Goal: Contribute content: Contribute content

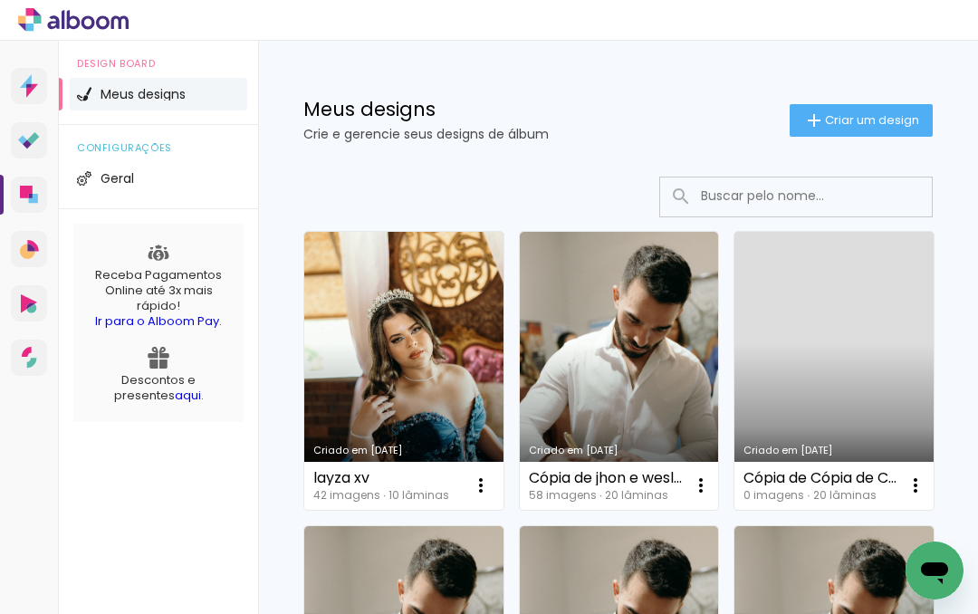
click at [881, 122] on span "Criar um design" at bounding box center [872, 120] width 94 height 12
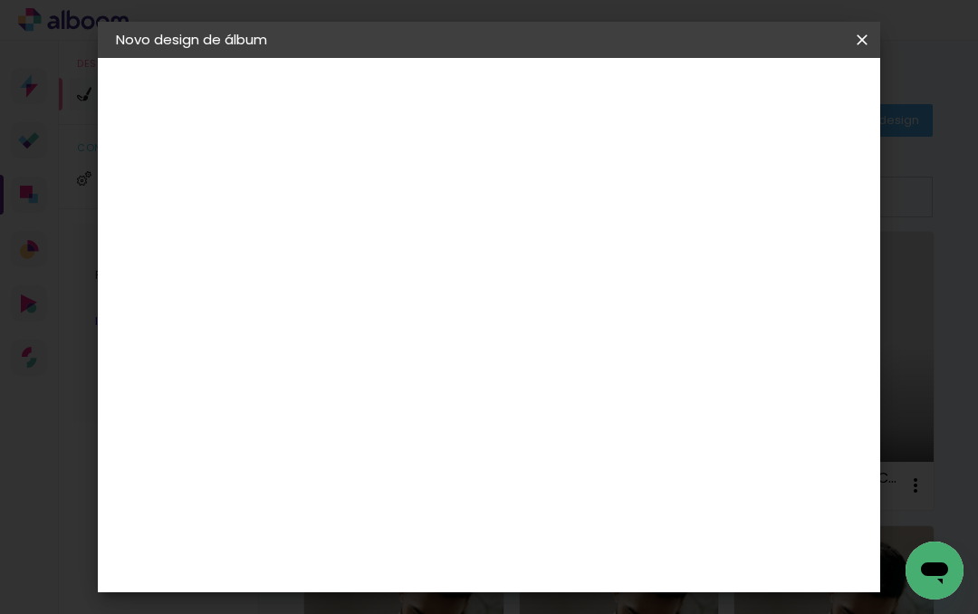
click at [412, 237] on input at bounding box center [412, 243] width 0 height 28
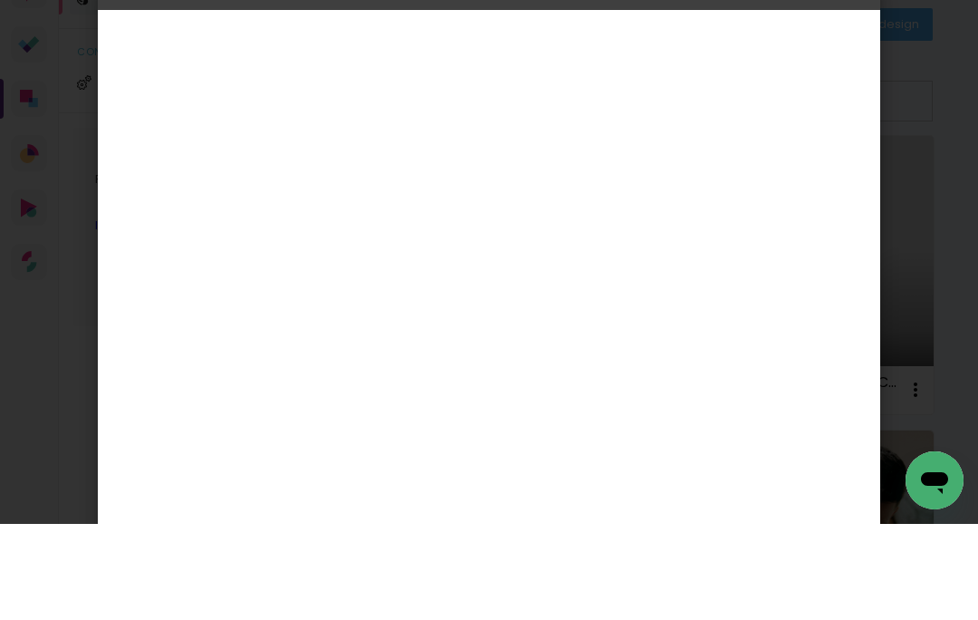
type input "[PERSON_NAME] e [PERSON_NAME]"
click at [0, 0] on slot "Avançar" at bounding box center [0, 0] width 0 height 0
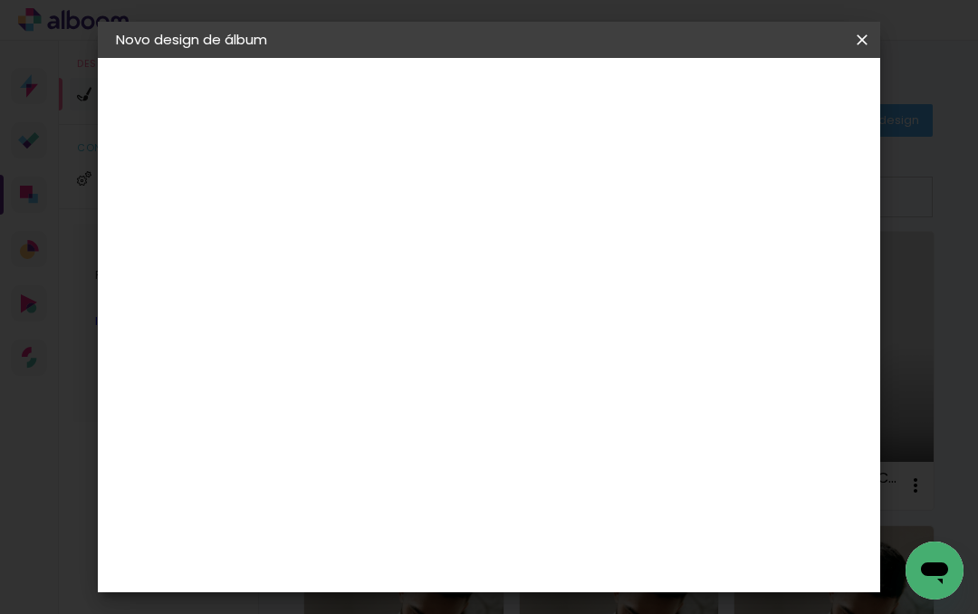
click at [533, 342] on input at bounding box center [458, 344] width 183 height 23
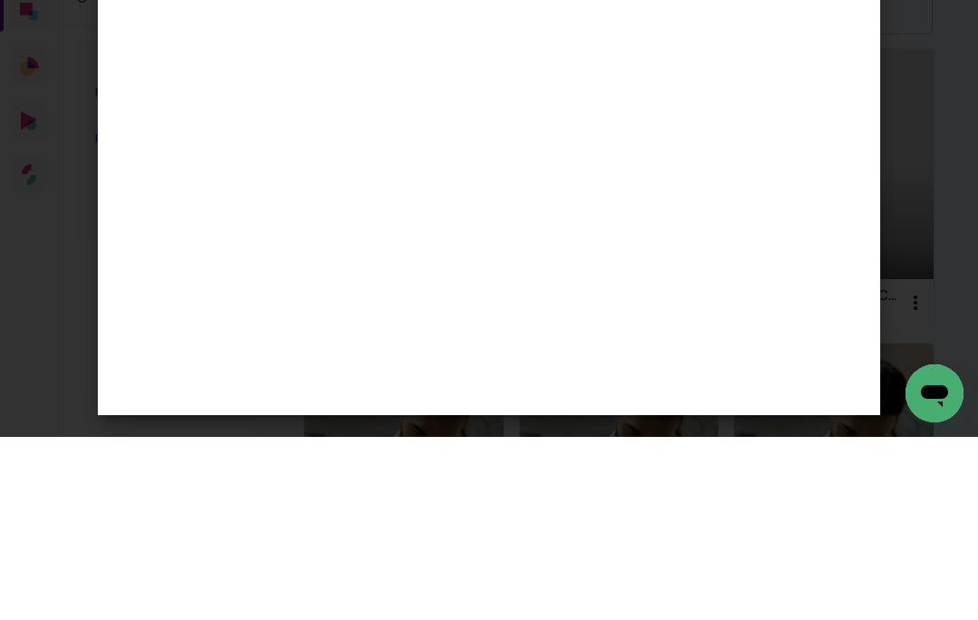
type input "lui"
type paper-input "lui"
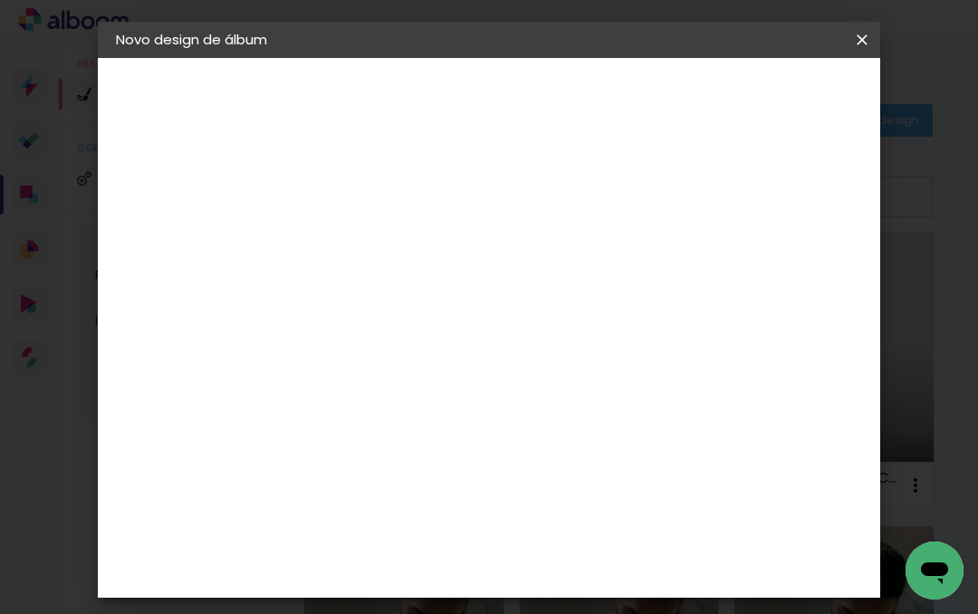
click at [521, 408] on div "[PERSON_NAME]" at bounding box center [460, 409] width 120 height 14
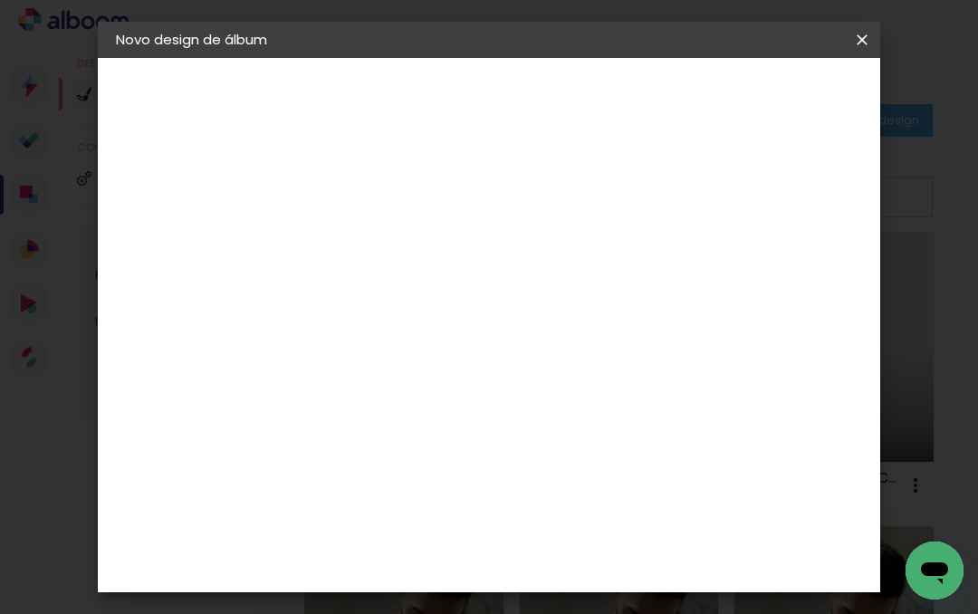
click at [521, 405] on div "[PERSON_NAME]" at bounding box center [460, 409] width 120 height 14
click at [521, 402] on div "[PERSON_NAME]" at bounding box center [460, 409] width 120 height 14
click at [521, 408] on div "[PERSON_NAME]" at bounding box center [460, 409] width 120 height 14
click at [0, 0] on slot "Tamanho Livre" at bounding box center [0, 0] width 0 height 0
click at [505, 412] on div "[PERSON_NAME]" at bounding box center [460, 409] width 120 height 14
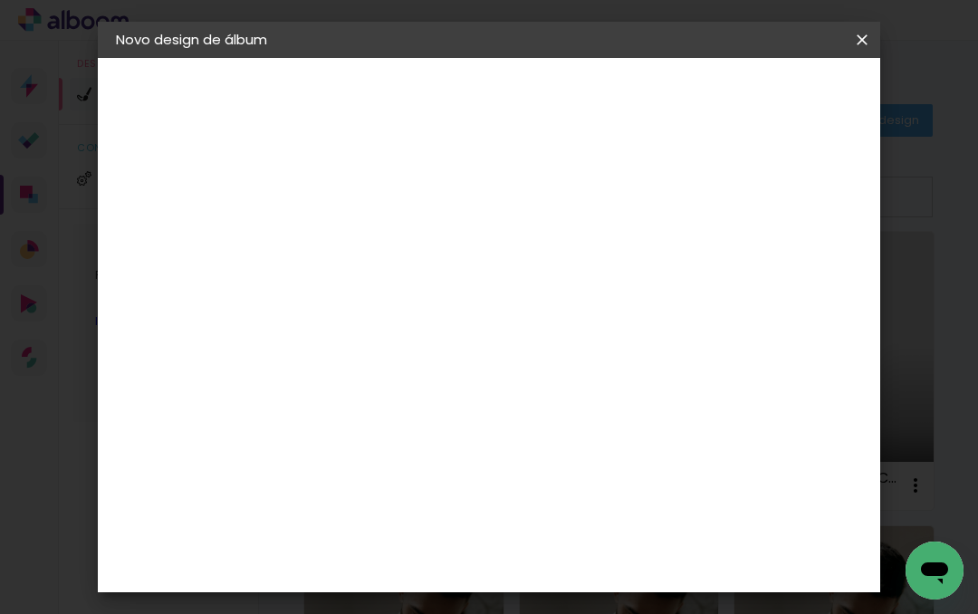
click at [582, 274] on iron-icon at bounding box center [572, 276] width 22 height 22
click at [515, 417] on paper-item "[PERSON_NAME]" at bounding box center [445, 410] width 169 height 40
click at [0, 0] on slot "Avançar" at bounding box center [0, 0] width 0 height 0
click at [483, 311] on input "text" at bounding box center [447, 316] width 71 height 28
type input "Encadernados"
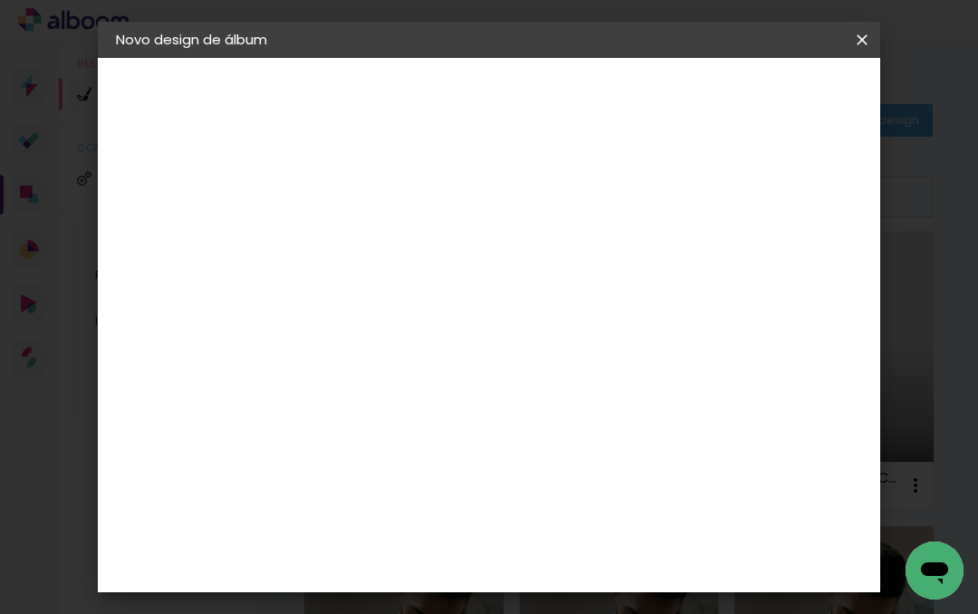
scroll to position [543, 0]
click at [534, 476] on span "30 x 60" at bounding box center [492, 494] width 84 height 37
click at [0, 0] on slot "Avançar" at bounding box center [0, 0] width 0 height 0
click at [763, 103] on span "Iniciar design" at bounding box center [738, 102] width 49 height 25
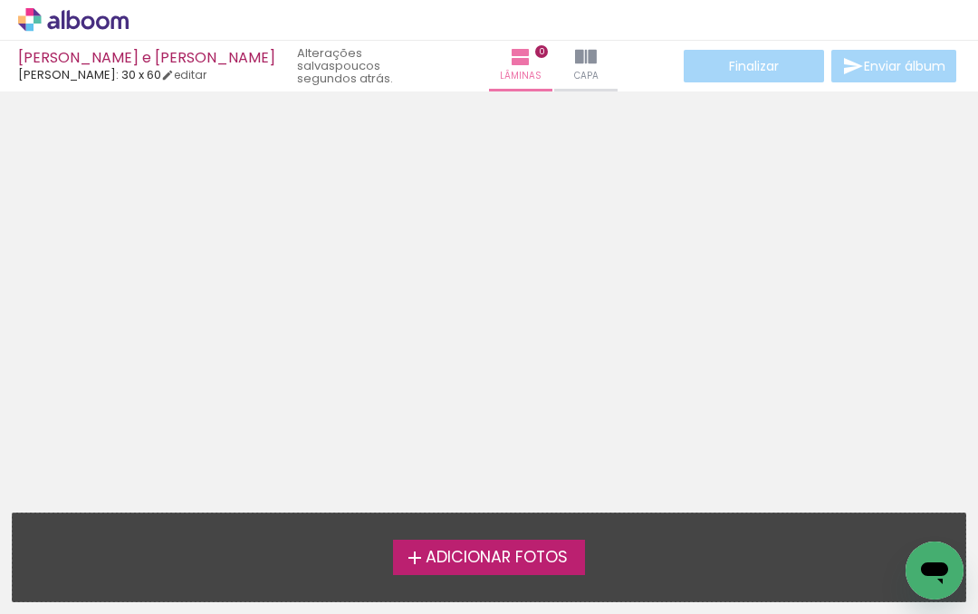
click at [562, 559] on span "Adicionar Fotos" at bounding box center [497, 558] width 142 height 16
click at [0, 0] on input "file" at bounding box center [0, 0] width 0 height 0
click at [564, 555] on span "Adicionar Fotos" at bounding box center [497, 558] width 142 height 16
click at [0, 0] on input "file" at bounding box center [0, 0] width 0 height 0
click at [711, 553] on div "Adicionar Fotos" at bounding box center [489, 557] width 924 height 34
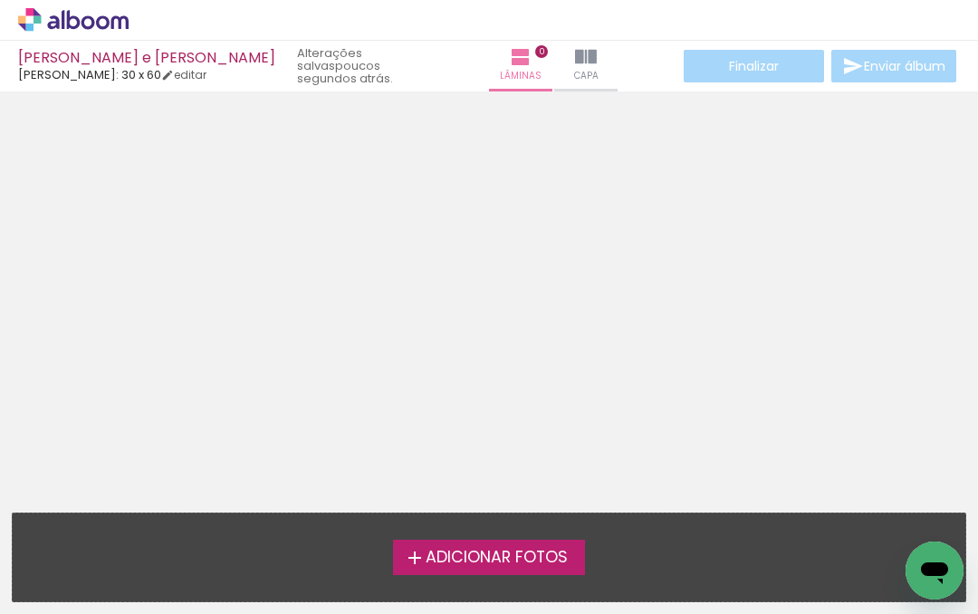
click at [413, 554] on iron-icon at bounding box center [415, 558] width 22 height 22
click at [0, 0] on input "file" at bounding box center [0, 0] width 0 height 0
click at [545, 534] on div "Adicionar Fotos Solte suas fotos aqui..." at bounding box center [489, 558] width 953 height 88
click at [470, 554] on span "Adicionar Fotos" at bounding box center [497, 558] width 142 height 16
click at [0, 0] on input "file" at bounding box center [0, 0] width 0 height 0
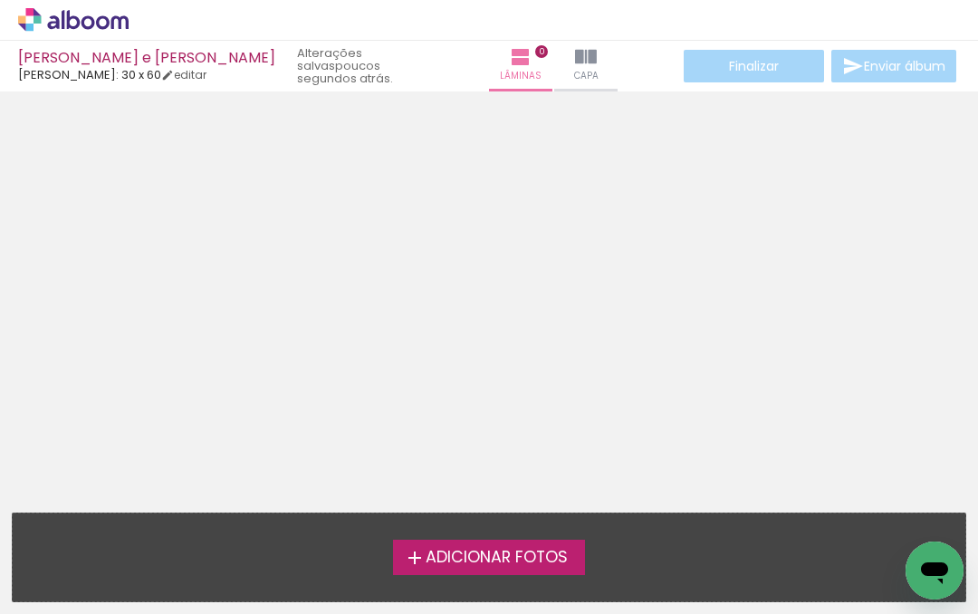
click at [525, 551] on span "Adicionar Fotos" at bounding box center [497, 558] width 142 height 16
click at [0, 0] on input "file" at bounding box center [0, 0] width 0 height 0
click at [530, 560] on span "Adicionar Fotos" at bounding box center [497, 558] width 142 height 16
click at [0, 0] on input "file" at bounding box center [0, 0] width 0 height 0
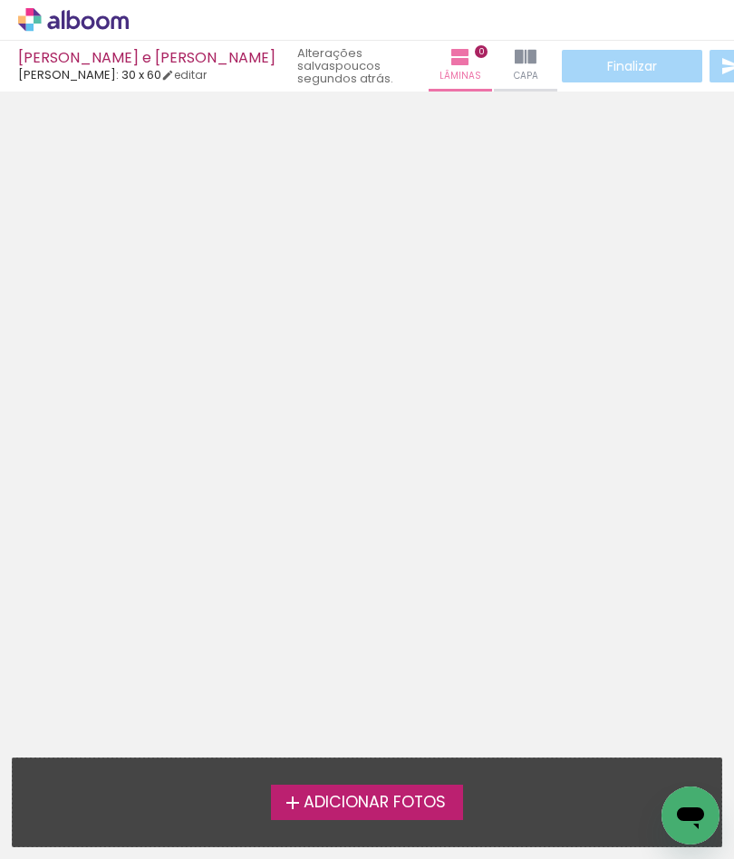
click at [350, 613] on span "Adicionar Fotos" at bounding box center [374, 802] width 142 height 16
click at [0, 0] on input "file" at bounding box center [0, 0] width 0 height 0
click at [208, 613] on div "Adicionar Fotos Solte suas fotos aqui..." at bounding box center [367, 802] width 708 height 88
click at [298, 613] on iron-icon at bounding box center [293, 803] width 22 height 22
click at [0, 0] on input "file" at bounding box center [0, 0] width 0 height 0
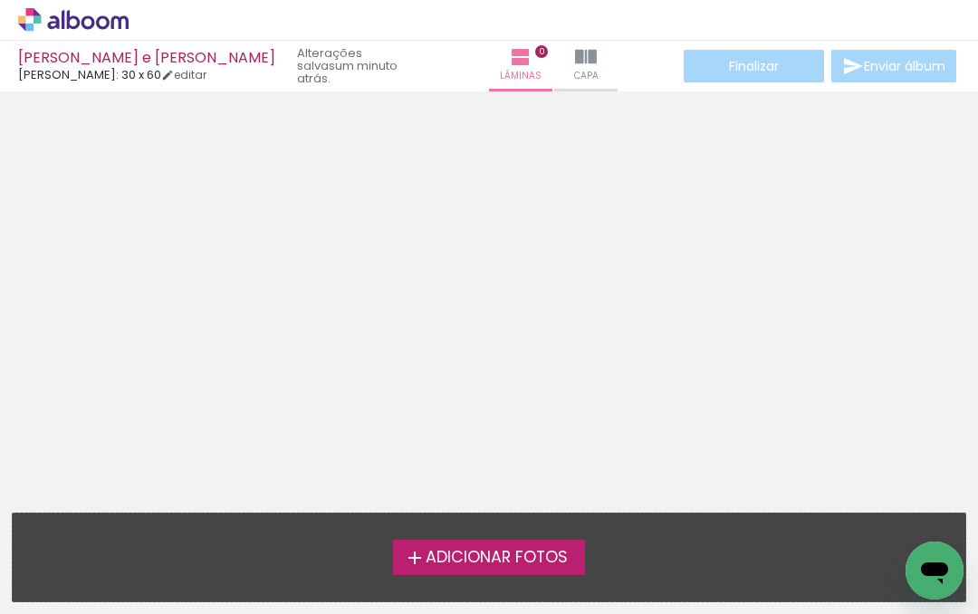
click at [539, 550] on span "Adicionar Fotos" at bounding box center [497, 558] width 142 height 16
click at [0, 0] on input "file" at bounding box center [0, 0] width 0 height 0
click at [736, 575] on div "Adicionar Fotos Solte suas fotos aqui..." at bounding box center [489, 558] width 953 height 88
click at [717, 297] on div at bounding box center [489, 296] width 978 height 397
click at [556, 69] on paper-button "Capa" at bounding box center [585, 66] width 63 height 51
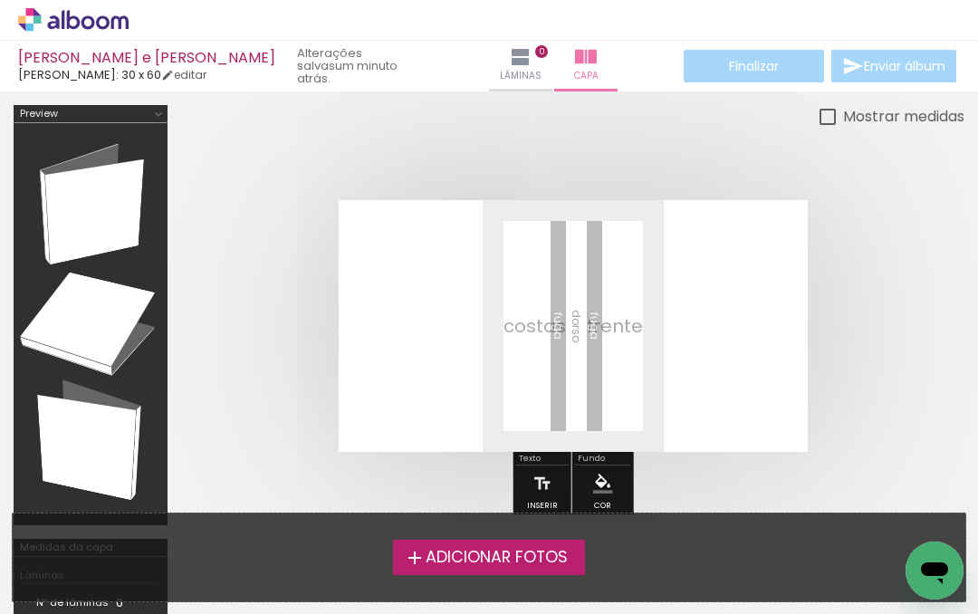
click at [518, 556] on span "Adicionar Fotos" at bounding box center [497, 558] width 142 height 16
click at [0, 0] on input "file" at bounding box center [0, 0] width 0 height 0
click at [510, 53] on iron-icon at bounding box center [521, 57] width 22 height 22
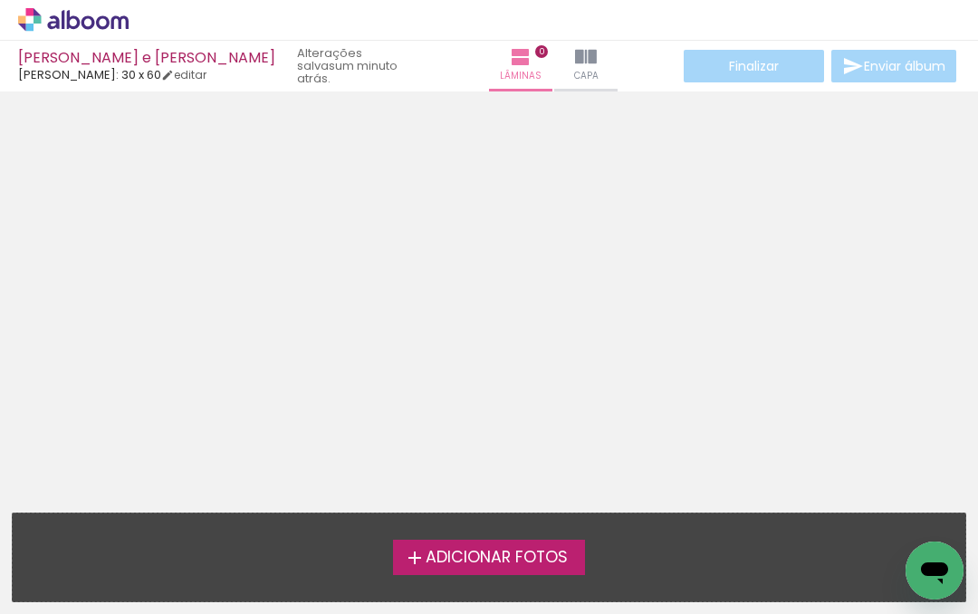
click at [550, 565] on span "Adicionar Fotos" at bounding box center [497, 558] width 142 height 16
click at [0, 0] on input "file" at bounding box center [0, 0] width 0 height 0
click at [505, 542] on label "Adicionar Fotos" at bounding box center [489, 557] width 193 height 34
click at [0, 0] on input "file" at bounding box center [0, 0] width 0 height 0
click at [572, 539] on div "Adicionar Fotos Solte suas fotos aqui..." at bounding box center [489, 558] width 953 height 88
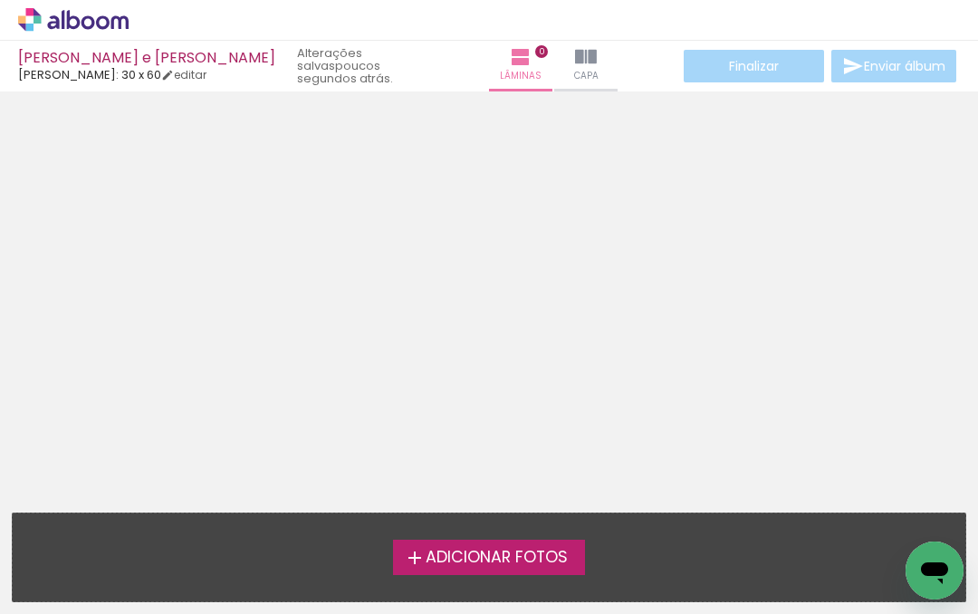
click at [810, 566] on div "Adicionar Fotos" at bounding box center [489, 557] width 924 height 34
click at [501, 565] on span "Adicionar Fotos" at bounding box center [497, 558] width 142 height 16
click at [0, 0] on input "file" at bounding box center [0, 0] width 0 height 0
click at [689, 551] on div "Adicionar Fotos" at bounding box center [489, 557] width 924 height 34
click at [919, 574] on icon "Abrir janela de mensagens" at bounding box center [935, 570] width 33 height 33
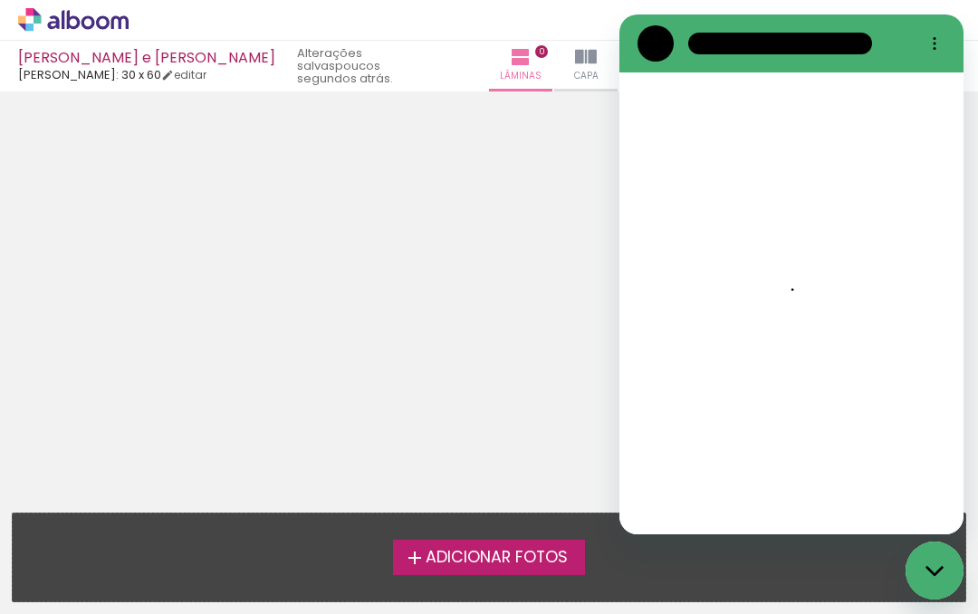
click at [515, 394] on div at bounding box center [489, 296] width 978 height 397
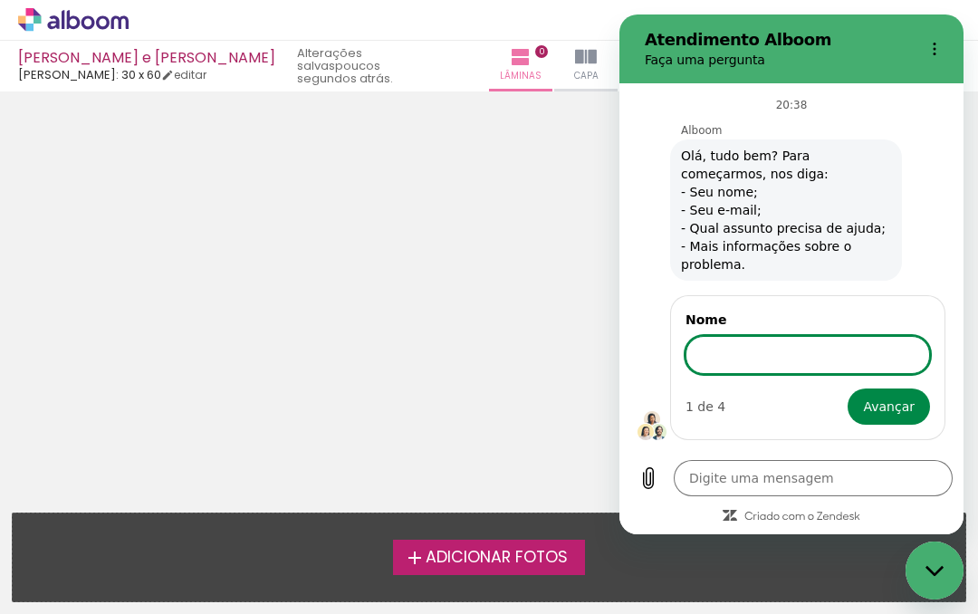
click at [871, 47] on h2 "Atendimento Alboom" at bounding box center [777, 40] width 265 height 22
click at [939, 53] on icon "Menu de opções" at bounding box center [935, 49] width 14 height 14
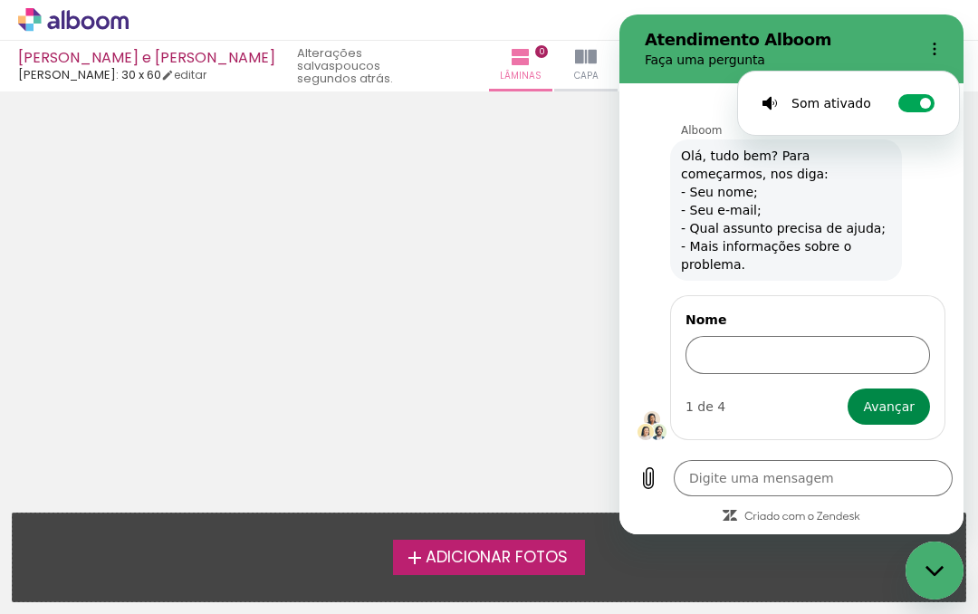
click at [530, 369] on div at bounding box center [489, 296] width 978 height 397
click at [542, 349] on div at bounding box center [489, 296] width 978 height 397
click at [532, 361] on div at bounding box center [489, 296] width 978 height 397
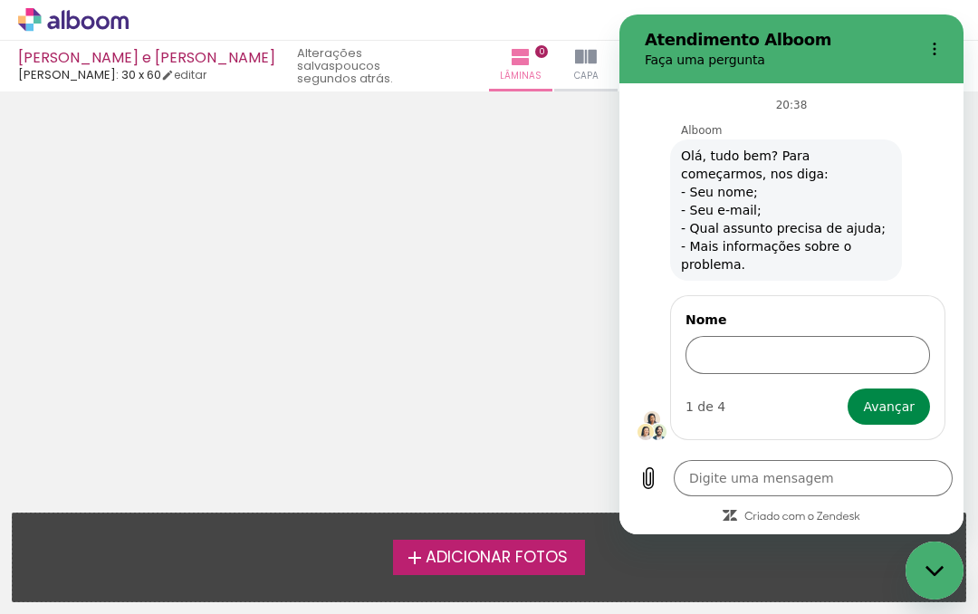
click at [899, 53] on p "Faça uma pergunta" at bounding box center [777, 60] width 265 height 18
click at [536, 305] on div at bounding box center [489, 296] width 978 height 397
click at [889, 52] on p "Faça uma pergunta" at bounding box center [777, 60] width 265 height 18
click at [937, 578] on div "Fechar janela de mensagens" at bounding box center [935, 571] width 54 height 54
type textarea "x"
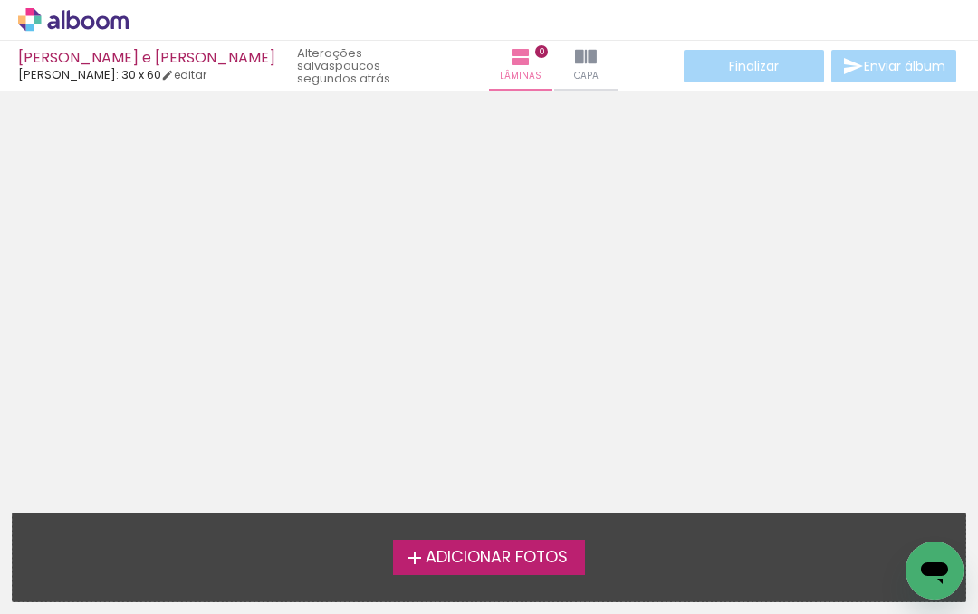
click at [558, 553] on span "Adicionar Fotos" at bounding box center [497, 558] width 142 height 16
click at [0, 0] on input "file" at bounding box center [0, 0] width 0 height 0
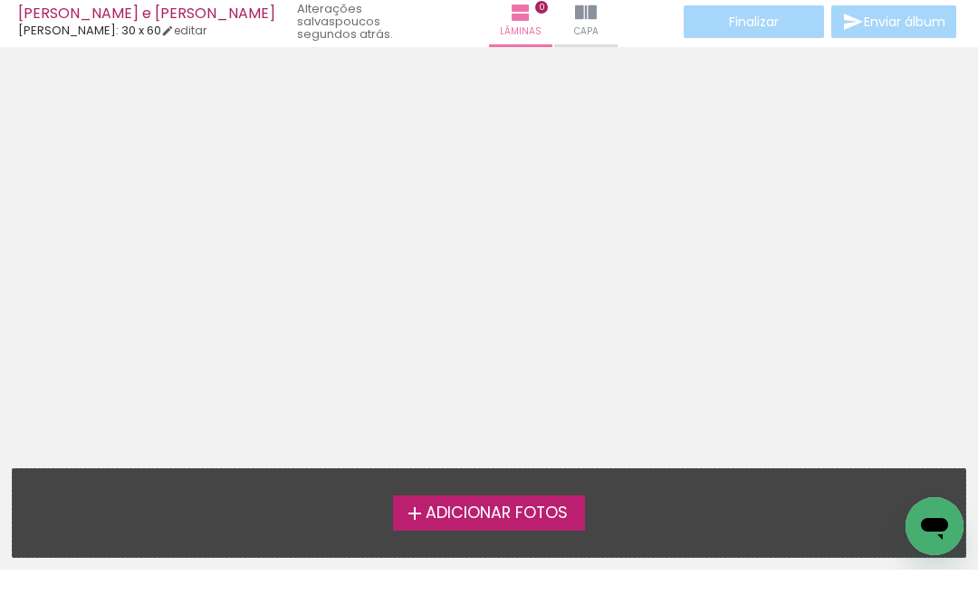
scroll to position [57, 0]
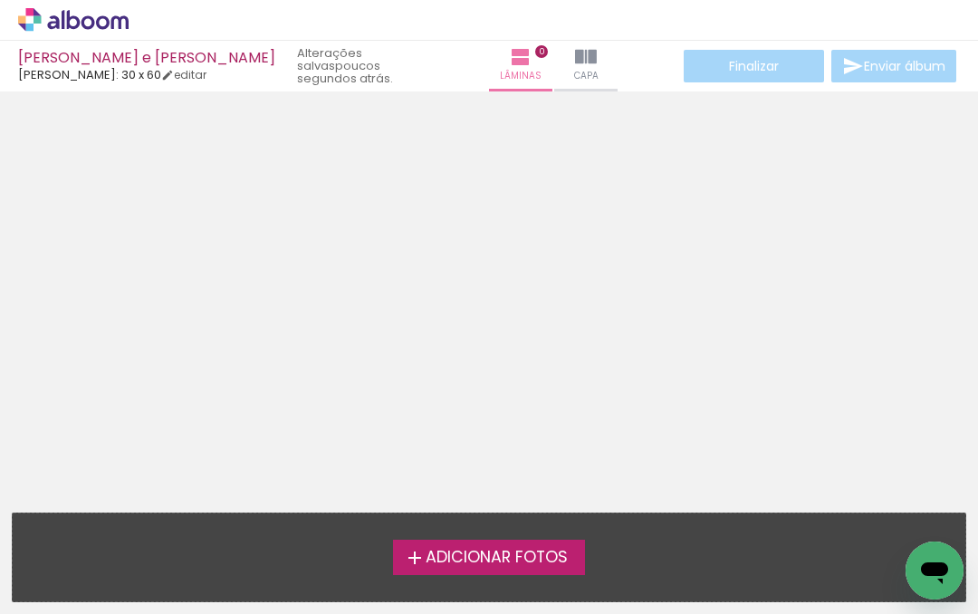
click at [513, 556] on span "Adicionar Fotos" at bounding box center [497, 558] width 142 height 16
click at [0, 0] on input "file" at bounding box center [0, 0] width 0 height 0
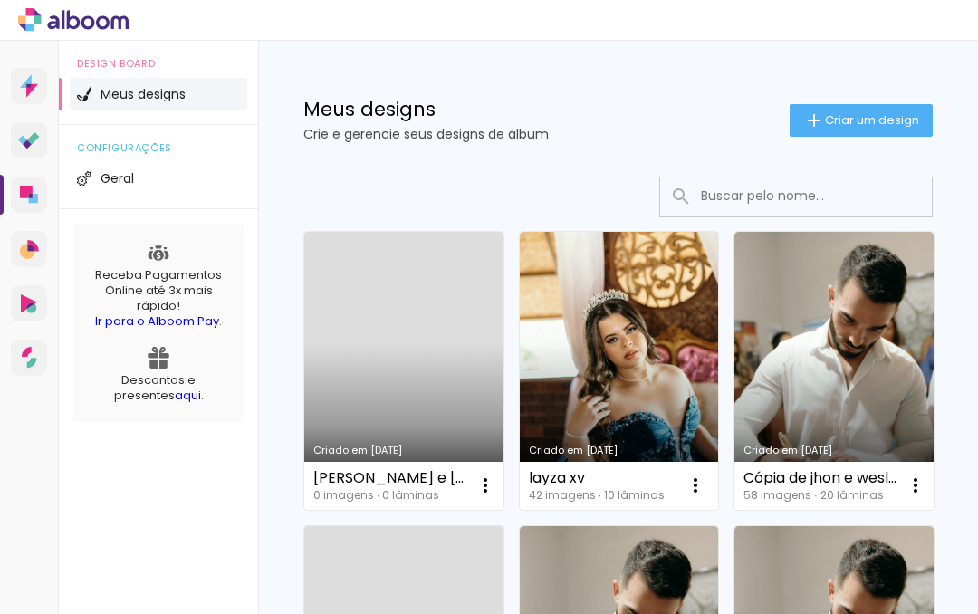
click at [446, 337] on link "Criado em [DATE]" at bounding box center [403, 371] width 199 height 278
click at [486, 484] on iron-icon at bounding box center [486, 486] width 22 height 22
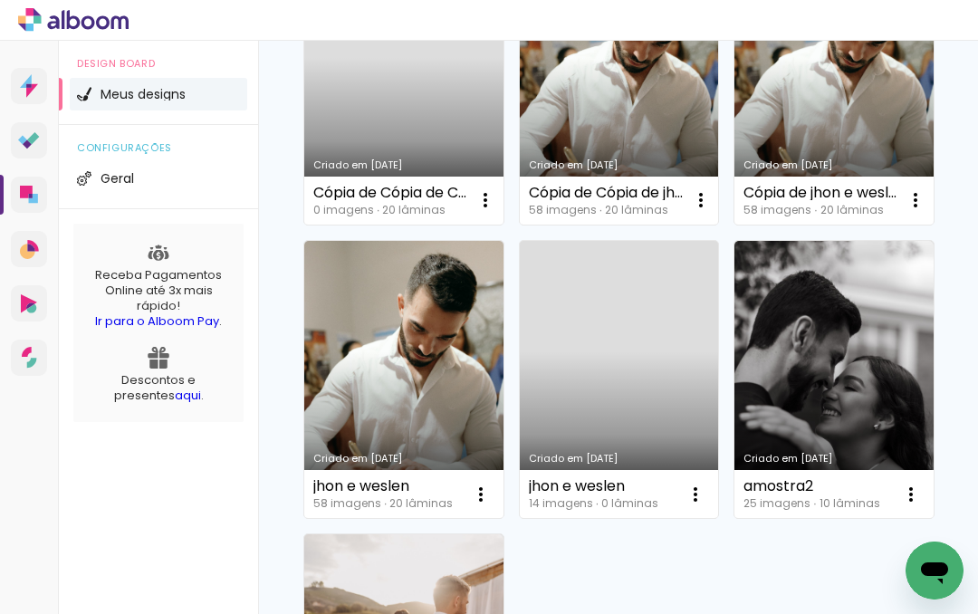
scroll to position [582, 0]
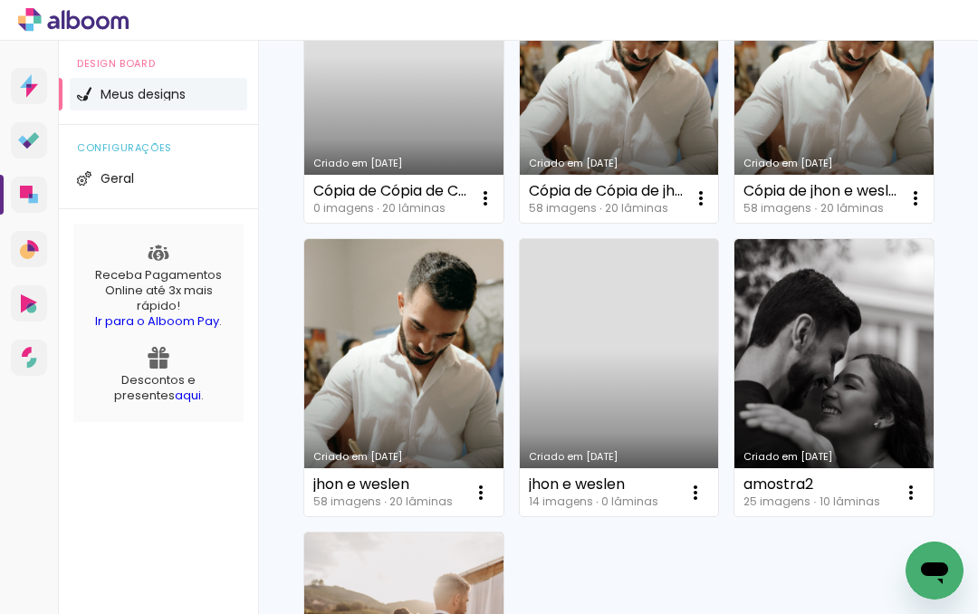
click at [697, 493] on iron-icon at bounding box center [696, 493] width 22 height 22
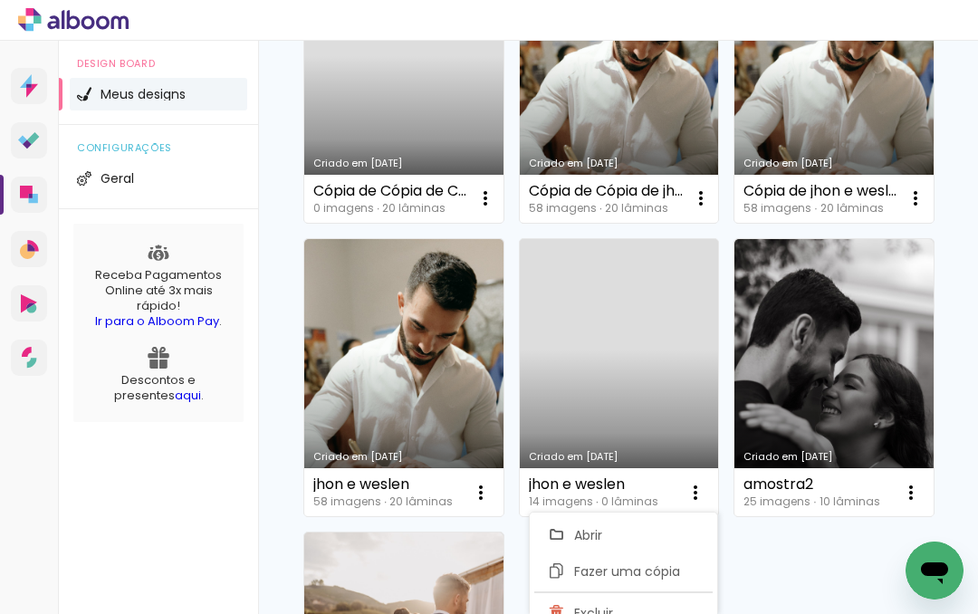
scroll to position [17, 0]
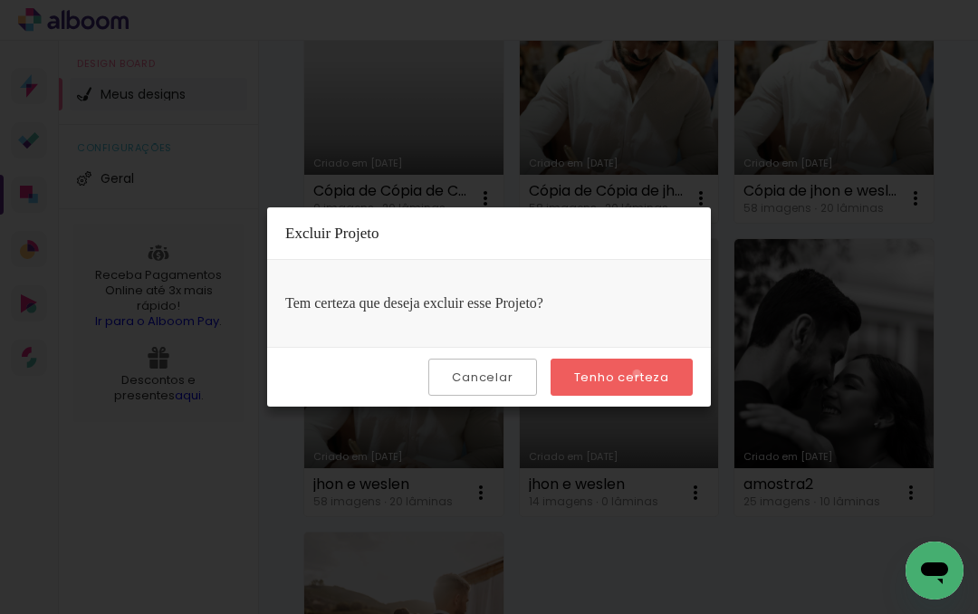
click at [0, 0] on slot "Tenho certeza" at bounding box center [0, 0] width 0 height 0
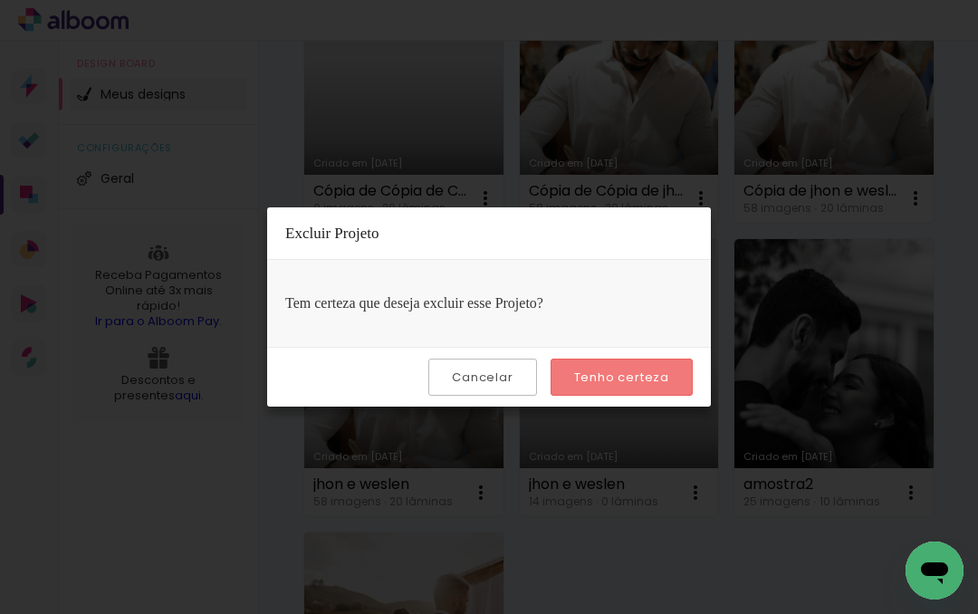
click at [640, 368] on paper-button "Tenho certeza" at bounding box center [622, 377] width 142 height 37
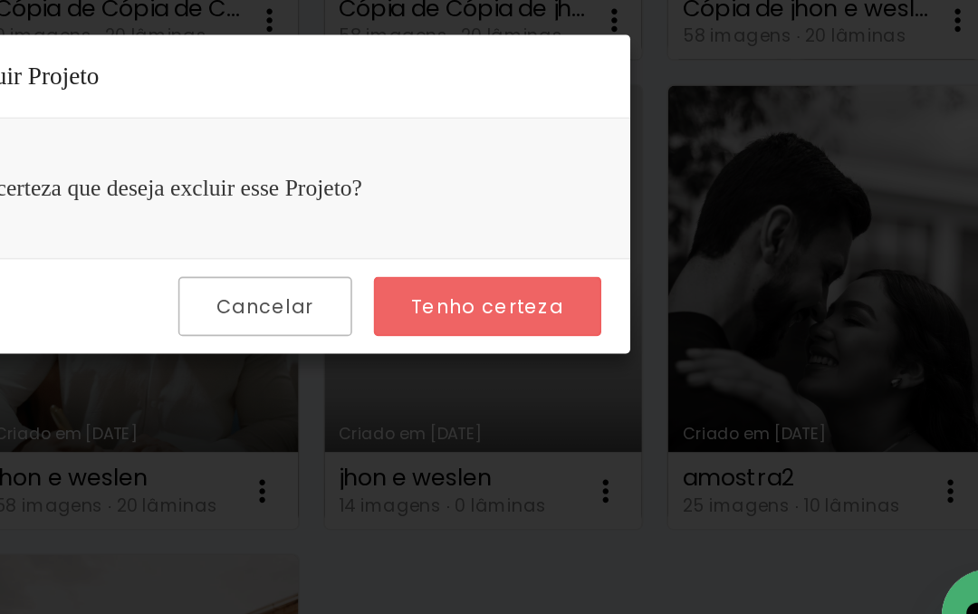
click at [551, 359] on paper-button "Tenho certeza" at bounding box center [622, 377] width 142 height 37
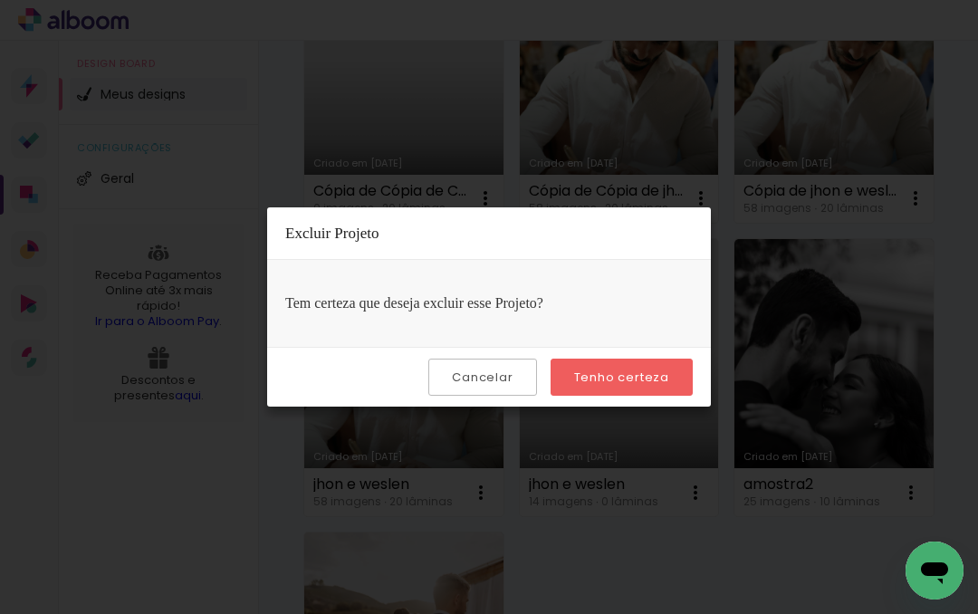
click at [775, 263] on link "Criado em [DATE]" at bounding box center [834, 378] width 199 height 278
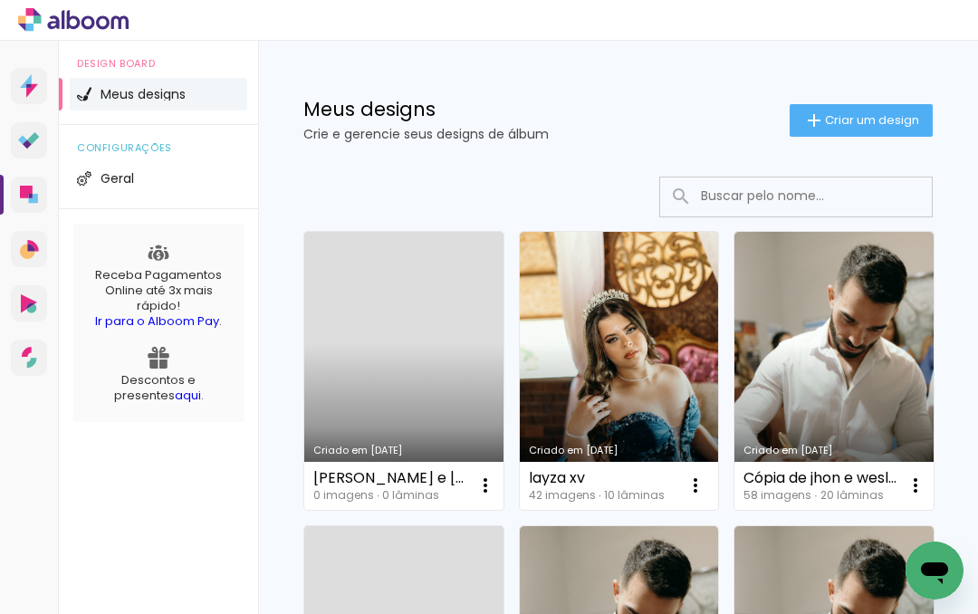
scroll to position [0, 0]
click at [477, 486] on iron-icon at bounding box center [486, 486] width 22 height 22
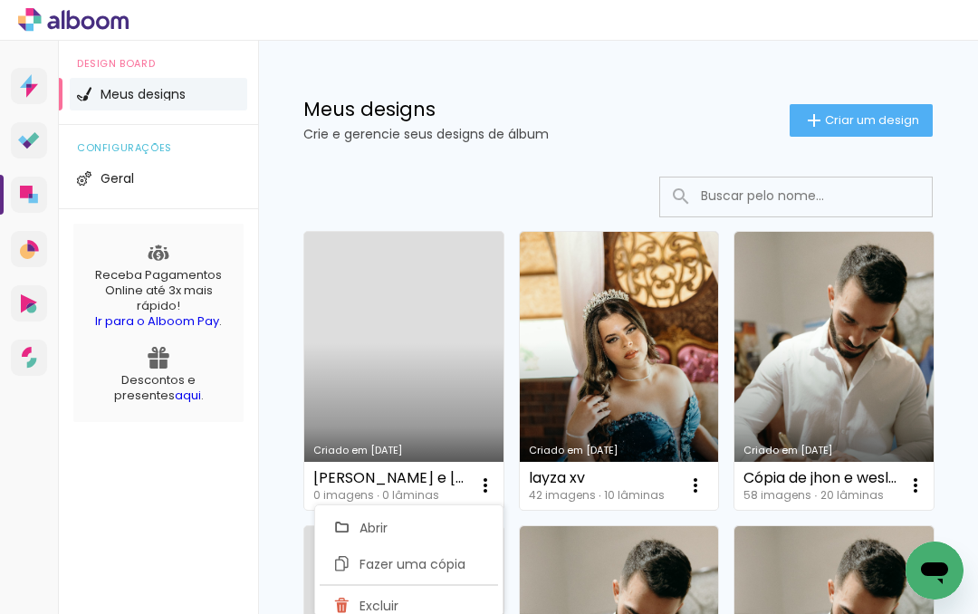
scroll to position [10, 0]
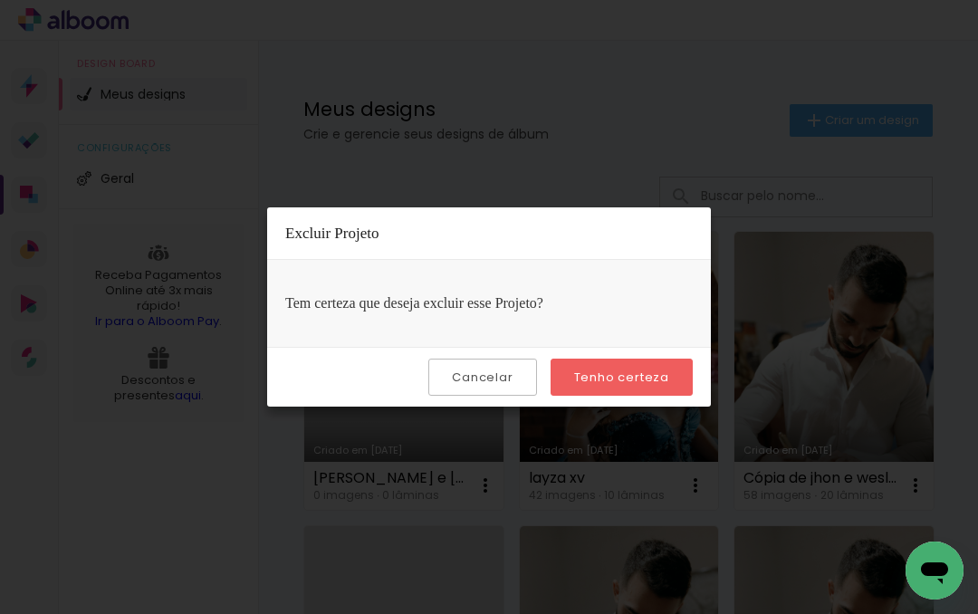
click at [0, 0] on slot "Tenho certeza" at bounding box center [0, 0] width 0 height 0
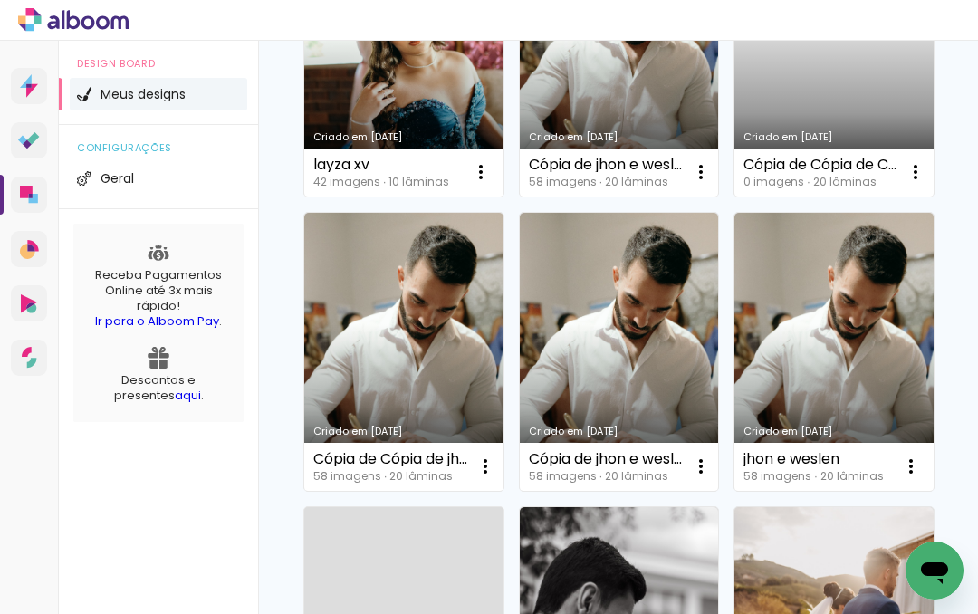
scroll to position [313, 0]
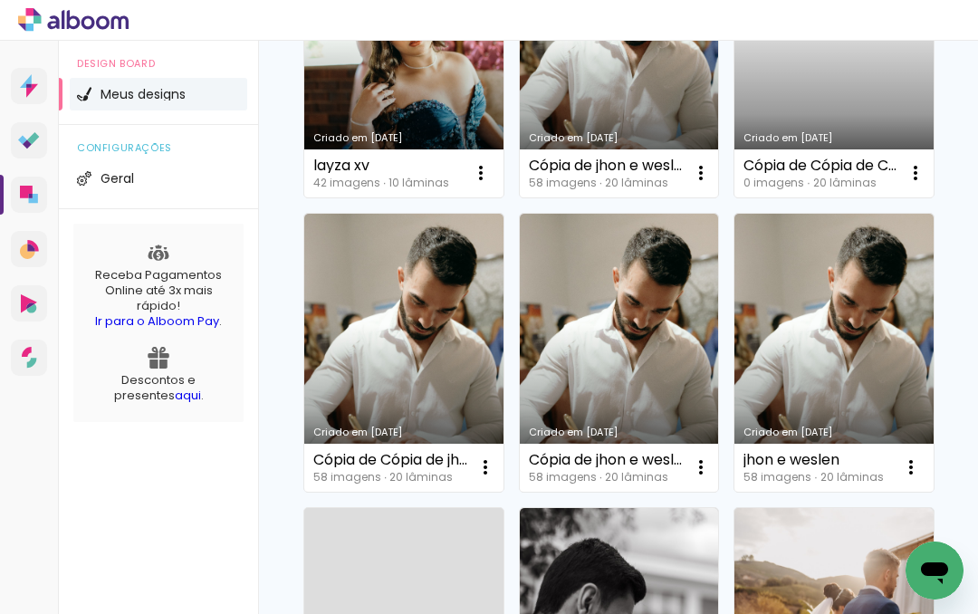
click at [920, 172] on iron-icon at bounding box center [916, 173] width 22 height 22
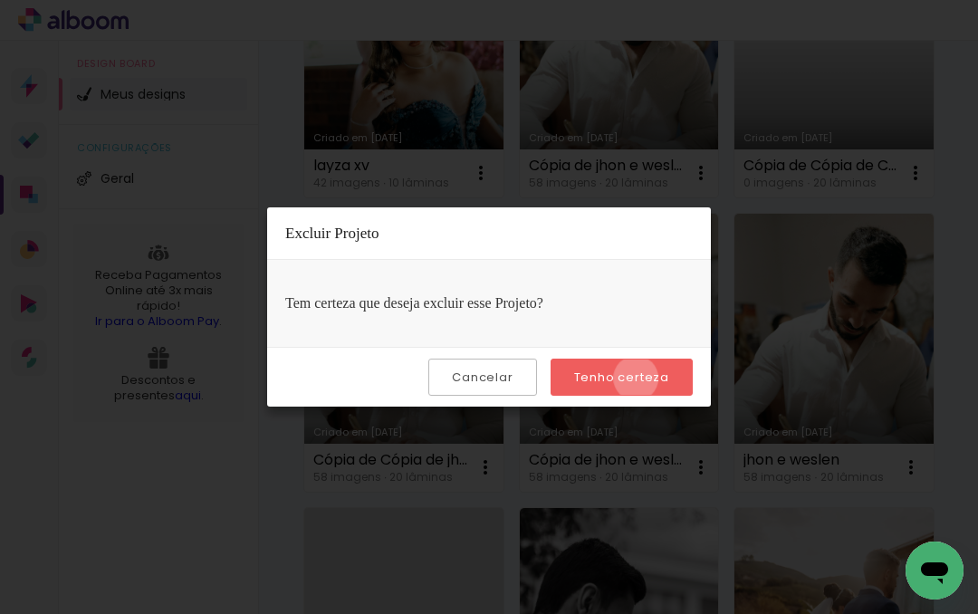
click at [0, 0] on slot "Tenho certeza" at bounding box center [0, 0] width 0 height 0
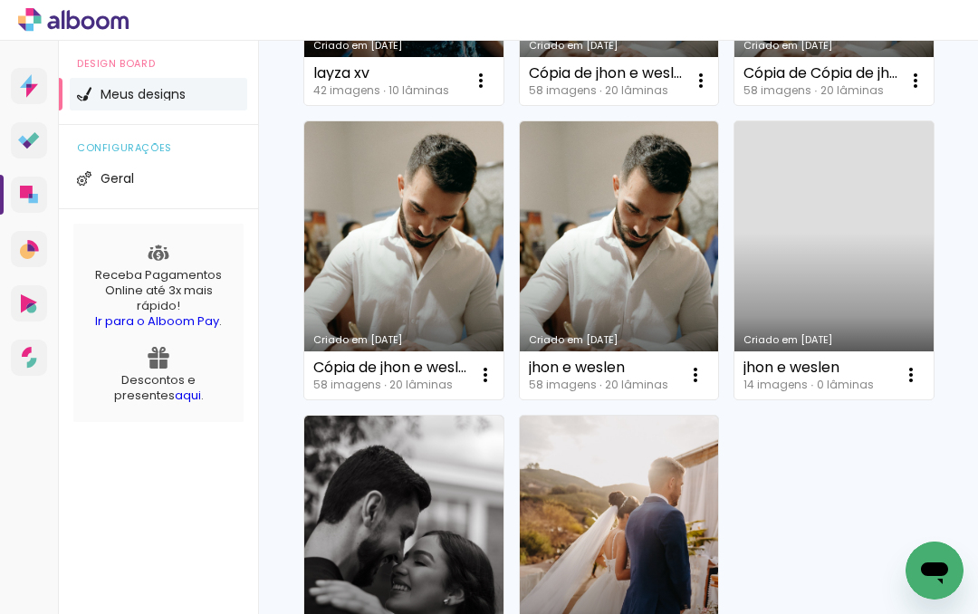
scroll to position [308, 0]
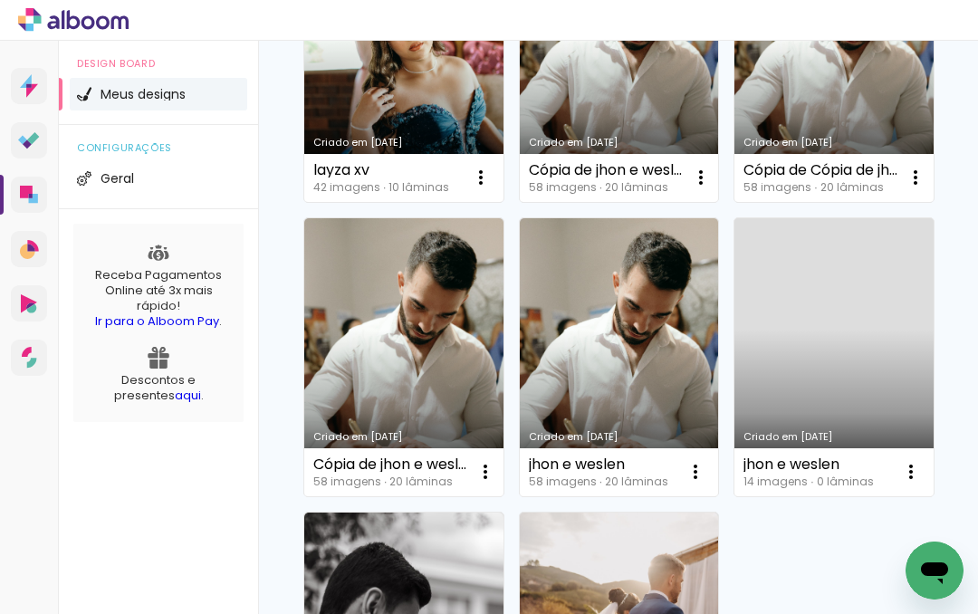
click at [912, 476] on iron-icon at bounding box center [911, 472] width 22 height 22
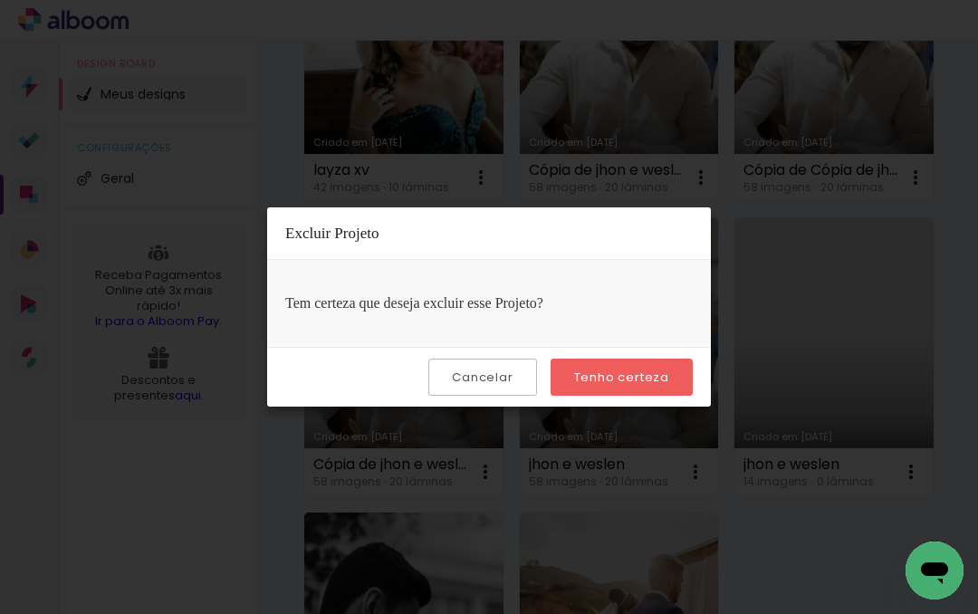
click at [0, 0] on slot "Tenho certeza" at bounding box center [0, 0] width 0 height 0
click at [671, 370] on paper-button "Tenho certeza" at bounding box center [622, 377] width 142 height 37
click at [877, 309] on link "Criado em [DATE]" at bounding box center [834, 357] width 199 height 278
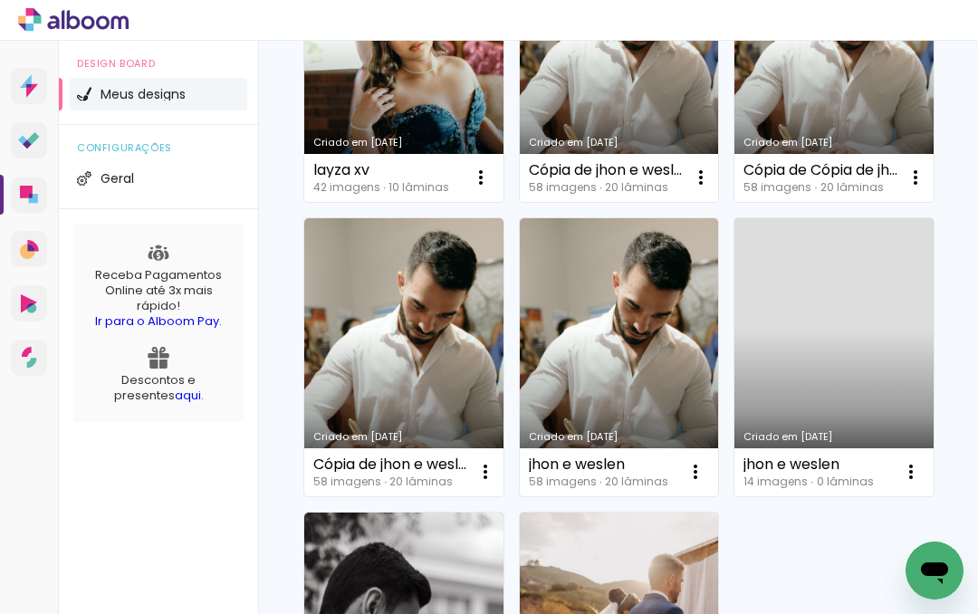
click at [705, 466] on iron-icon at bounding box center [696, 472] width 22 height 22
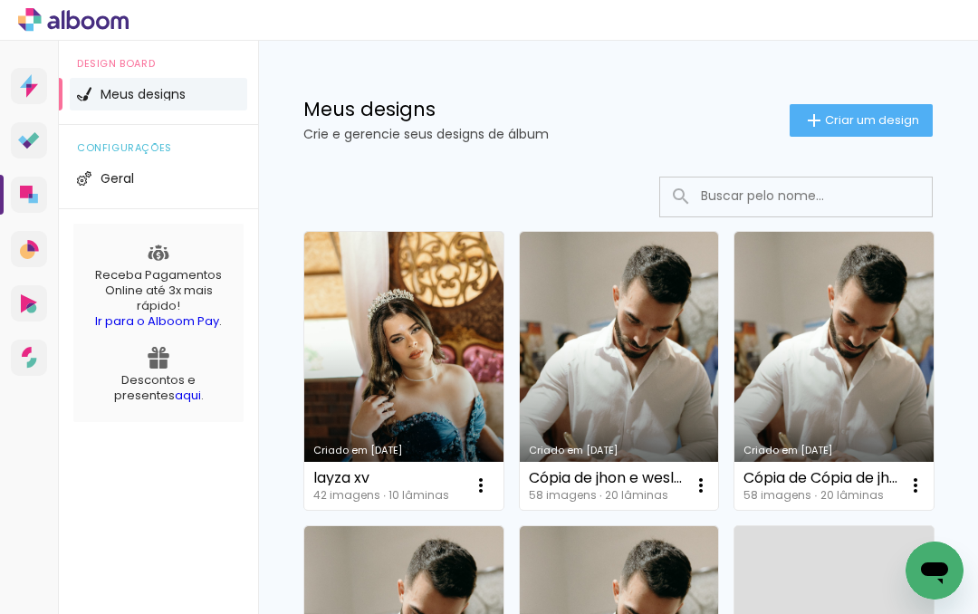
scroll to position [0, 0]
click at [871, 120] on span "Criar um design" at bounding box center [872, 120] width 94 height 12
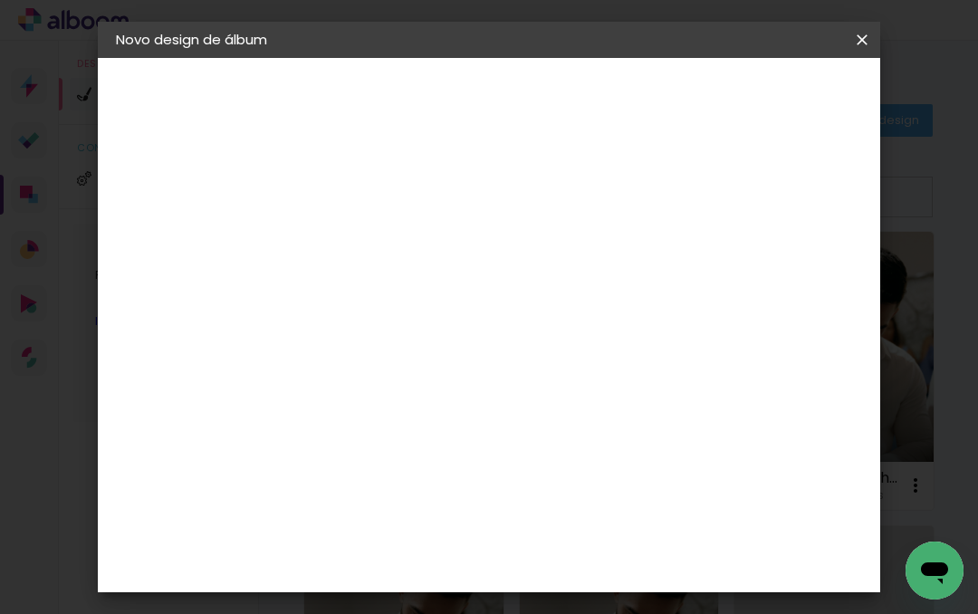
click at [412, 246] on input at bounding box center [412, 243] width 0 height 28
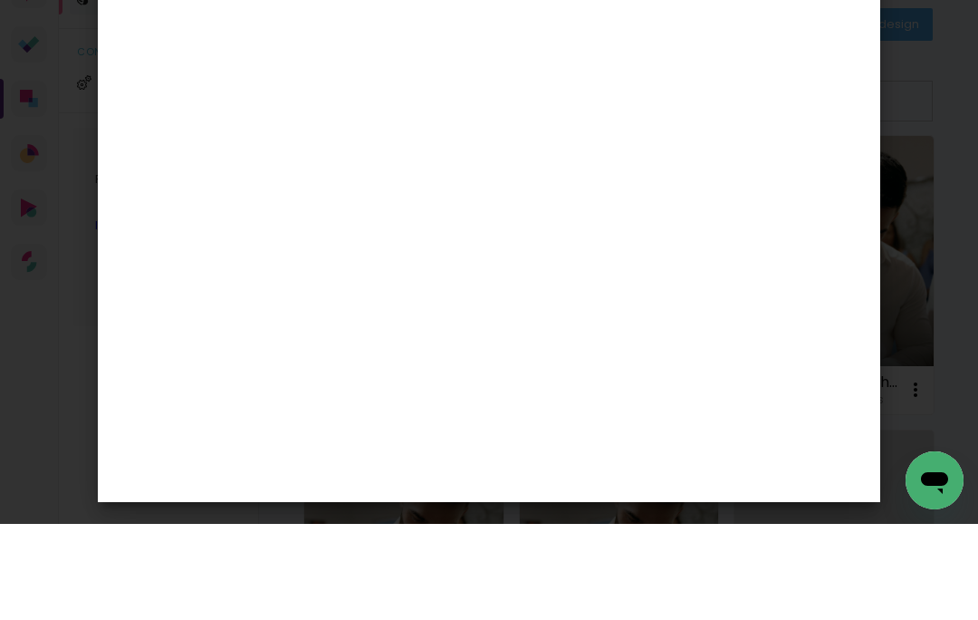
type input "[PERSON_NAME] e [PERSON_NAME]"
type paper-input "[PERSON_NAME] e [PERSON_NAME]"
click at [491, 58] on header "Informações Dê um título ao seu álbum. Avançar" at bounding box center [412, 112] width 158 height 108
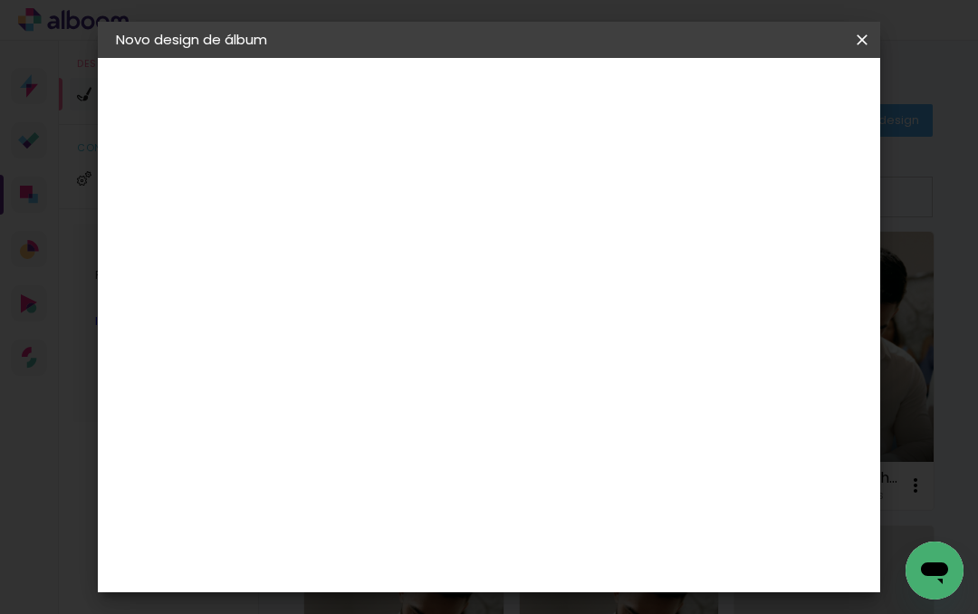
click at [0, 0] on slot "Avançar" at bounding box center [0, 0] width 0 height 0
click at [525, 342] on input at bounding box center [458, 344] width 183 height 23
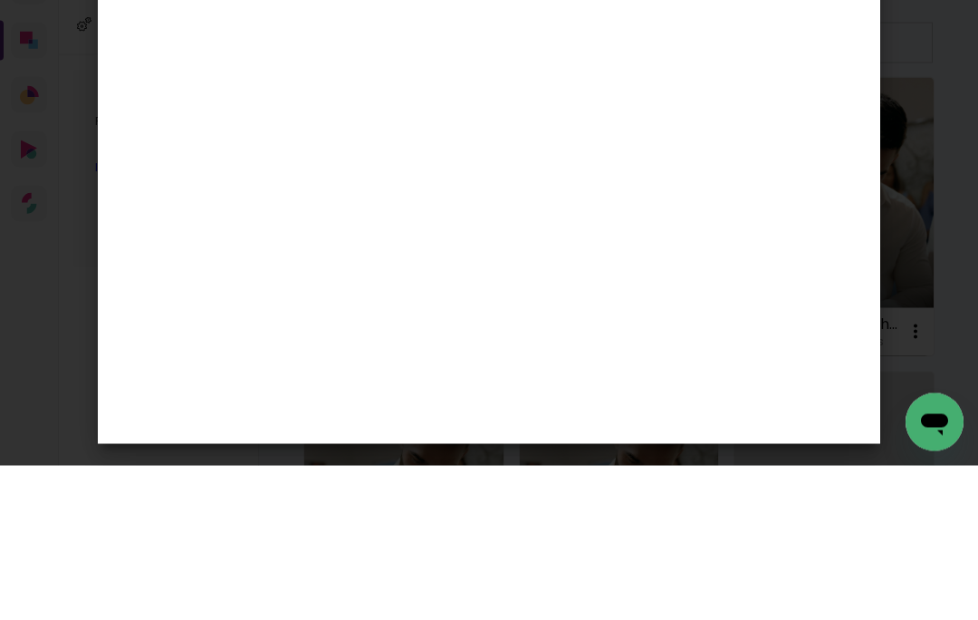
type input "lui"
type paper-input "lui"
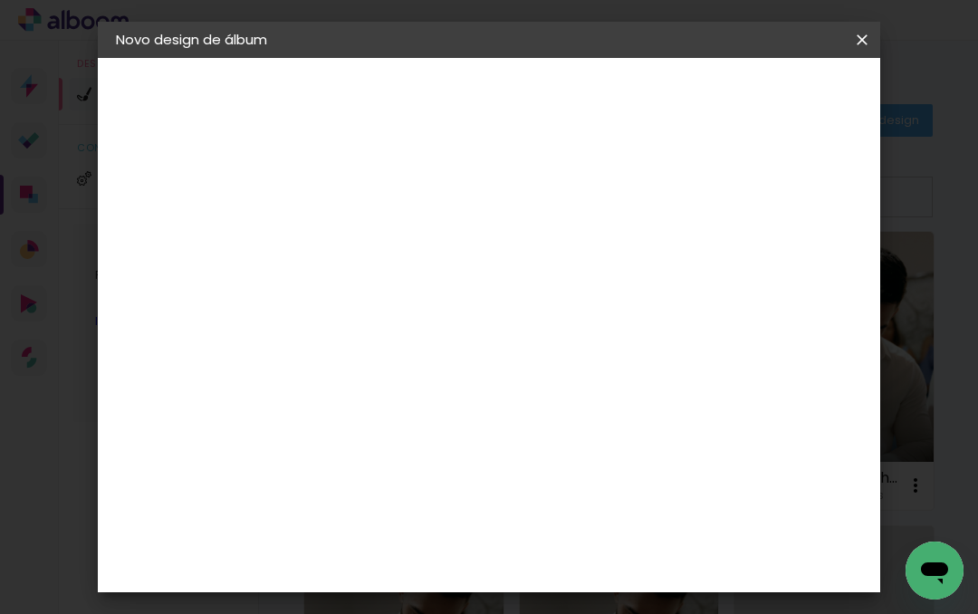
click at [504, 400] on paper-item "[PERSON_NAME]" at bounding box center [445, 410] width 169 height 40
click at [0, 0] on slot "Avançar" at bounding box center [0, 0] width 0 height 0
click at [483, 302] on input "text" at bounding box center [447, 316] width 71 height 28
type input "Encadernados"
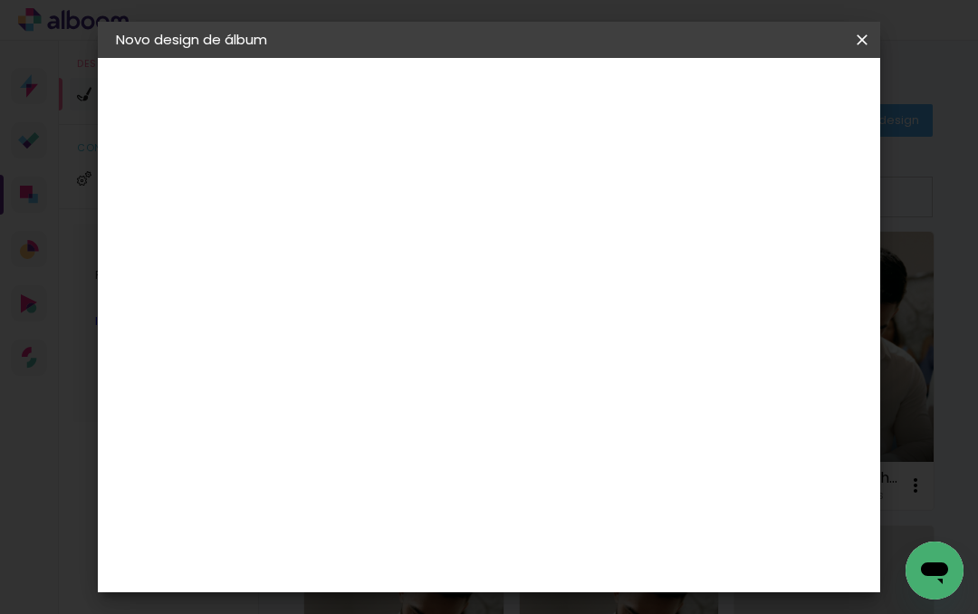
click at [0, 0] on slot "Avançar" at bounding box center [0, 0] width 0 height 0
click at [763, 102] on span "Iniciar design" at bounding box center [738, 102] width 49 height 25
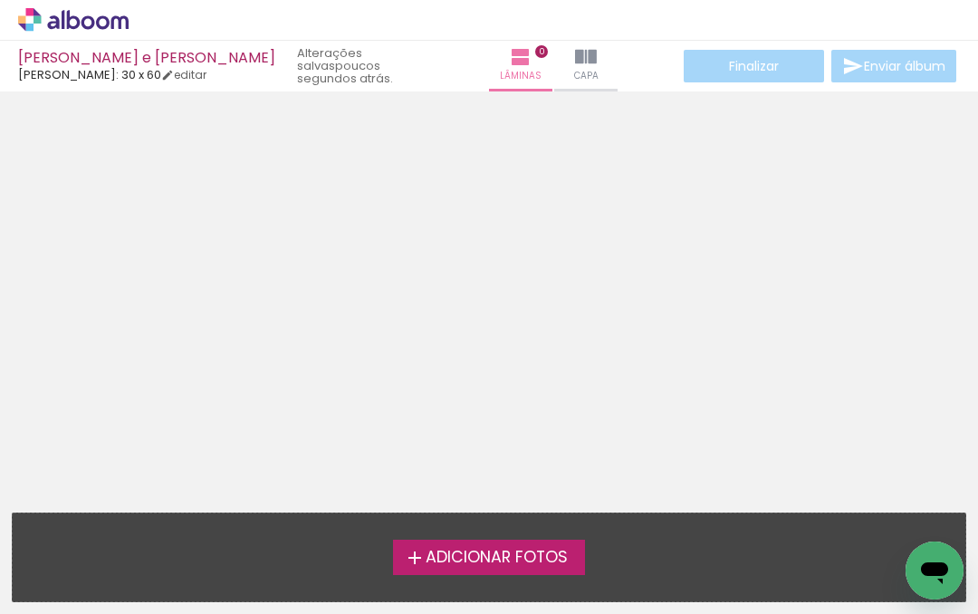
click at [524, 557] on span "Adicionar Fotos" at bounding box center [497, 558] width 142 height 16
click at [0, 0] on input "file" at bounding box center [0, 0] width 0 height 0
click at [522, 565] on span "Adicionar Fotos" at bounding box center [497, 558] width 142 height 16
click at [0, 0] on input "file" at bounding box center [0, 0] width 0 height 0
click at [520, 566] on span "Adicionar Fotos" at bounding box center [497, 558] width 142 height 16
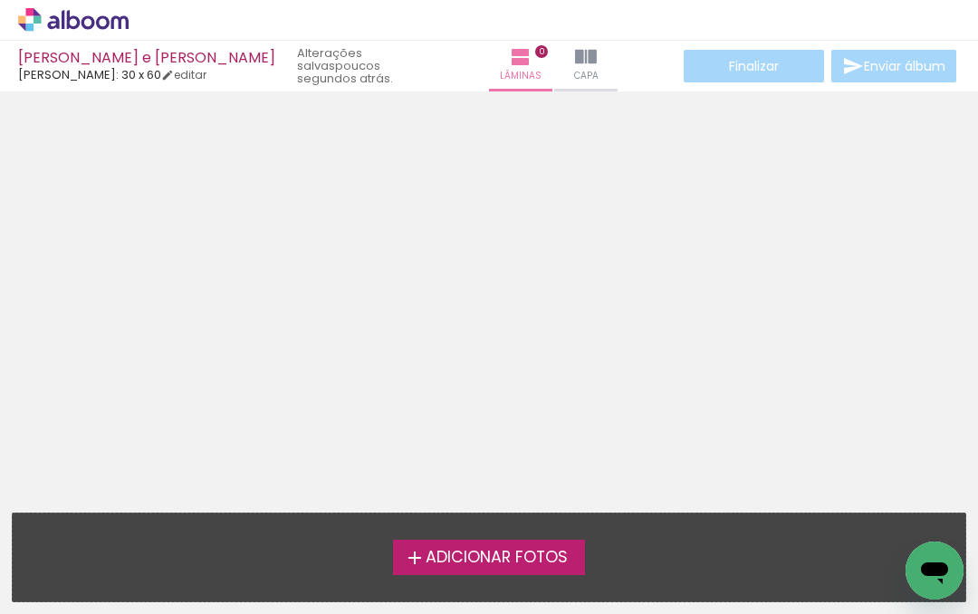
click at [0, 0] on input "file" at bounding box center [0, 0] width 0 height 0
click at [668, 556] on div "Adicionar Fotos" at bounding box center [489, 557] width 924 height 34
click at [660, 553] on div "Adicionar Fotos" at bounding box center [489, 557] width 924 height 34
click at [646, 554] on div "Adicionar Fotos" at bounding box center [489, 557] width 924 height 34
click at [642, 567] on div "Adicionar Fotos" at bounding box center [489, 557] width 924 height 34
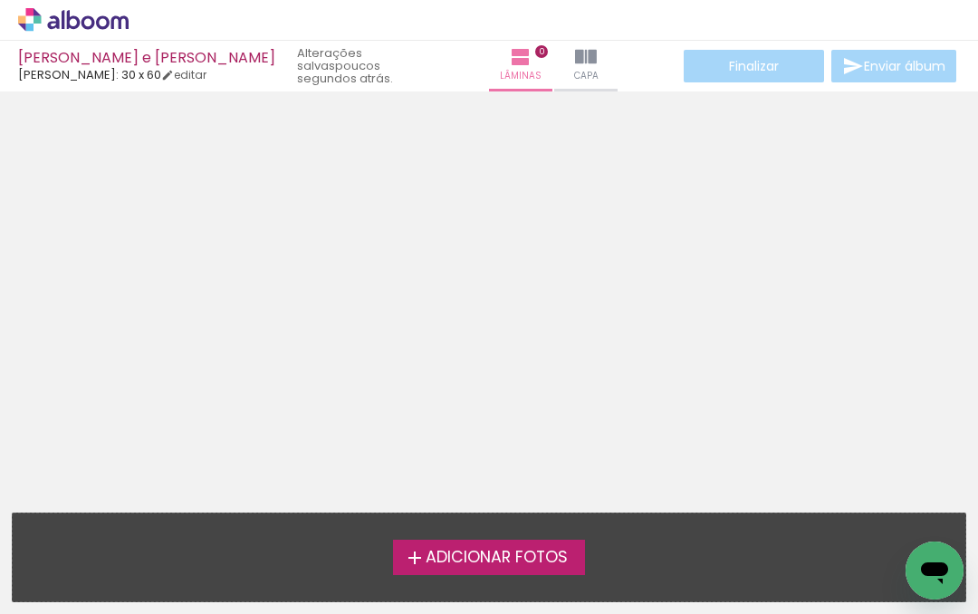
click at [559, 551] on span "Adicionar Fotos" at bounding box center [497, 558] width 142 height 16
click at [0, 0] on input "file" at bounding box center [0, 0] width 0 height 0
click at [551, 558] on span "Adicionar Fotos" at bounding box center [497, 558] width 142 height 16
click at [0, 0] on input "file" at bounding box center [0, 0] width 0 height 0
click at [547, 555] on span "Adicionar Fotos" at bounding box center [497, 558] width 142 height 16
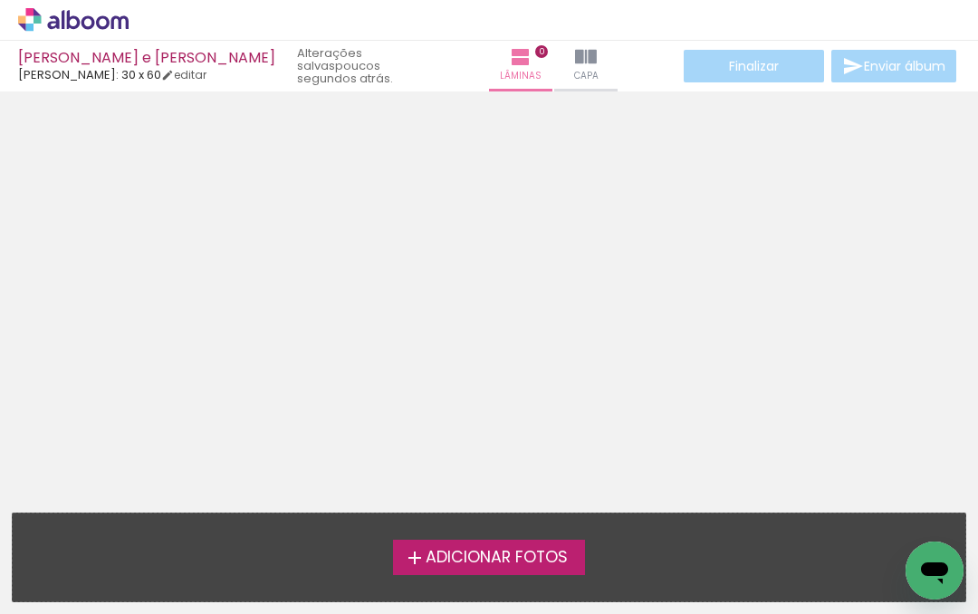
click at [0, 0] on input "file" at bounding box center [0, 0] width 0 height 0
click at [537, 572] on label "Adicionar Fotos" at bounding box center [489, 557] width 193 height 34
click at [0, 0] on input "file" at bounding box center [0, 0] width 0 height 0
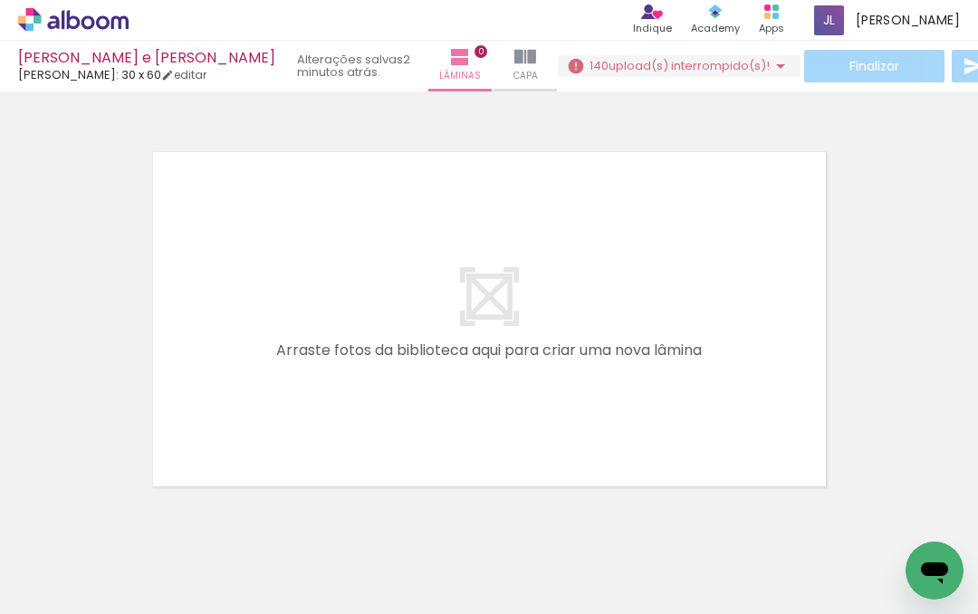
scroll to position [0, 591]
click at [674, 522] on iron-icon at bounding box center [667, 516] width 19 height 19
click at [674, 523] on iron-icon at bounding box center [667, 516] width 19 height 19
click at [668, 536] on iron-image at bounding box center [706, 553] width 85 height 85
click at [673, 520] on iron-icon at bounding box center [667, 516] width 19 height 19
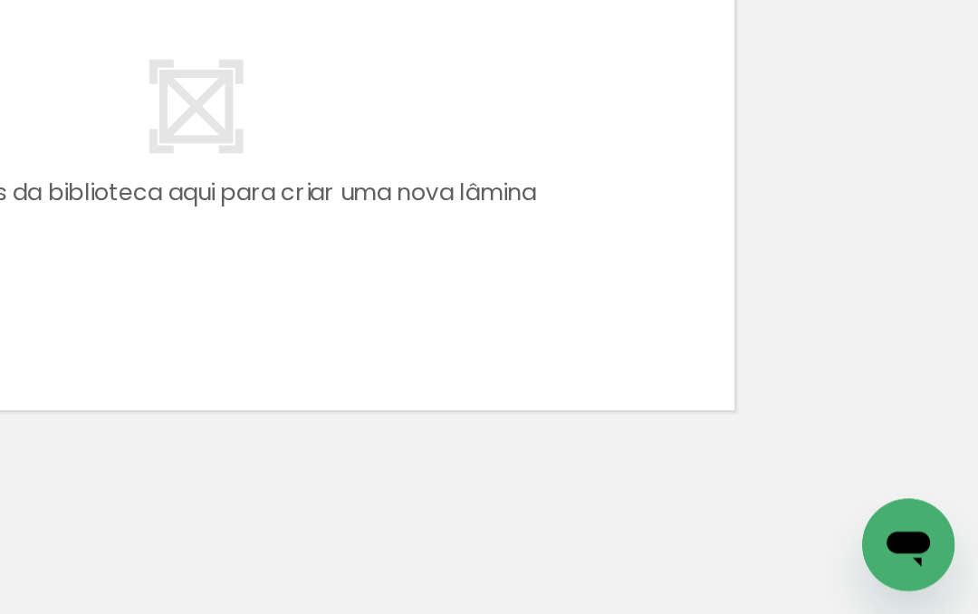
click at [658, 507] on iron-icon at bounding box center [667, 516] width 19 height 19
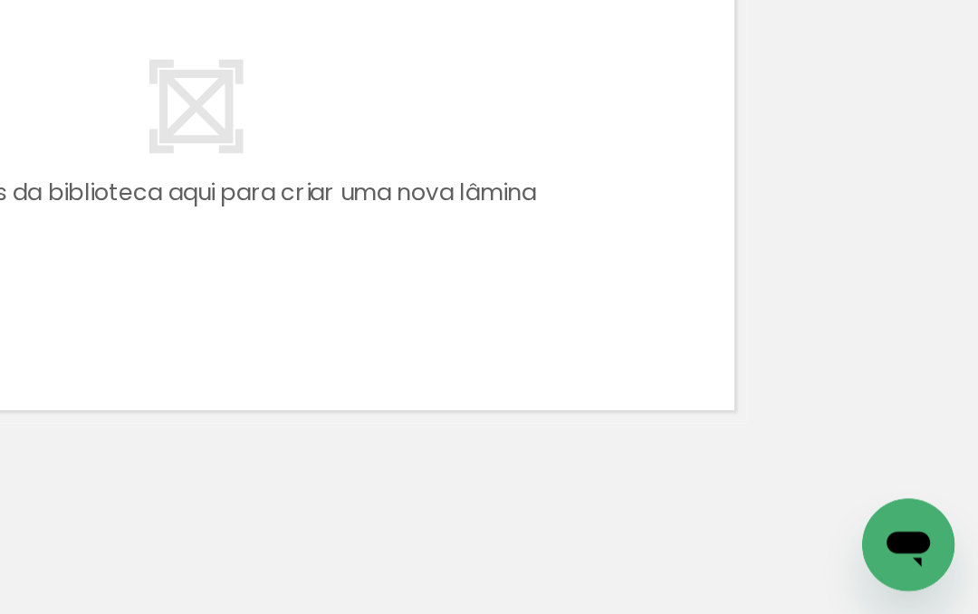
click at [658, 507] on iron-icon at bounding box center [667, 516] width 19 height 19
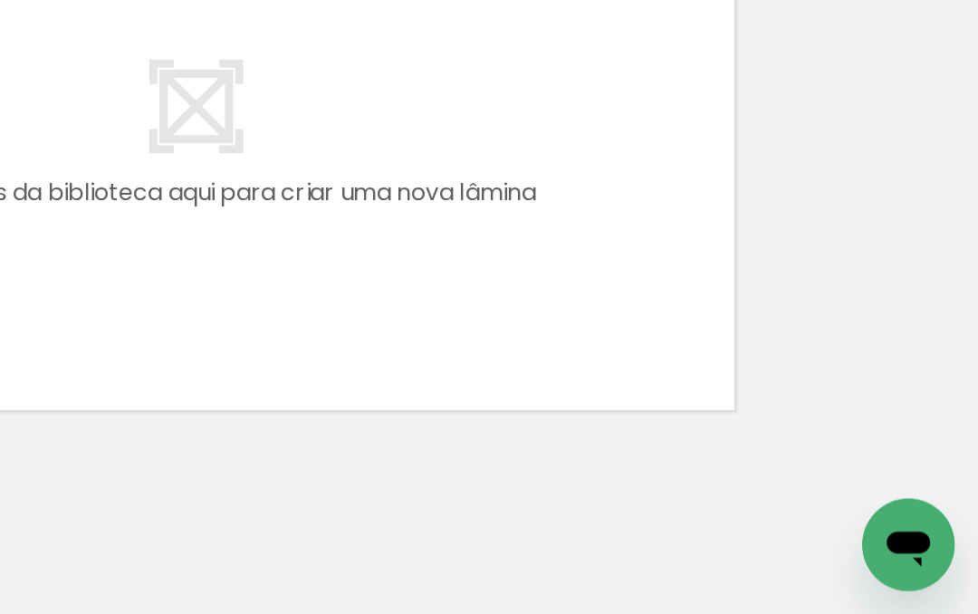
click at [658, 507] on iron-icon at bounding box center [667, 516] width 19 height 19
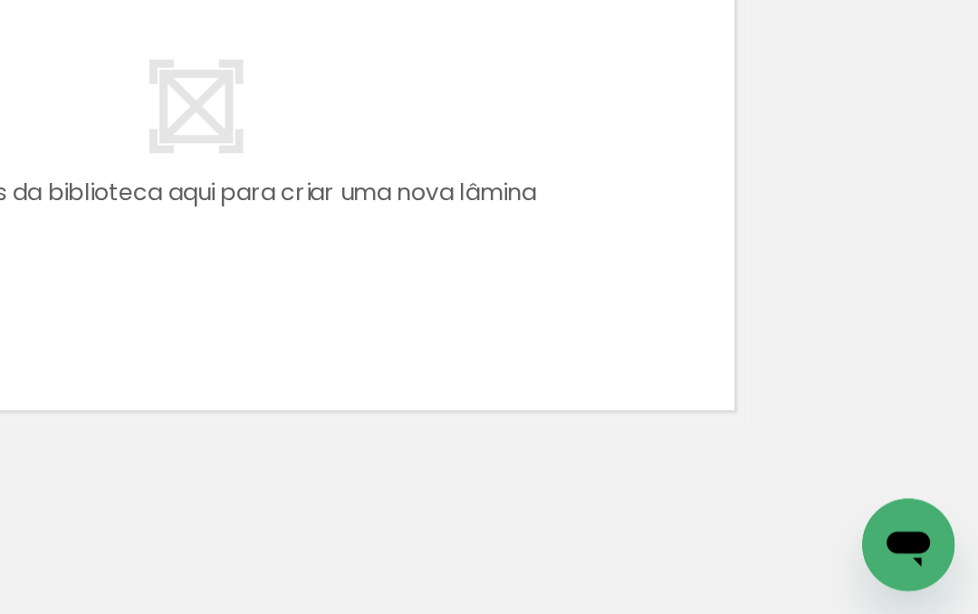
click at [658, 507] on iron-icon at bounding box center [667, 516] width 19 height 19
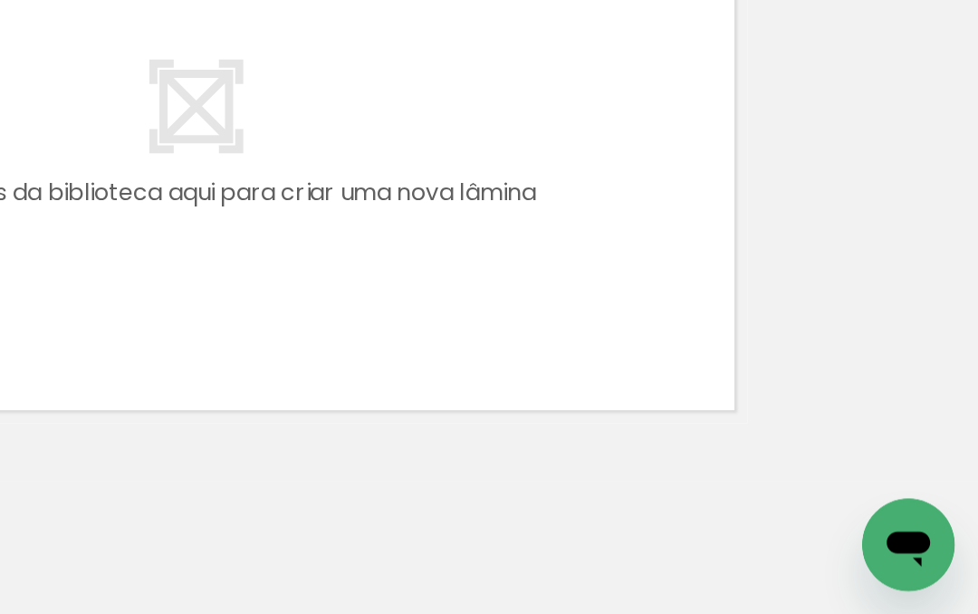
click at [149, 501] on iron-horizontal-list at bounding box center [130, 557] width 36 height 113
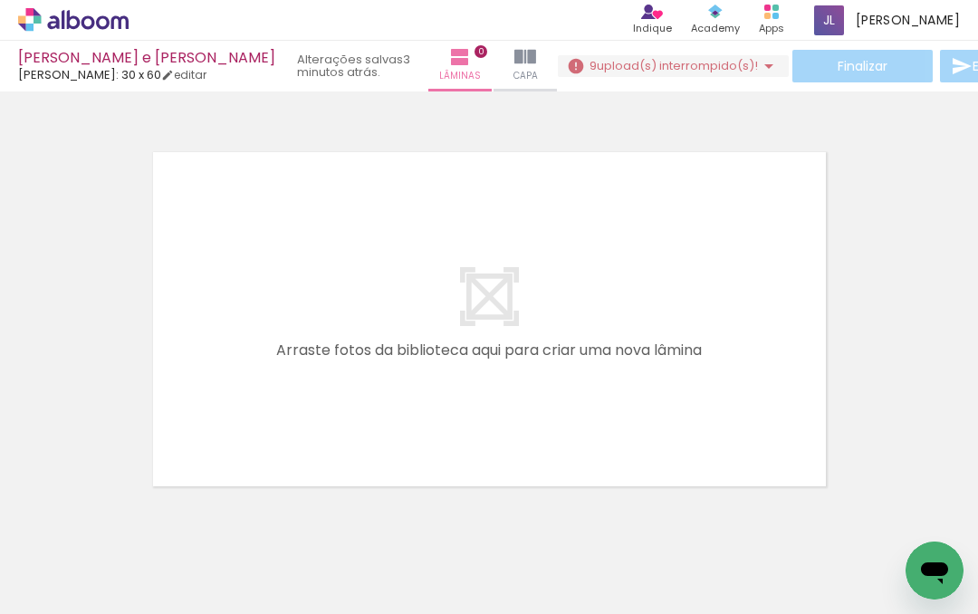
click at [189, 535] on div at bounding box center [181, 554] width 54 height 82
click at [149, 517] on iron-horizontal-list at bounding box center [130, 557] width 36 height 113
click at [149, 525] on iron-horizontal-list at bounding box center [130, 557] width 36 height 113
click at [149, 535] on iron-horizontal-list at bounding box center [130, 557] width 36 height 113
click at [149, 541] on iron-horizontal-list at bounding box center [130, 557] width 36 height 113
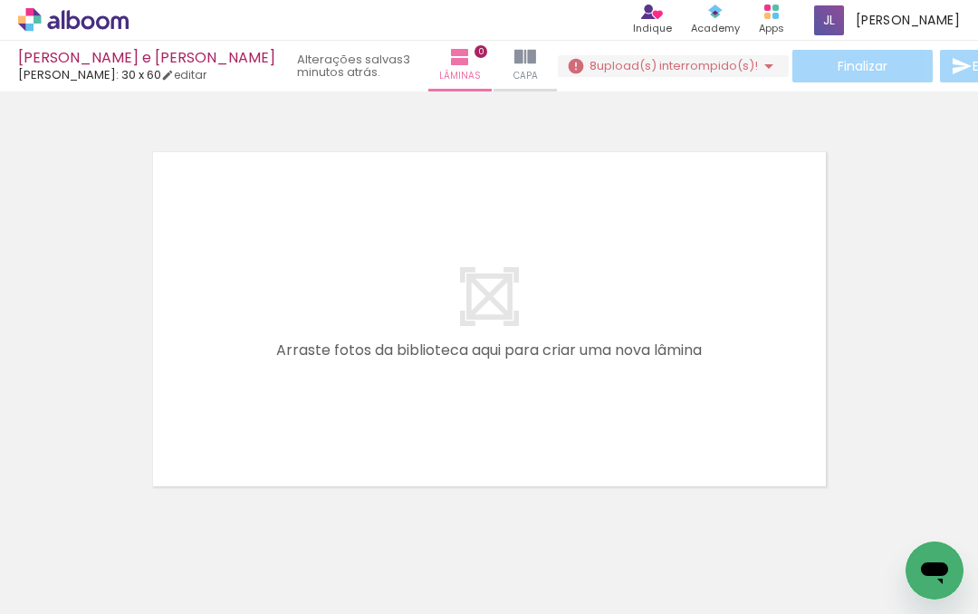
click at [149, 556] on iron-horizontal-list at bounding box center [130, 557] width 36 height 113
click at [340, 398] on quentale-layouter at bounding box center [489, 319] width 689 height 351
click at [48, 597] on span "Adicionar Fotos" at bounding box center [64, 590] width 54 height 20
click at [0, 0] on input "file" at bounding box center [0, 0] width 0 height 0
click at [40, 557] on input "Todas as fotos" at bounding box center [50, 559] width 69 height 15
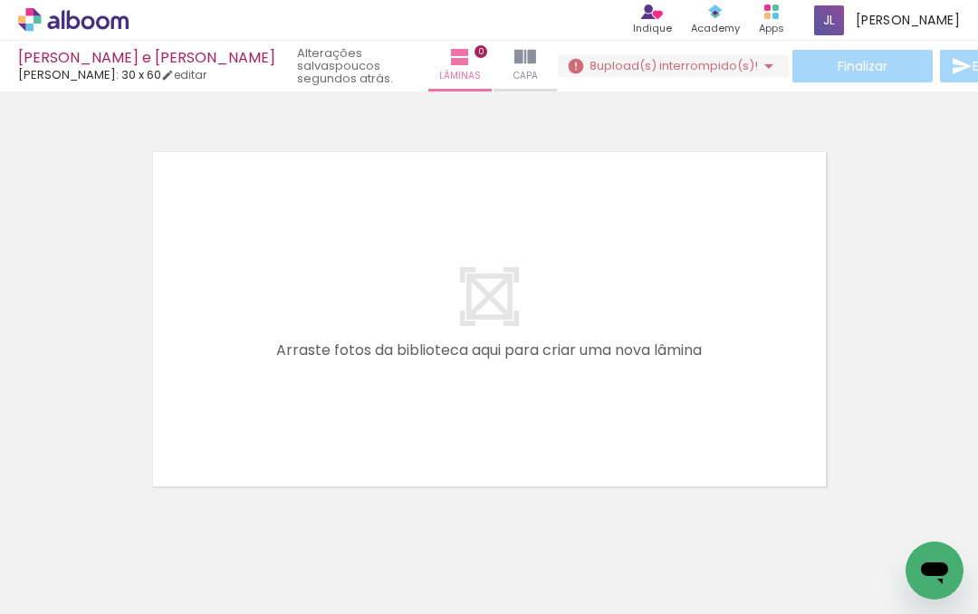
click at [45, 595] on span "Adicionar Fotos" at bounding box center [64, 590] width 54 height 20
click at [0, 0] on input "file" at bounding box center [0, 0] width 0 height 0
click at [758, 61] on iron-icon at bounding box center [769, 66] width 22 height 22
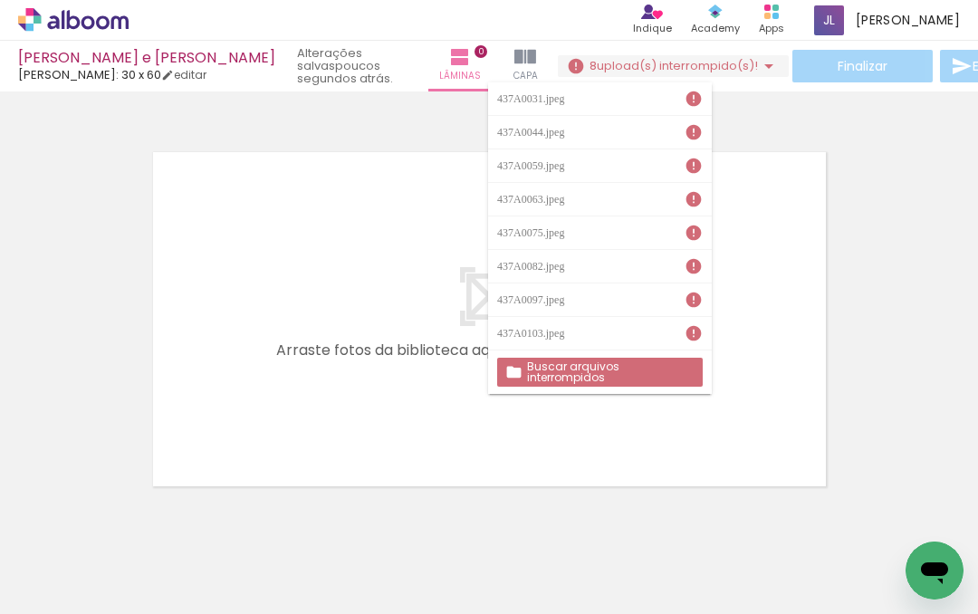
click at [0, 0] on slot "Buscar arquivos interrompidos" at bounding box center [0, 0] width 0 height 0
click at [758, 71] on iron-icon at bounding box center [769, 66] width 22 height 22
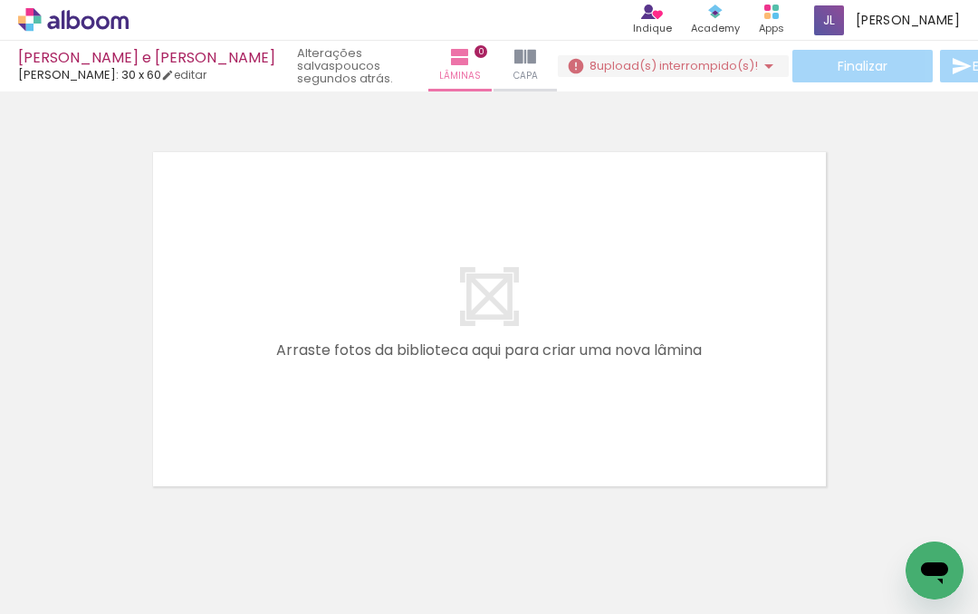
click at [758, 57] on iron-icon at bounding box center [769, 66] width 22 height 22
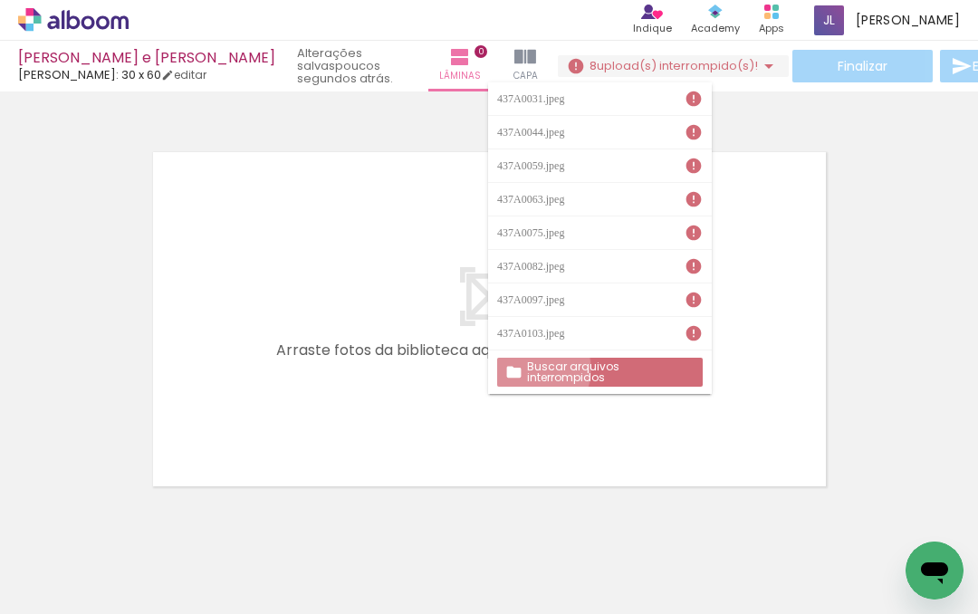
click at [519, 369] on iron-icon at bounding box center [513, 372] width 17 height 18
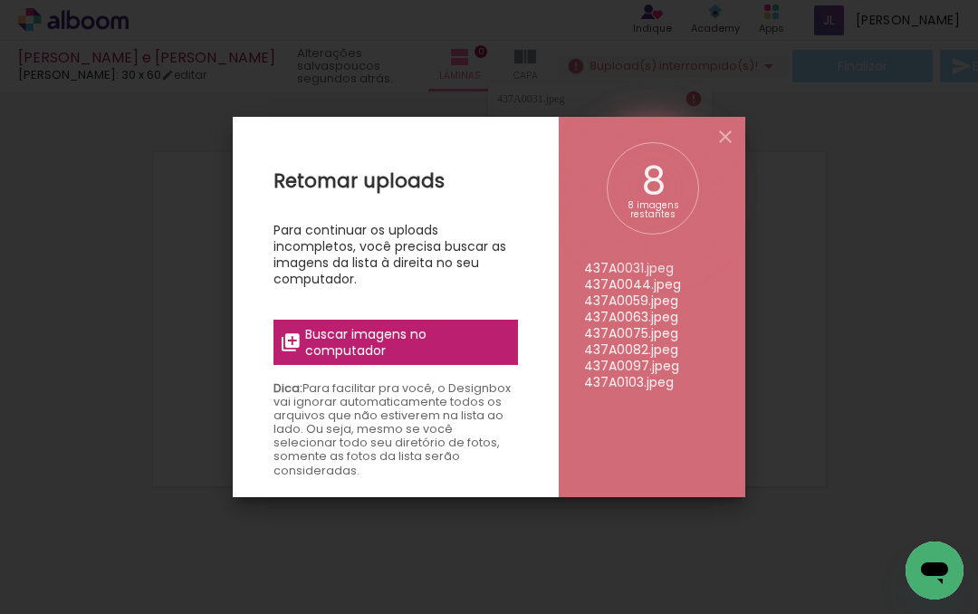
click at [462, 332] on span "Buscar imagens no computador" at bounding box center [406, 342] width 202 height 33
click at [0, 0] on input "file" at bounding box center [0, 0] width 0 height 0
click at [454, 337] on span "Buscar imagens no computador" at bounding box center [406, 342] width 202 height 33
click at [0, 0] on input "file" at bounding box center [0, 0] width 0 height 0
click at [448, 334] on span "Buscar imagens no computador" at bounding box center [406, 342] width 202 height 33
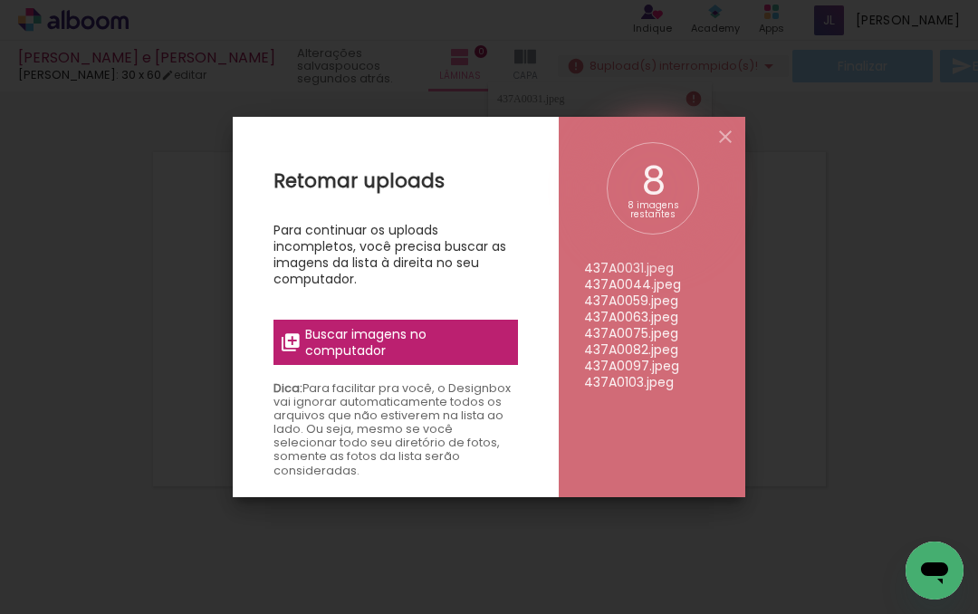
click at [0, 0] on input "file" at bounding box center [0, 0] width 0 height 0
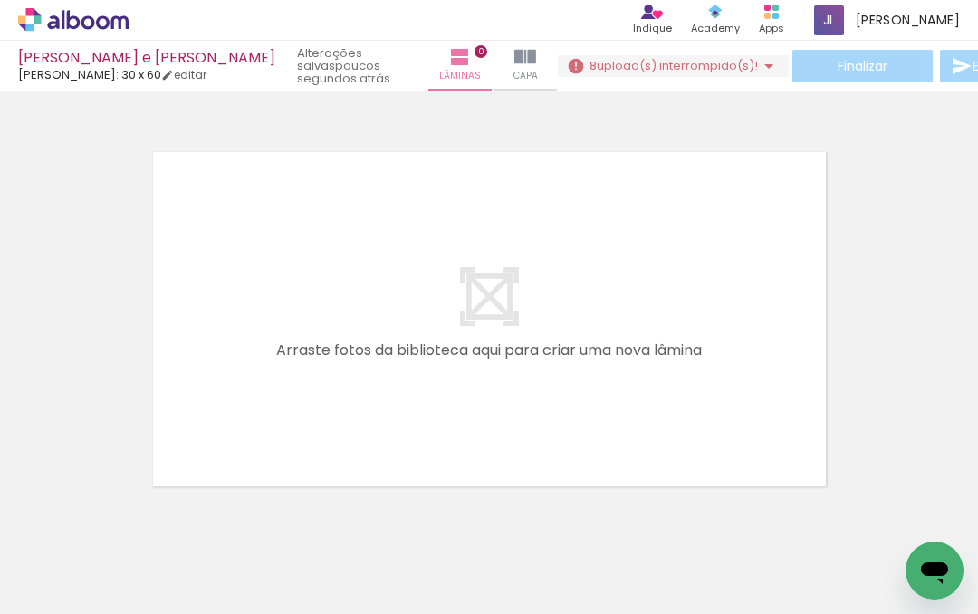
click at [726, 138] on div at bounding box center [489, 296] width 978 height 397
click at [74, 582] on span "Adicionar Fotos" at bounding box center [64, 590] width 54 height 20
click at [0, 0] on input "file" at bounding box center [0, 0] width 0 height 0
click at [758, 70] on iron-icon at bounding box center [769, 66] width 22 height 22
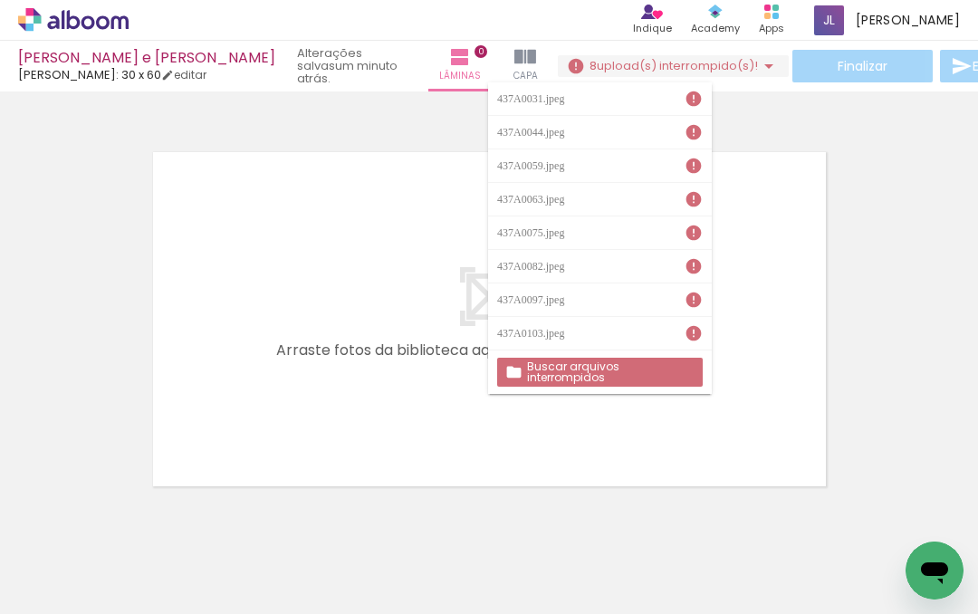
click at [0, 0] on slot "Buscar arquivos interrompidos" at bounding box center [0, 0] width 0 height 0
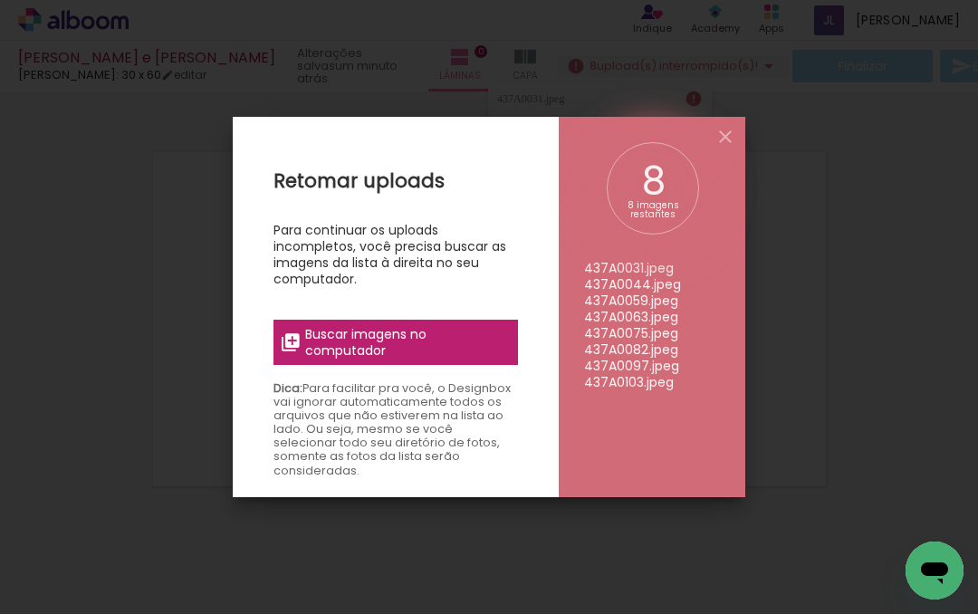
click at [477, 329] on span "Buscar imagens no computador" at bounding box center [406, 342] width 202 height 33
click at [0, 0] on input "file" at bounding box center [0, 0] width 0 height 0
click at [300, 330] on label "Buscar imagens no computador" at bounding box center [396, 342] width 245 height 45
click at [0, 0] on input "file" at bounding box center [0, 0] width 0 height 0
click at [340, 340] on span "Buscar imagens no computador" at bounding box center [406, 342] width 202 height 33
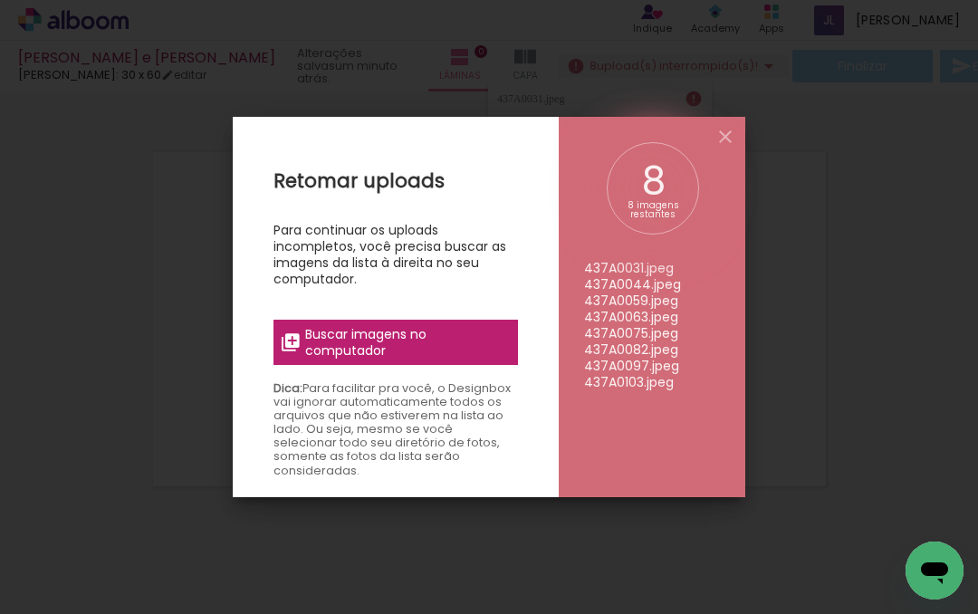
click at [0, 0] on input "file" at bounding box center [0, 0] width 0 height 0
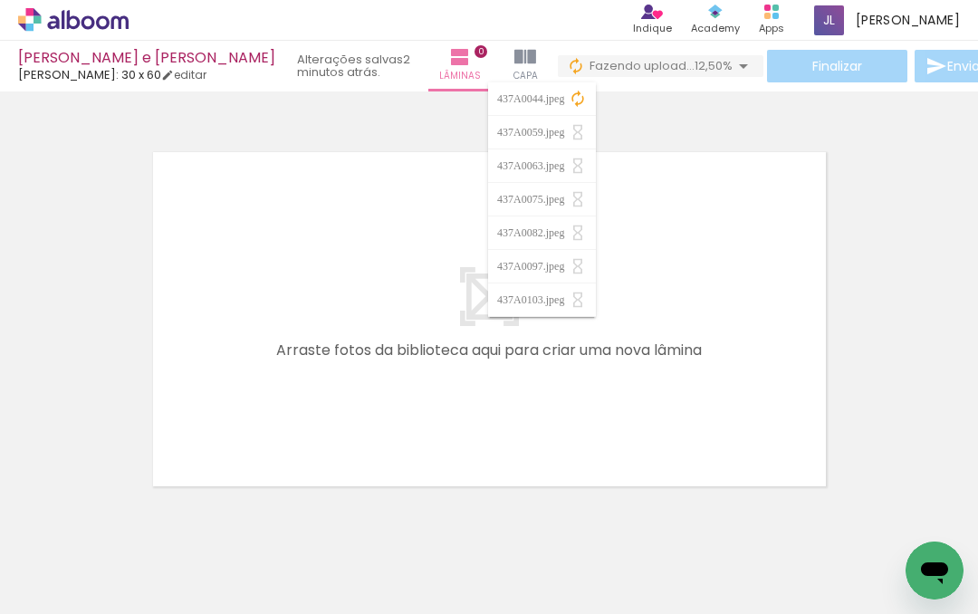
click at [77, 587] on span "Adicionar Fotos" at bounding box center [64, 590] width 54 height 20
click at [0, 0] on input "file" at bounding box center [0, 0] width 0 height 0
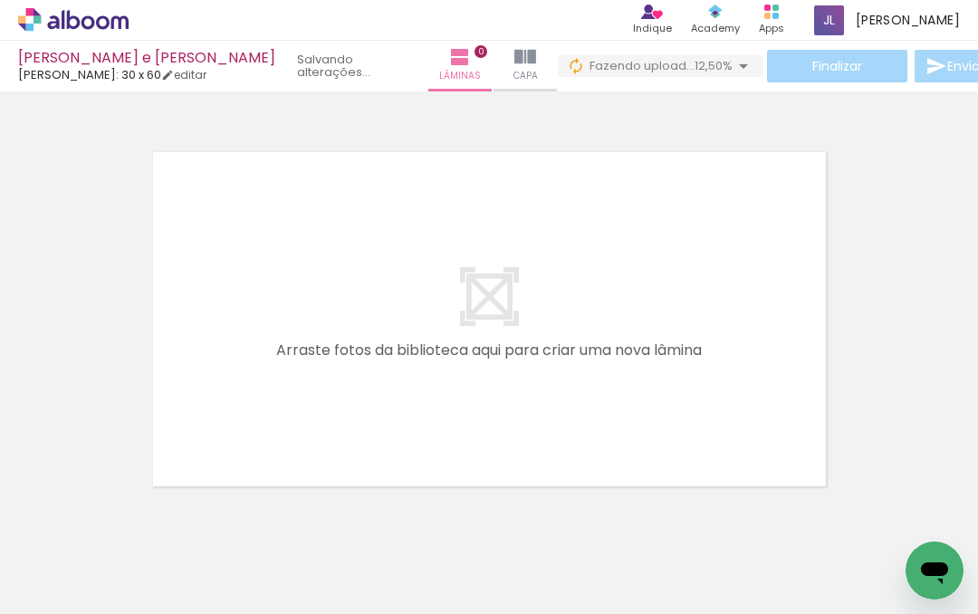
click at [80, 589] on span "Adicionar Fotos" at bounding box center [64, 590] width 54 height 20
click at [0, 0] on input "file" at bounding box center [0, 0] width 0 height 0
click at [67, 590] on span "Adicionar Fotos" at bounding box center [64, 590] width 54 height 20
click at [0, 0] on input "file" at bounding box center [0, 0] width 0 height 0
click at [85, 560] on input "Todas as fotos" at bounding box center [50, 559] width 69 height 15
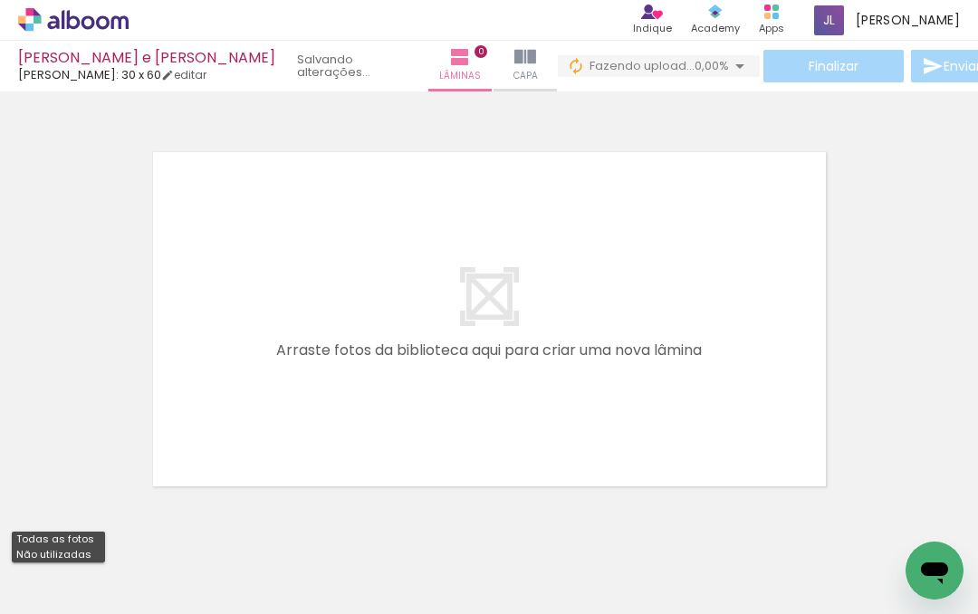
click at [75, 592] on span "Adicionar Fotos" at bounding box center [64, 590] width 54 height 20
click at [0, 0] on input "file" at bounding box center [0, 0] width 0 height 0
click at [28, 594] on iron-icon at bounding box center [26, 590] width 22 height 22
click at [0, 0] on input "file" at bounding box center [0, 0] width 0 height 0
click at [37, 591] on iron-icon at bounding box center [26, 590] width 22 height 22
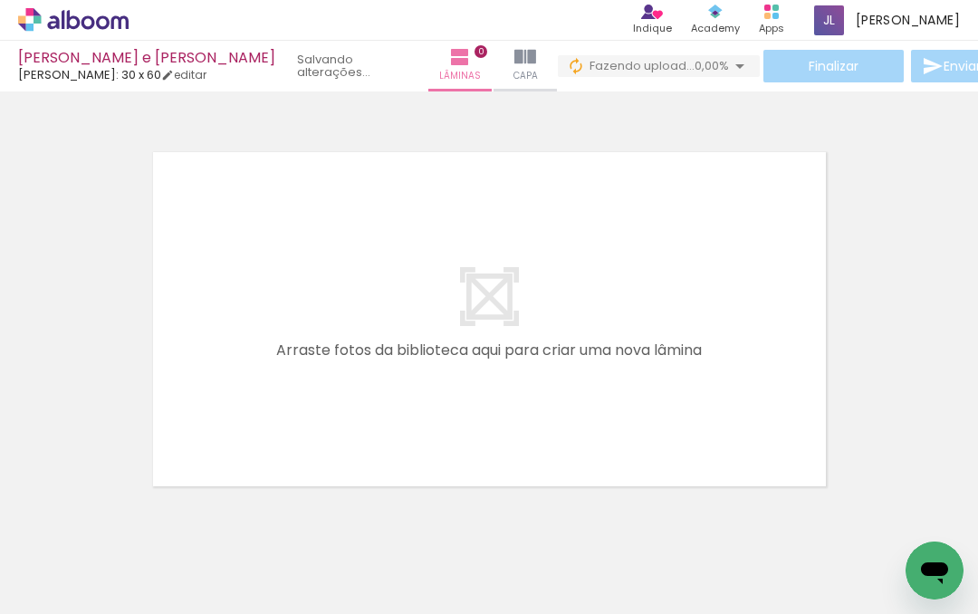
click at [0, 0] on input "file" at bounding box center [0, 0] width 0 height 0
click at [192, 562] on div at bounding box center [181, 554] width 54 height 82
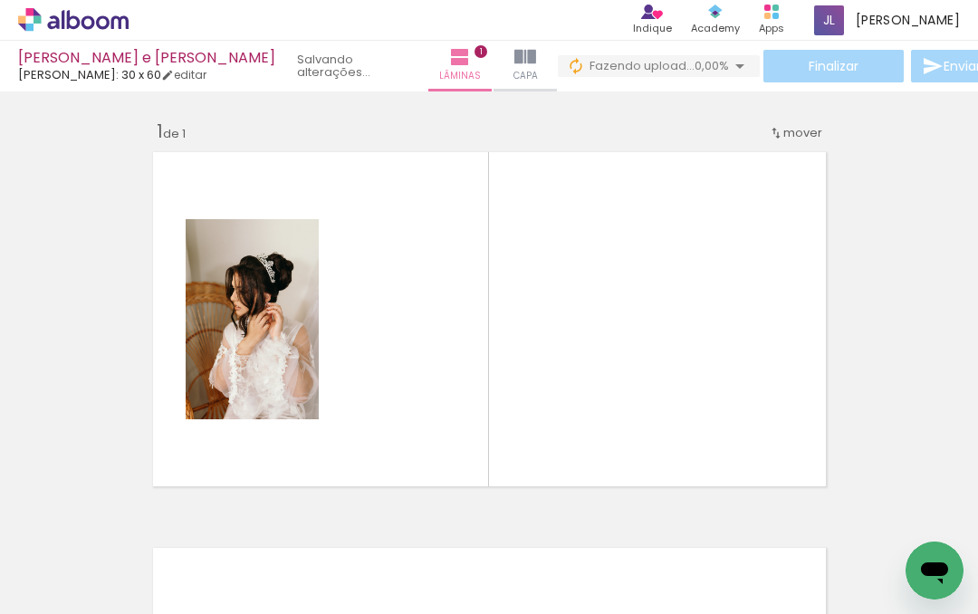
scroll to position [23, 0]
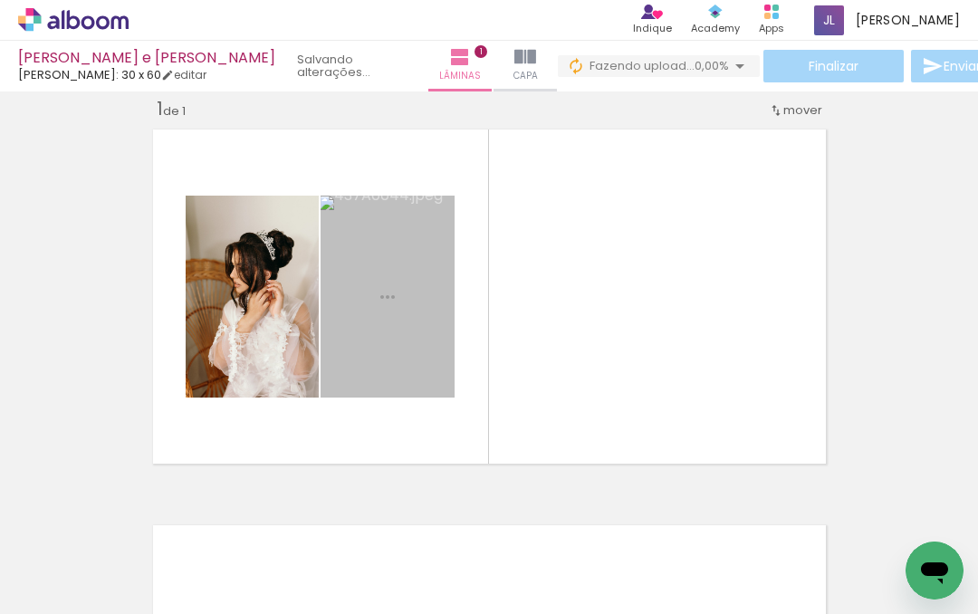
click at [290, 568] on div at bounding box center [282, 554] width 54 height 82
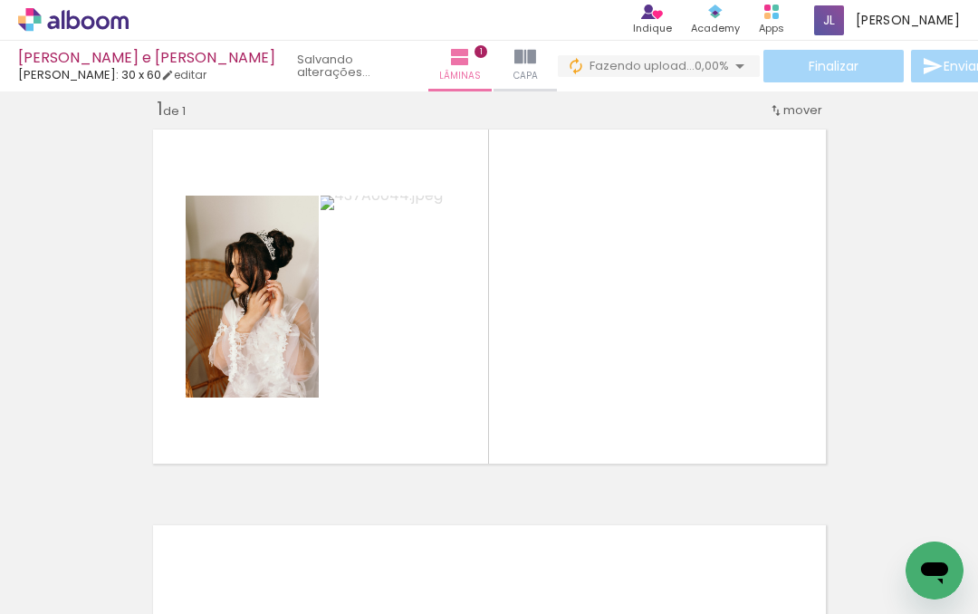
click at [75, 580] on span "Adicionar Fotos" at bounding box center [64, 590] width 54 height 20
click at [0, 0] on input "file" at bounding box center [0, 0] width 0 height 0
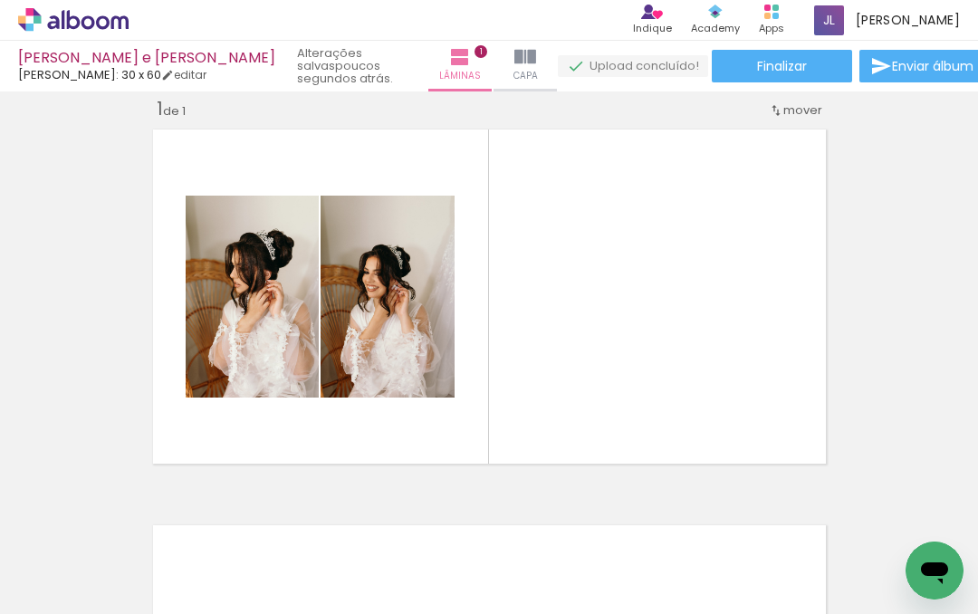
click at [63, 599] on span "Adicionar Fotos" at bounding box center [64, 590] width 54 height 20
click at [0, 0] on input "file" at bounding box center [0, 0] width 0 height 0
click at [85, 585] on span "Adicionar Fotos" at bounding box center [64, 590] width 54 height 20
click at [0, 0] on input "file" at bounding box center [0, 0] width 0 height 0
click at [90, 582] on span "Adicionar Fotos" at bounding box center [64, 590] width 54 height 20
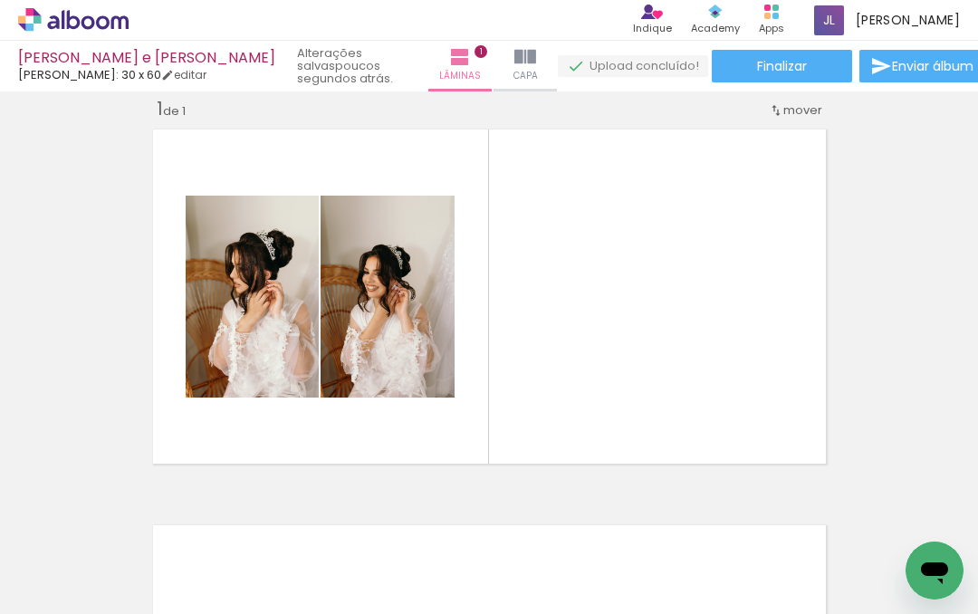
click at [0, 0] on input "file" at bounding box center [0, 0] width 0 height 0
click at [87, 580] on span "Adicionar Fotos" at bounding box center [64, 590] width 54 height 20
click at [0, 0] on input "file" at bounding box center [0, 0] width 0 height 0
click at [88, 580] on span "Adicionar Fotos" at bounding box center [64, 590] width 54 height 20
click at [0, 0] on input "file" at bounding box center [0, 0] width 0 height 0
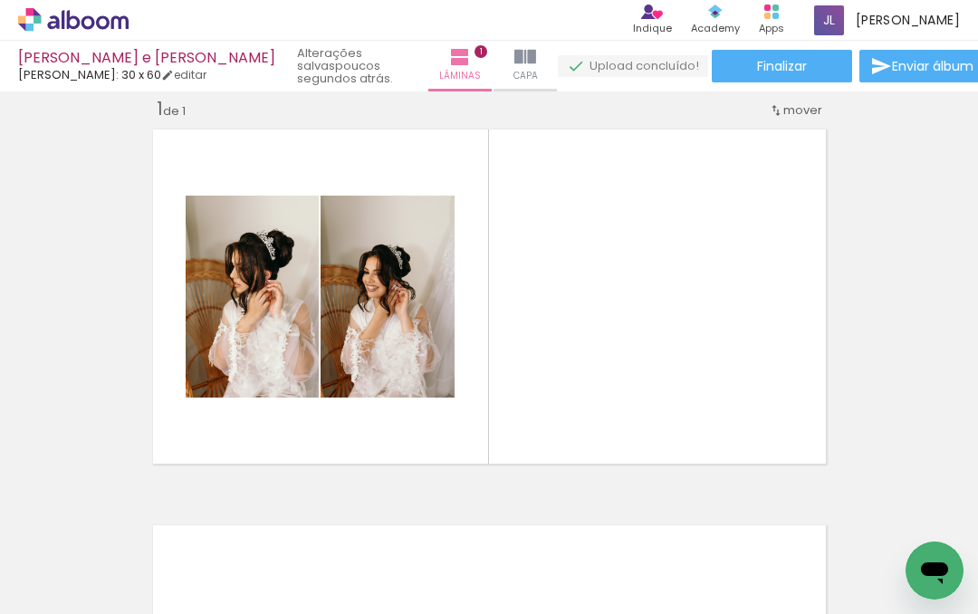
click at [69, 588] on span "Adicionar Fotos" at bounding box center [64, 590] width 54 height 20
click at [0, 0] on input "file" at bounding box center [0, 0] width 0 height 0
click at [77, 592] on span "Adicionar Fotos" at bounding box center [64, 590] width 54 height 20
click at [0, 0] on input "file" at bounding box center [0, 0] width 0 height 0
click at [75, 592] on span "Adicionar Fotos" at bounding box center [64, 590] width 54 height 20
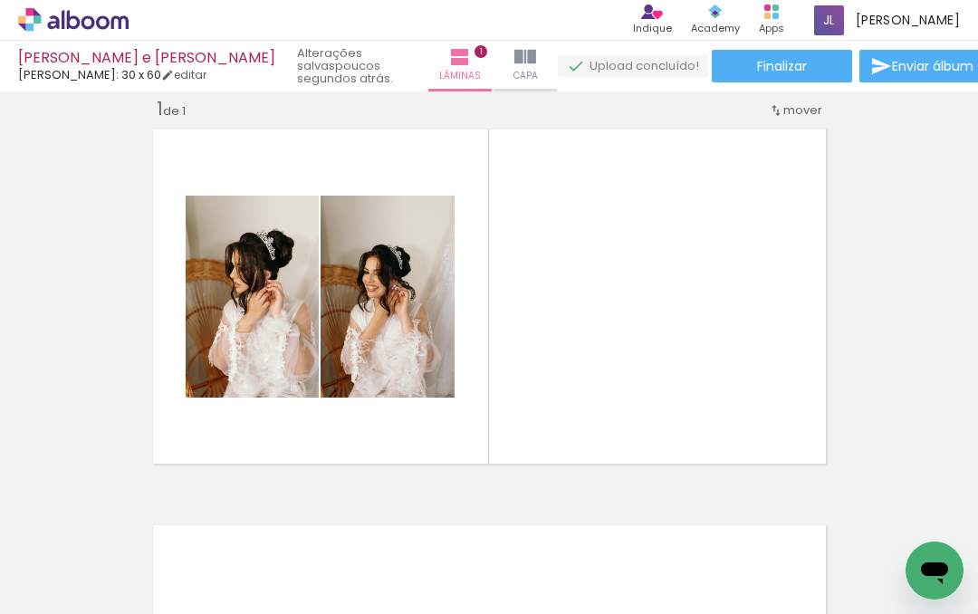
click at [0, 0] on input "file" at bounding box center [0, 0] width 0 height 0
click at [76, 589] on span "Adicionar Fotos" at bounding box center [64, 590] width 54 height 20
click at [0, 0] on input "file" at bounding box center [0, 0] width 0 height 0
click at [73, 591] on span "Adicionar Fotos" at bounding box center [64, 590] width 54 height 20
click at [0, 0] on input "file" at bounding box center [0, 0] width 0 height 0
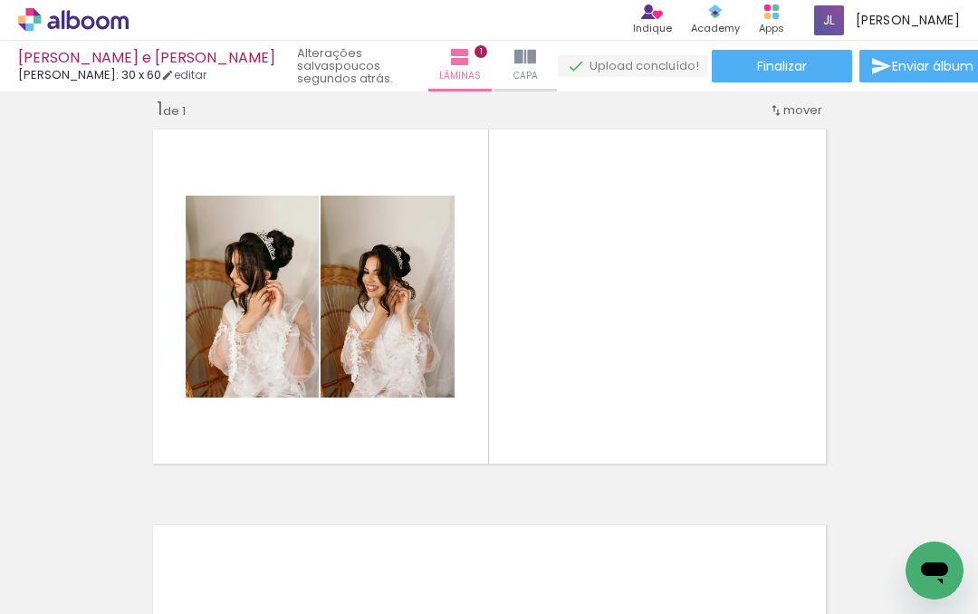
click at [75, 592] on span "Adicionar Fotos" at bounding box center [64, 590] width 54 height 20
click at [0, 0] on input "file" at bounding box center [0, 0] width 0 height 0
click at [75, 581] on span "Adicionar Fotos" at bounding box center [64, 590] width 54 height 20
click at [0, 0] on input "file" at bounding box center [0, 0] width 0 height 0
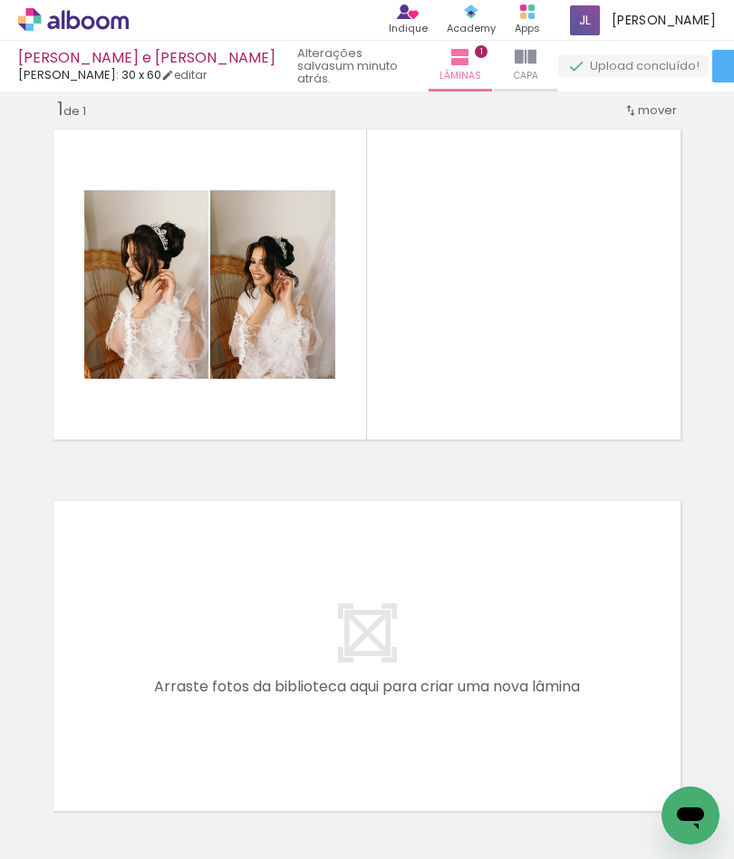
click at [59, 613] on span "Adicionar Fotos" at bounding box center [64, 834] width 54 height 20
click at [0, 0] on input "file" at bounding box center [0, 0] width 0 height 0
click at [64, 613] on span "Adicionar Fotos" at bounding box center [64, 834] width 54 height 20
click at [0, 0] on input "file" at bounding box center [0, 0] width 0 height 0
click at [65, 613] on span "Adicionar Fotos" at bounding box center [64, 834] width 54 height 20
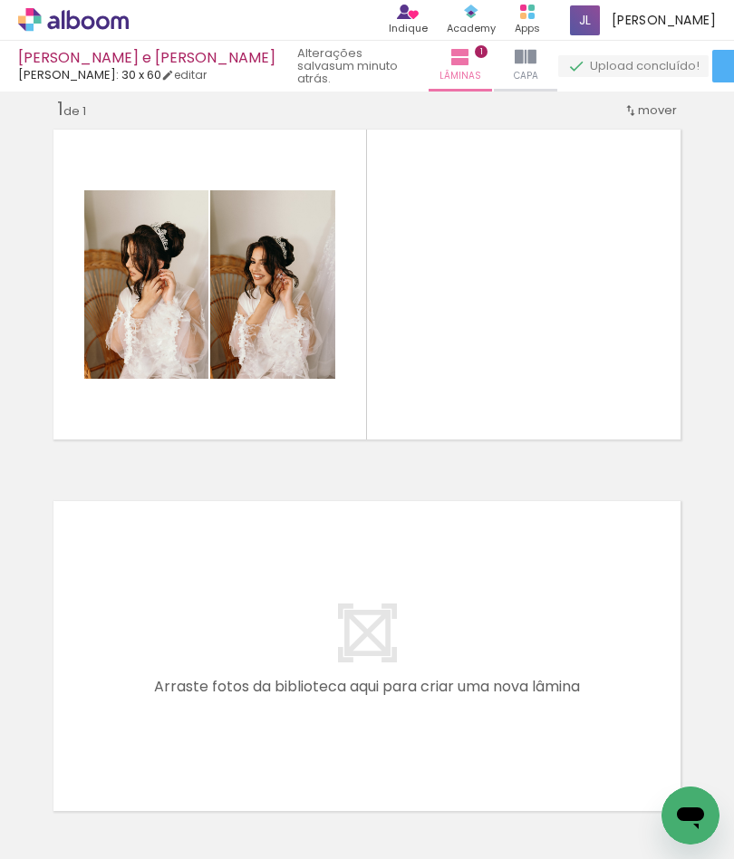
click at [0, 0] on input "file" at bounding box center [0, 0] width 0 height 0
click at [63, 613] on span "Adicionar Fotos" at bounding box center [64, 834] width 54 height 20
click at [0, 0] on input "file" at bounding box center [0, 0] width 0 height 0
click at [62, 613] on span "Adicionar Fotos" at bounding box center [64, 834] width 54 height 20
click at [0, 0] on input "file" at bounding box center [0, 0] width 0 height 0
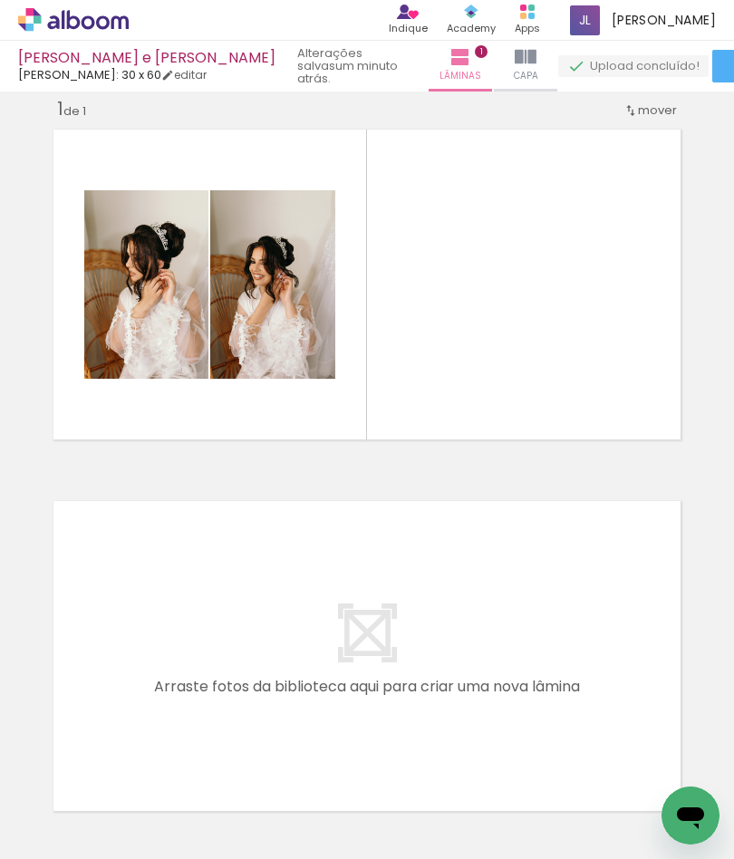
click at [61, 613] on span "Adicionar Fotos" at bounding box center [64, 834] width 54 height 20
click at [0, 0] on input "file" at bounding box center [0, 0] width 0 height 0
click at [59, 613] on span "Adicionar Fotos" at bounding box center [64, 834] width 54 height 20
click at [0, 0] on input "file" at bounding box center [0, 0] width 0 height 0
click at [61, 613] on span "Adicionar Fotos" at bounding box center [64, 834] width 54 height 20
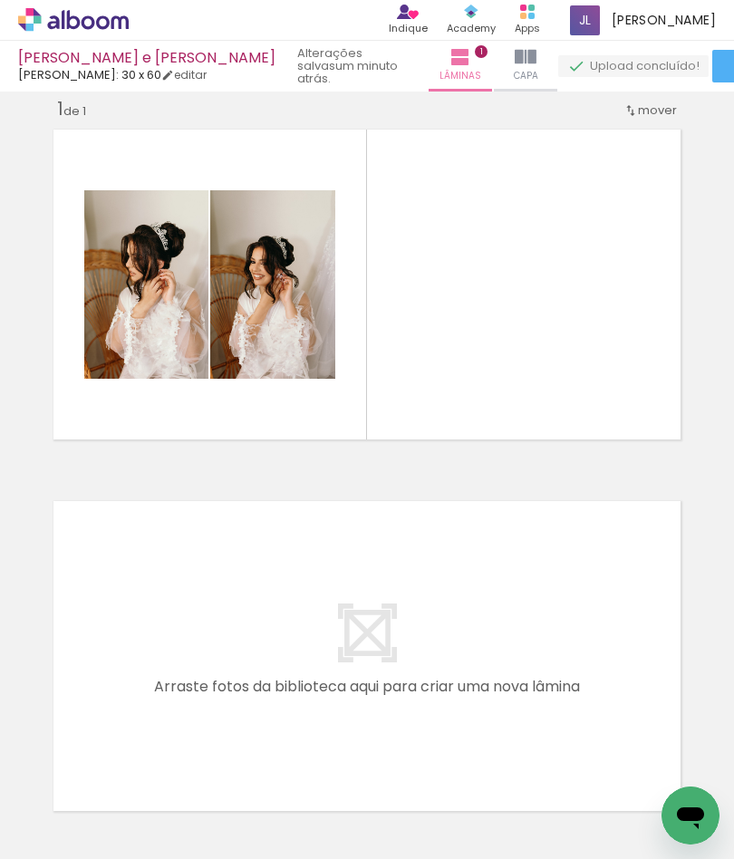
click at [0, 0] on input "file" at bounding box center [0, 0] width 0 height 0
click at [58, 613] on span "Adicionar Fotos" at bounding box center [64, 834] width 54 height 20
click at [0, 0] on input "file" at bounding box center [0, 0] width 0 height 0
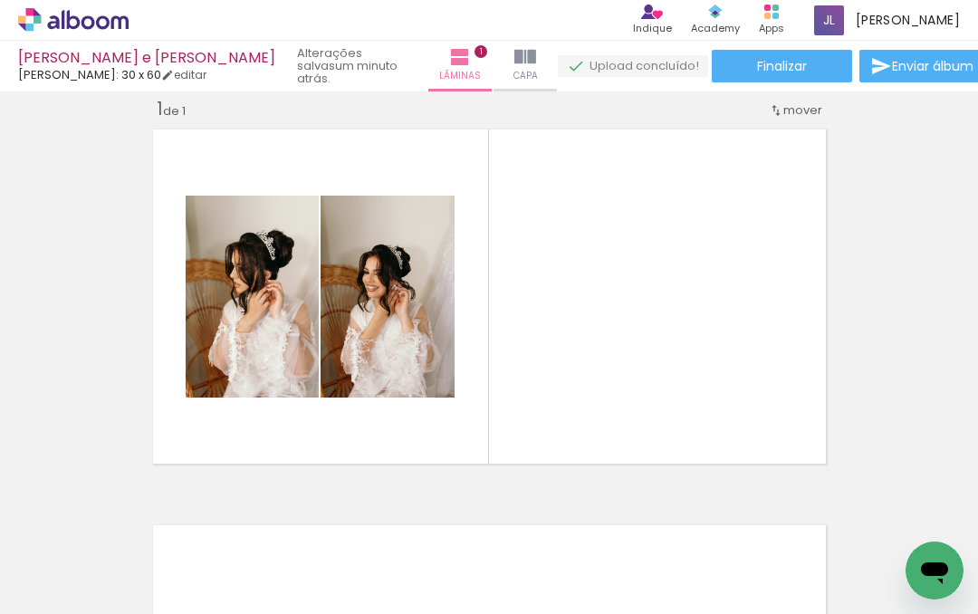
click at [382, 562] on div at bounding box center [384, 554] width 54 height 82
click at [345, 518] on iron-icon at bounding box center [344, 516] width 19 height 19
click at [351, 516] on iron-icon at bounding box center [344, 516] width 19 height 19
click at [149, 514] on iron-horizontal-list at bounding box center [130, 557] width 36 height 113
click at [288, 535] on div at bounding box center [282, 554] width 54 height 82
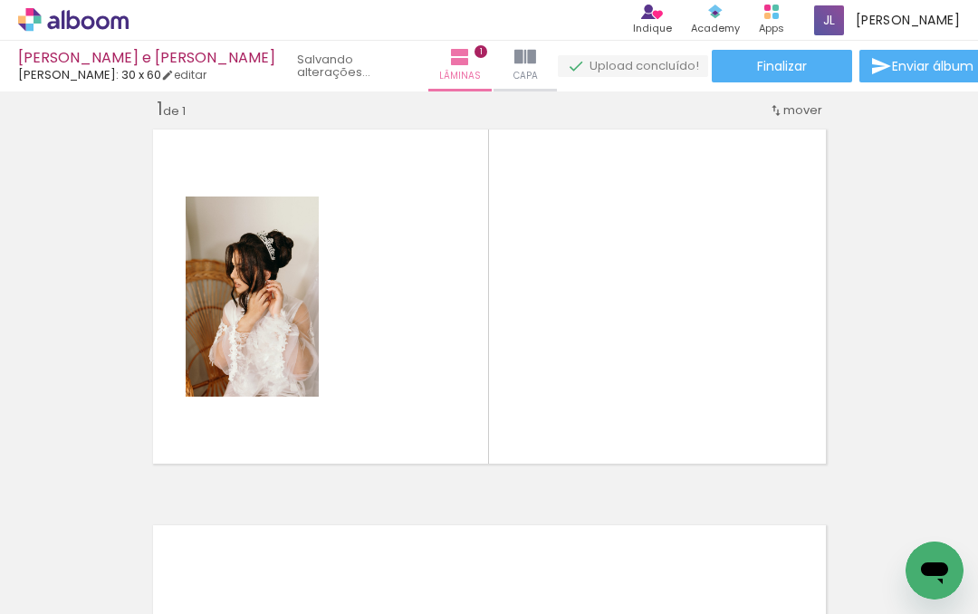
click at [410, 332] on quentale-layouter at bounding box center [489, 296] width 689 height 351
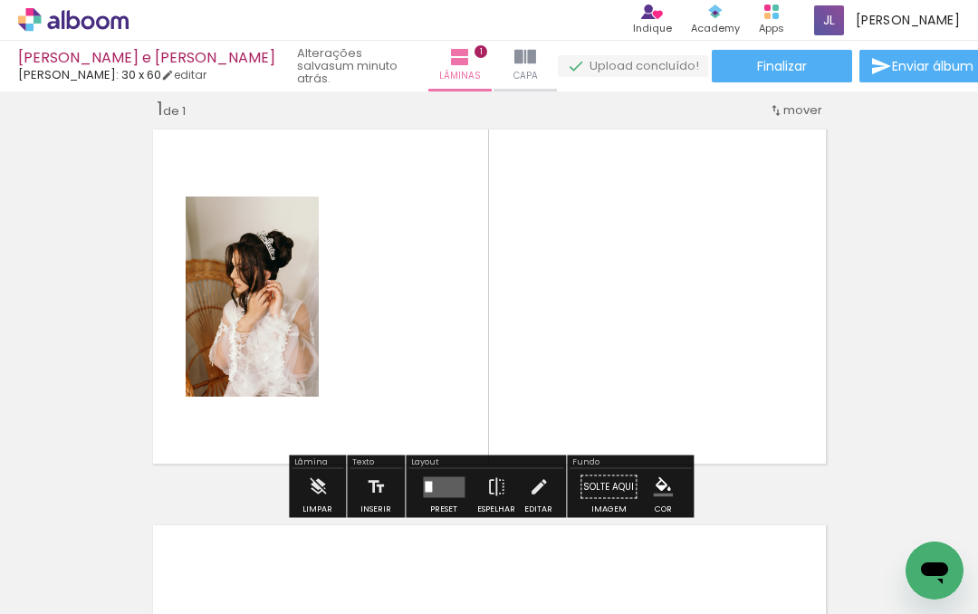
click at [289, 543] on div at bounding box center [282, 554] width 54 height 82
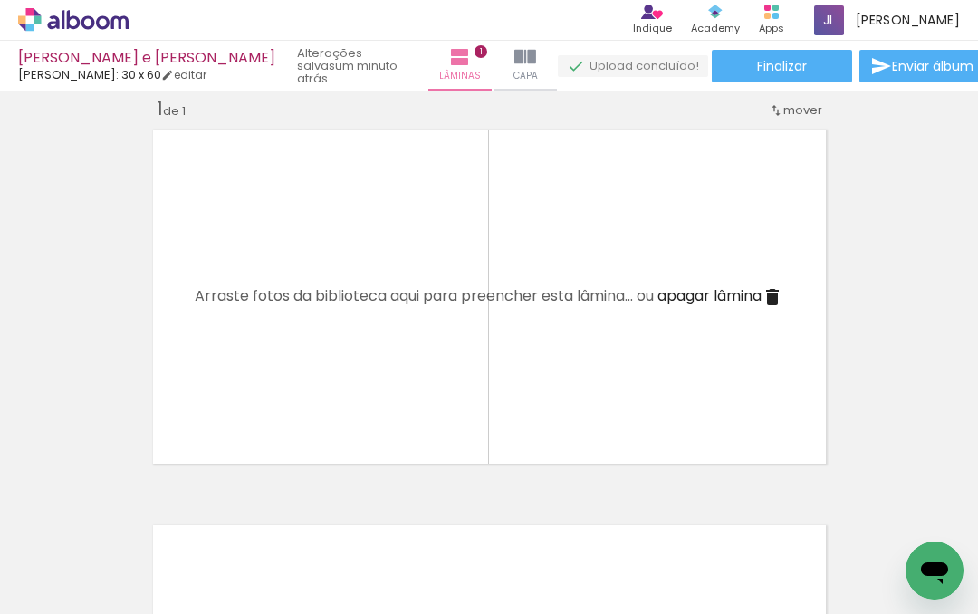
click at [186, 553] on div at bounding box center [181, 554] width 54 height 82
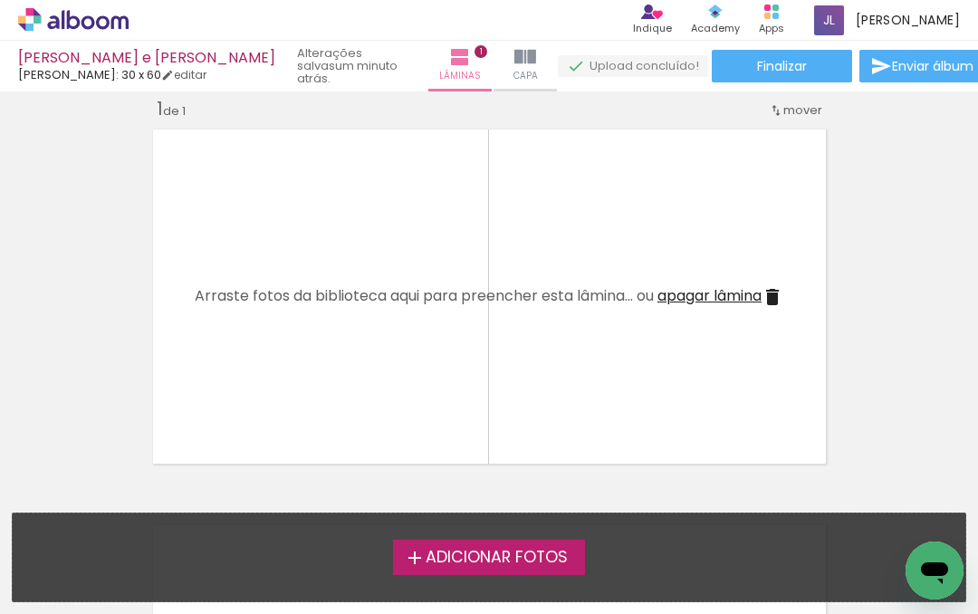
click at [484, 561] on span "Adicionar Fotos" at bounding box center [497, 558] width 142 height 16
click at [0, 0] on input "file" at bounding box center [0, 0] width 0 height 0
click at [510, 560] on span "Adicionar Fotos" at bounding box center [497, 558] width 142 height 16
click at [0, 0] on input "file" at bounding box center [0, 0] width 0 height 0
click at [518, 552] on span "Adicionar Fotos" at bounding box center [497, 558] width 142 height 16
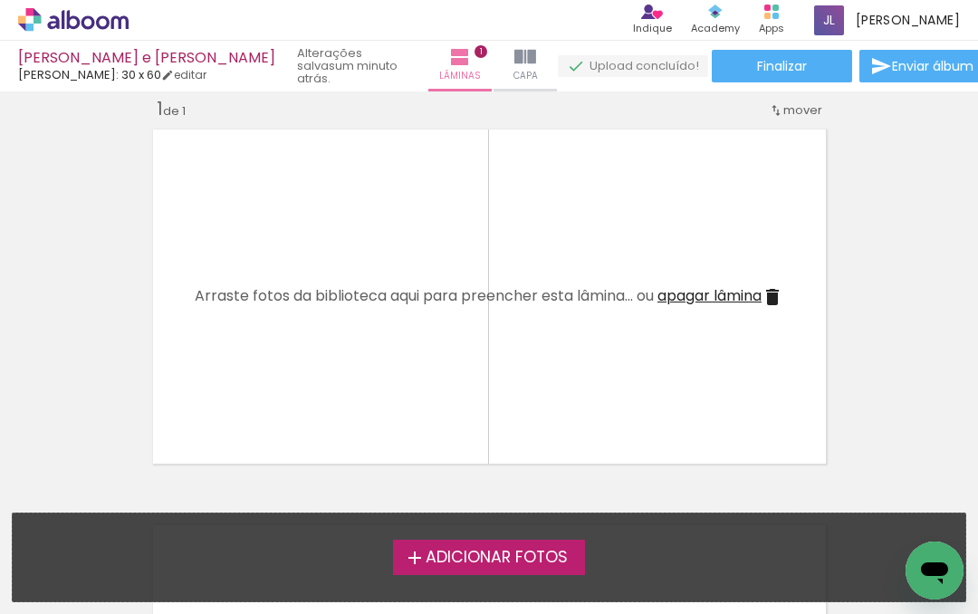
click at [0, 0] on input "file" at bounding box center [0, 0] width 0 height 0
click at [502, 563] on span "Adicionar Fotos" at bounding box center [497, 558] width 142 height 16
click at [0, 0] on input "file" at bounding box center [0, 0] width 0 height 0
click at [406, 555] on iron-icon at bounding box center [415, 558] width 22 height 22
click at [0, 0] on input "file" at bounding box center [0, 0] width 0 height 0
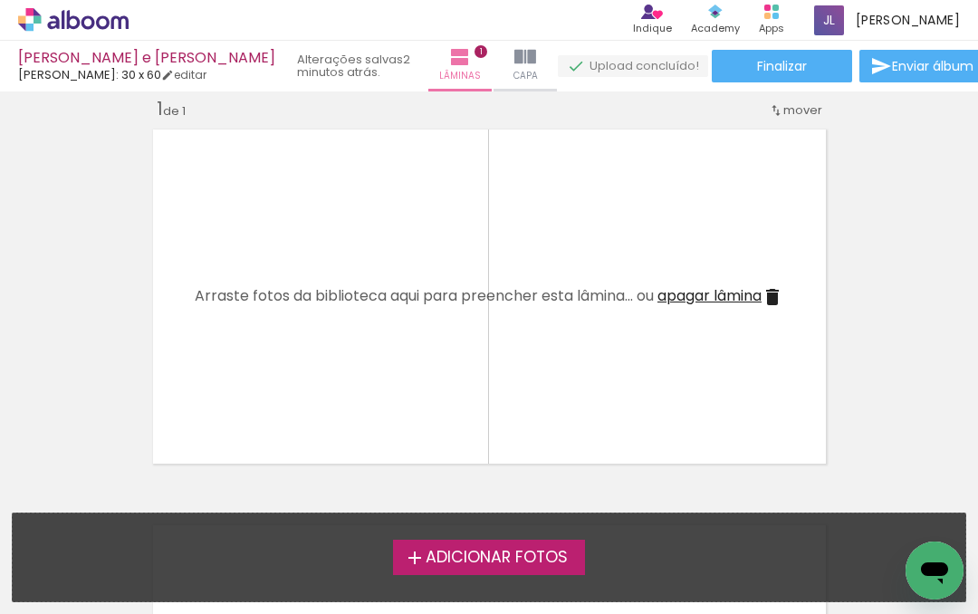
click at [452, 566] on span "Adicionar Fotos" at bounding box center [497, 558] width 142 height 16
click at [0, 0] on input "file" at bounding box center [0, 0] width 0 height 0
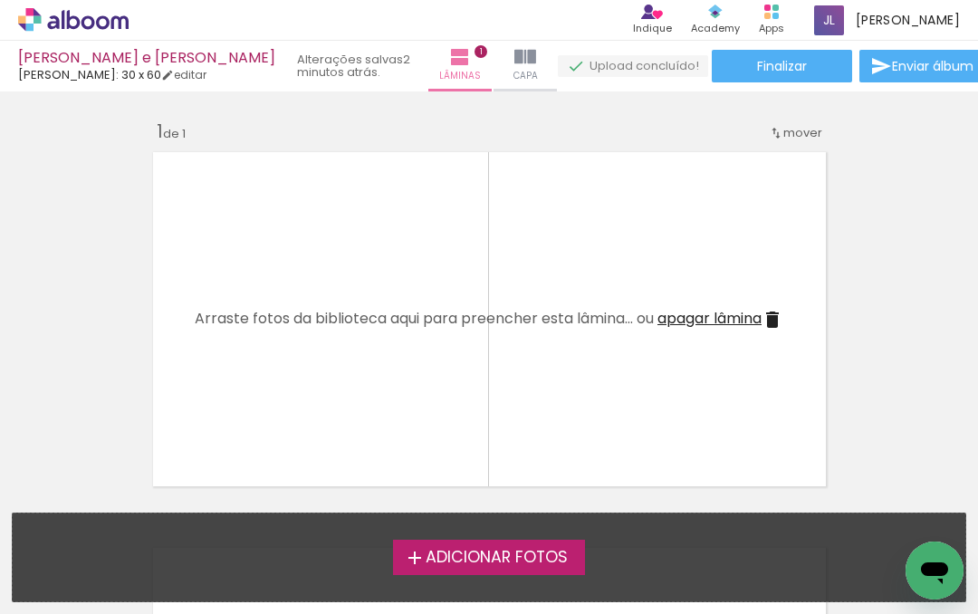
scroll to position [0, 0]
click at [757, 564] on div "Adicionar Fotos" at bounding box center [489, 557] width 924 height 34
click at [685, 565] on div "Adicionar Fotos" at bounding box center [489, 557] width 924 height 34
click at [552, 555] on span "Adicionar Fotos" at bounding box center [497, 558] width 142 height 16
click at [0, 0] on input "file" at bounding box center [0, 0] width 0 height 0
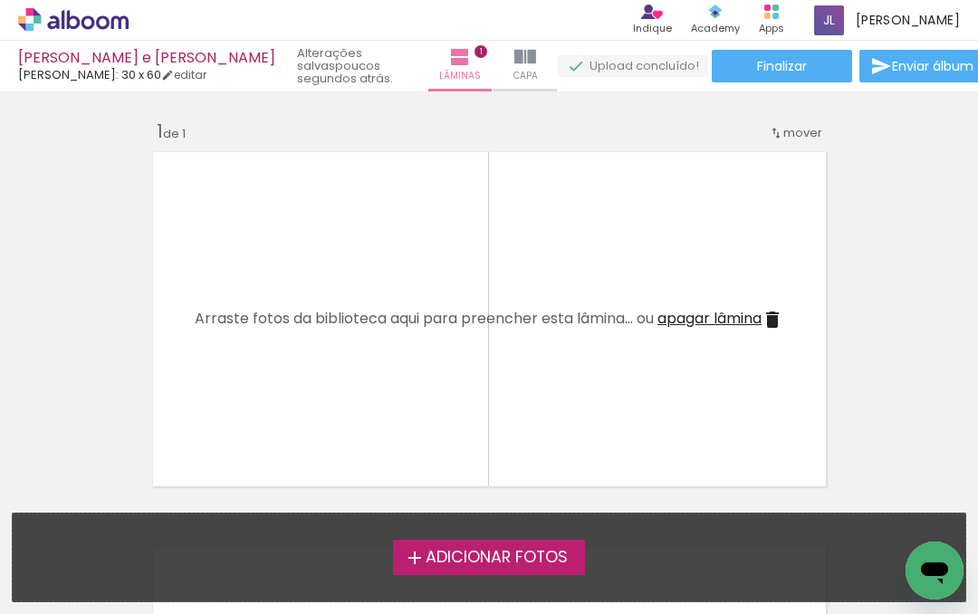
click at [549, 562] on span "Adicionar Fotos" at bounding box center [497, 558] width 142 height 16
click at [0, 0] on input "file" at bounding box center [0, 0] width 0 height 0
click at [549, 553] on span "Adicionar Fotos" at bounding box center [497, 558] width 142 height 16
click at [0, 0] on input "file" at bounding box center [0, 0] width 0 height 0
click at [544, 559] on span "Adicionar Fotos" at bounding box center [497, 558] width 142 height 16
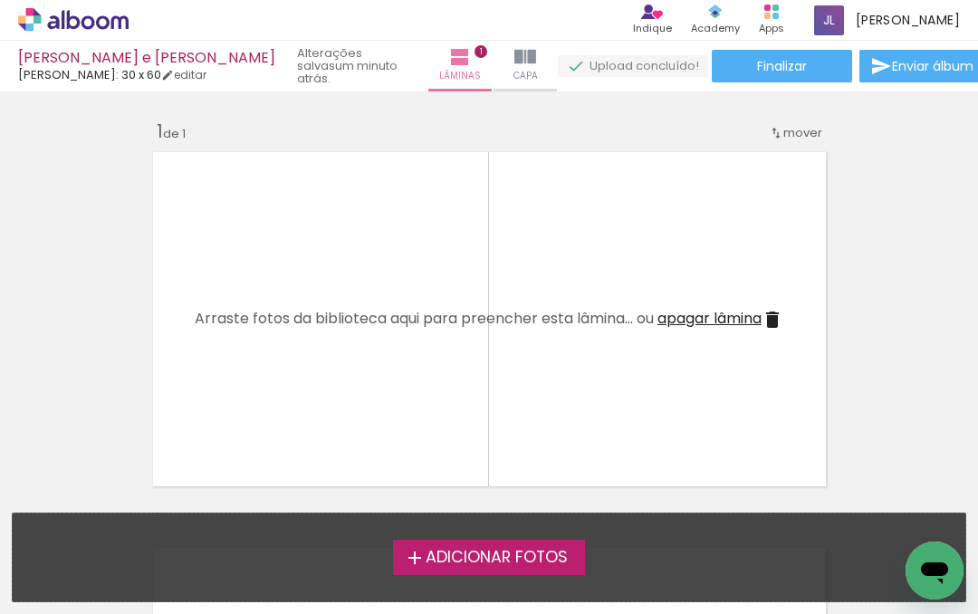
click at [0, 0] on input "file" at bounding box center [0, 0] width 0 height 0
click at [457, 560] on span "Adicionar Fotos" at bounding box center [497, 558] width 142 height 16
click at [0, 0] on input "file" at bounding box center [0, 0] width 0 height 0
click at [517, 551] on span "Adicionar Fotos" at bounding box center [497, 558] width 142 height 16
click at [0, 0] on input "file" at bounding box center [0, 0] width 0 height 0
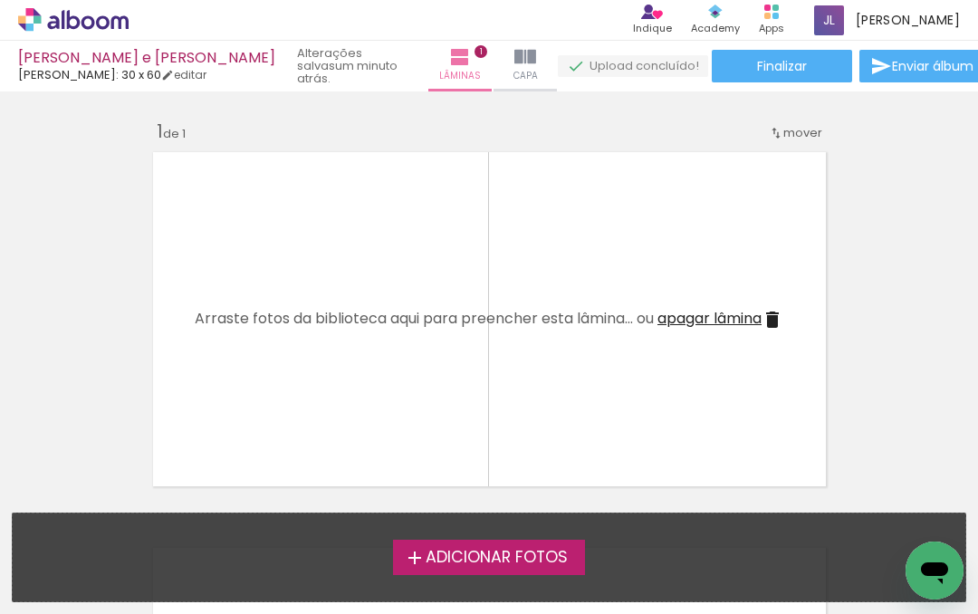
click at [521, 569] on label "Adicionar Fotos" at bounding box center [489, 557] width 193 height 34
click at [412, 553] on iron-icon at bounding box center [415, 558] width 22 height 22
click at [0, 0] on input "file" at bounding box center [0, 0] width 0 height 0
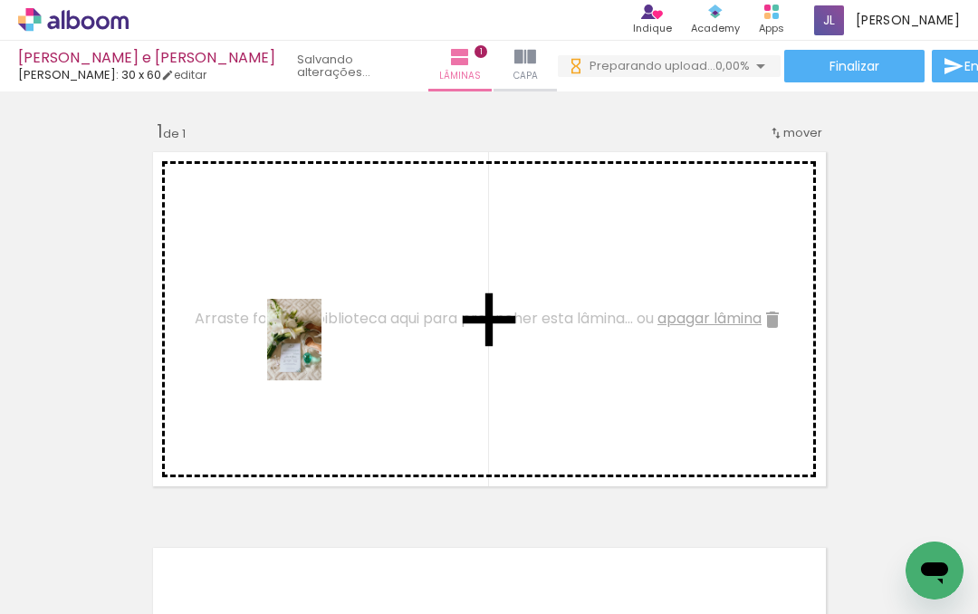
click at [195, 545] on div at bounding box center [181, 554] width 54 height 82
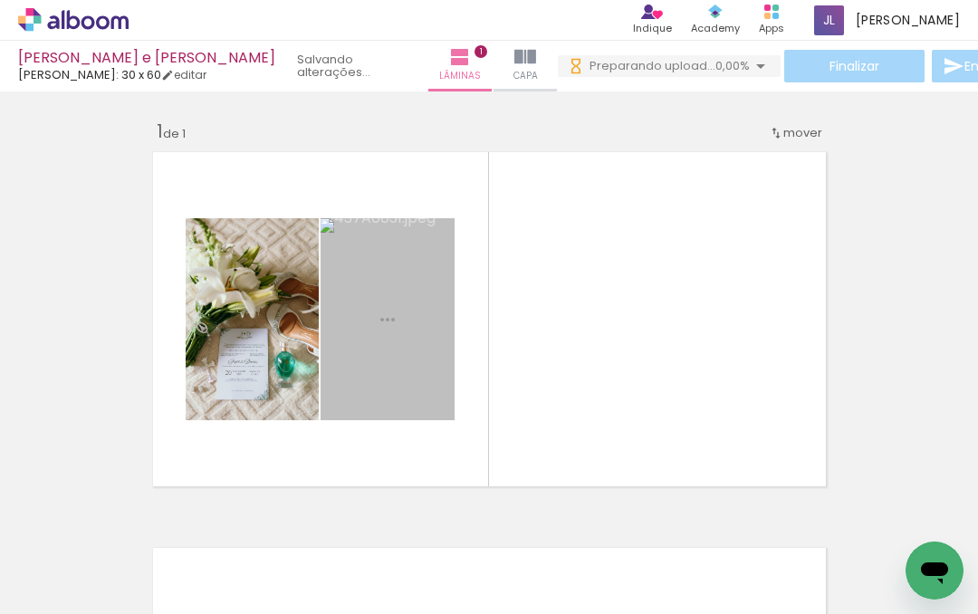
click at [298, 563] on div at bounding box center [282, 554] width 54 height 82
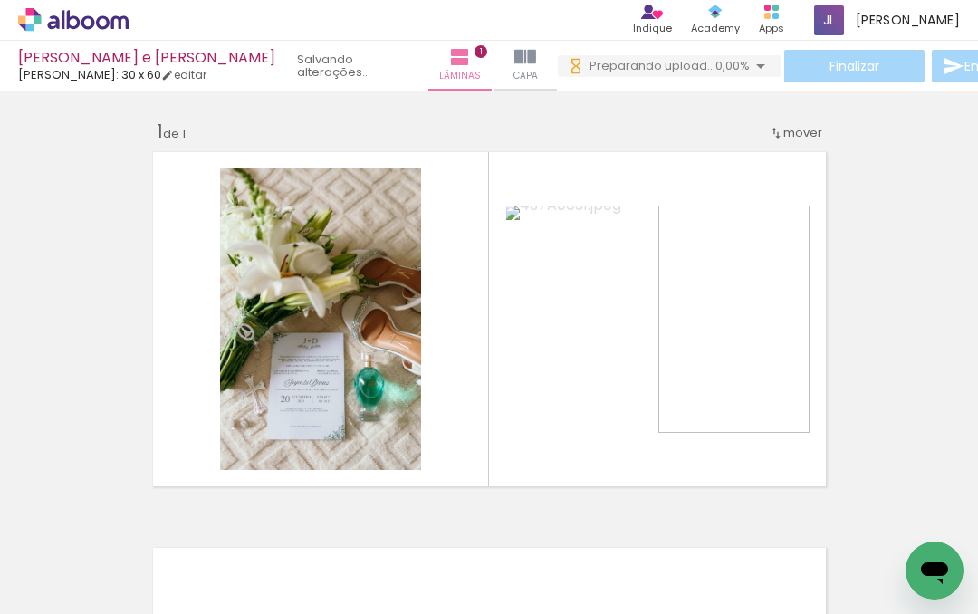
click at [298, 566] on div at bounding box center [282, 554] width 54 height 82
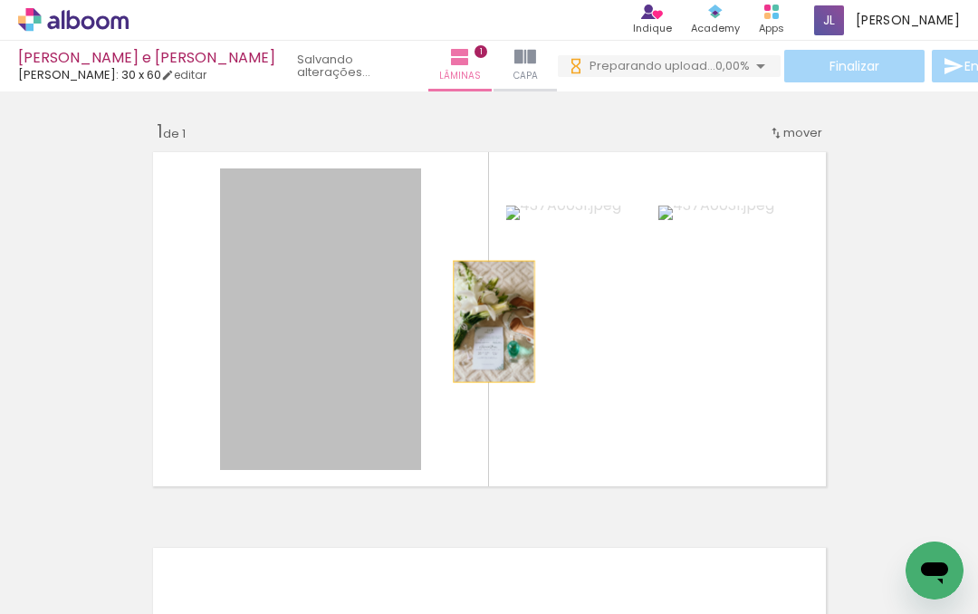
click at [454, 327] on div at bounding box center [494, 321] width 81 height 120
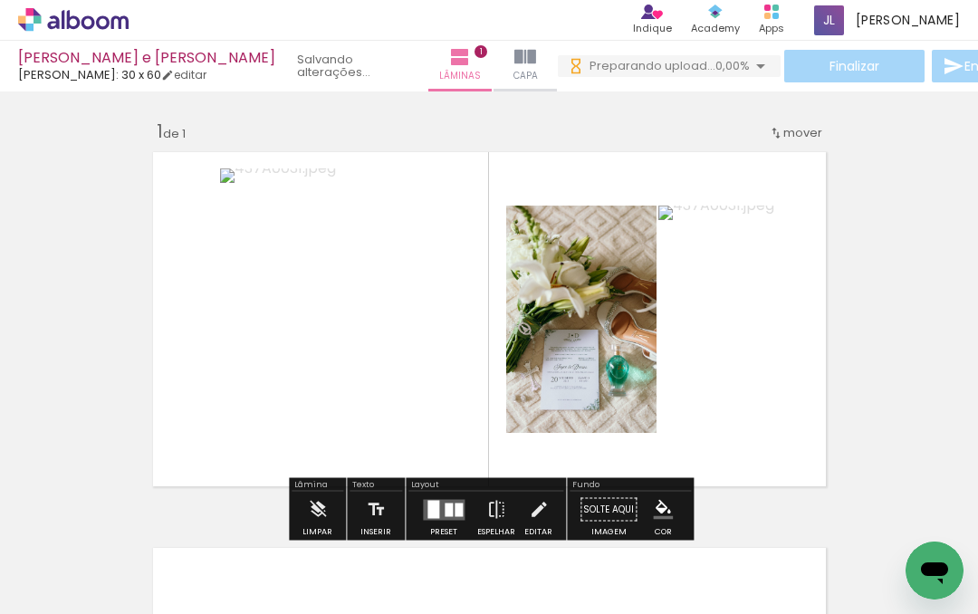
click at [366, 343] on div at bounding box center [320, 319] width 201 height 302
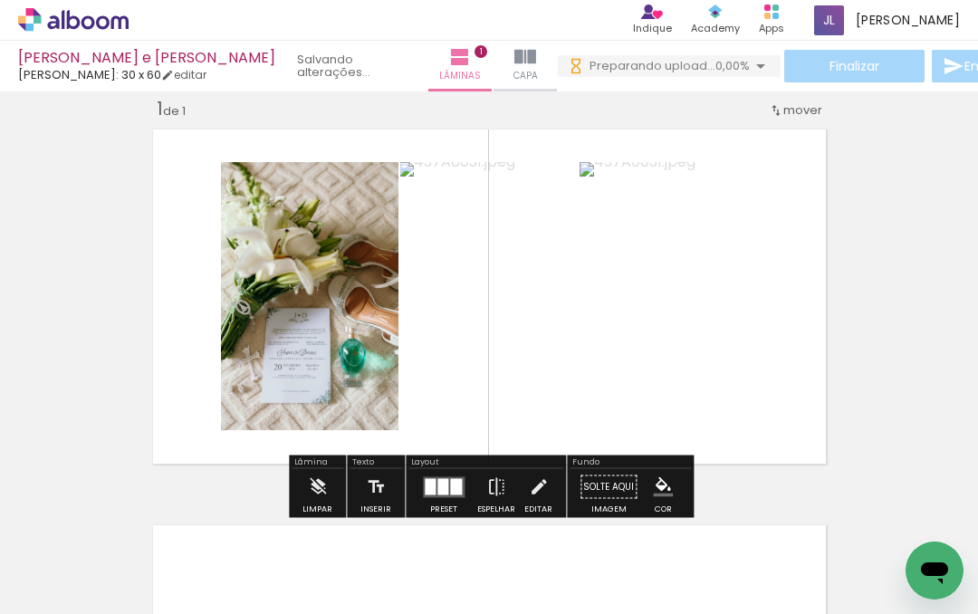
click at [900, 445] on div "Inserir lâmina 1 de 1" at bounding box center [489, 471] width 978 height 793
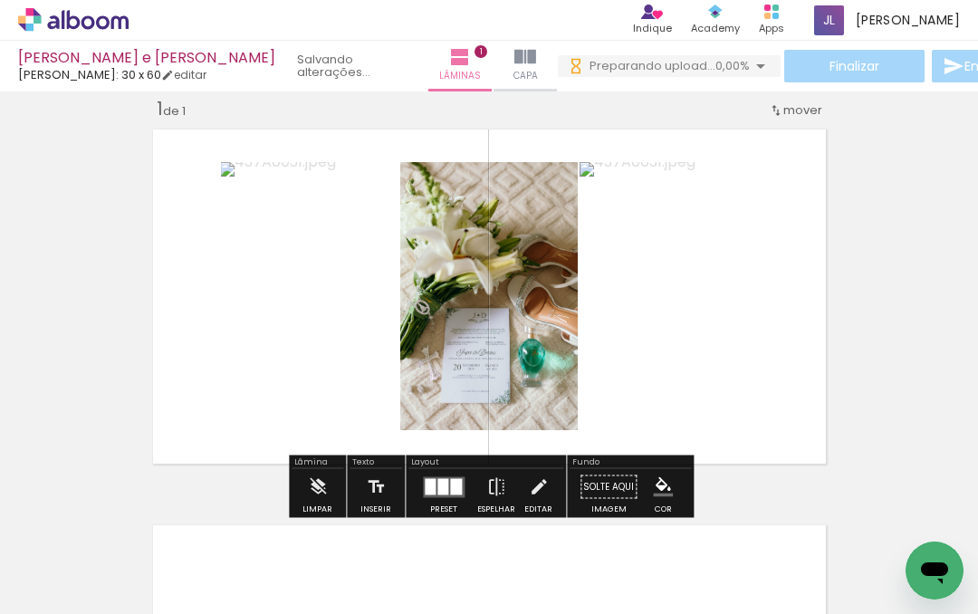
click at [399, 310] on div at bounding box center [488, 296] width 178 height 268
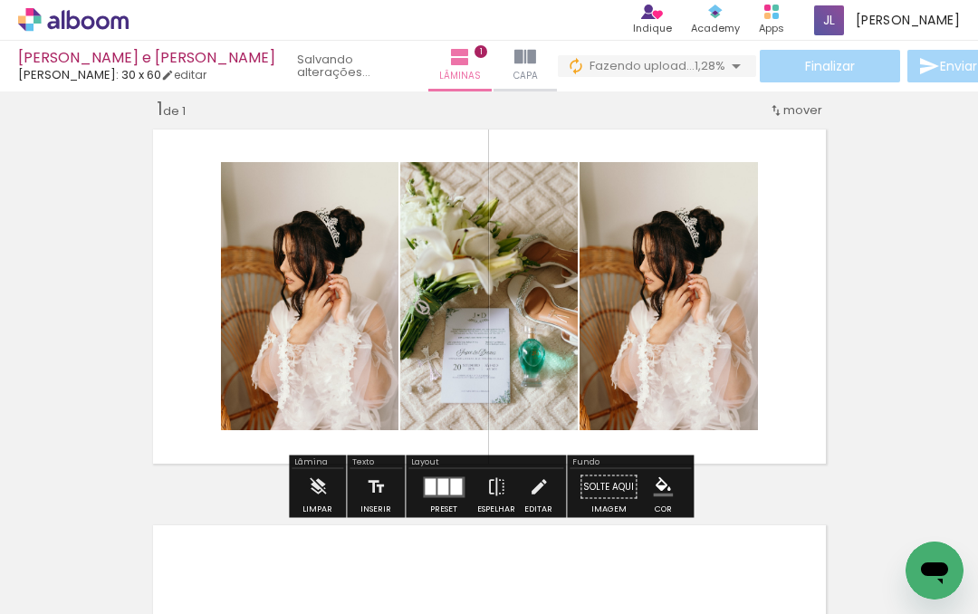
click at [680, 320] on div at bounding box center [669, 296] width 178 height 268
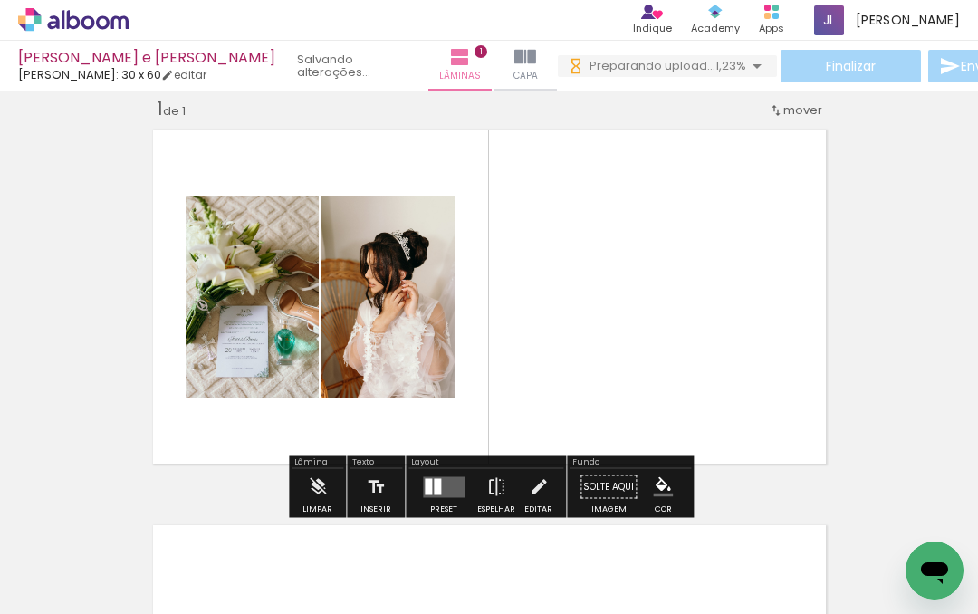
click at [698, 293] on quentale-layouter at bounding box center [489, 296] width 689 height 351
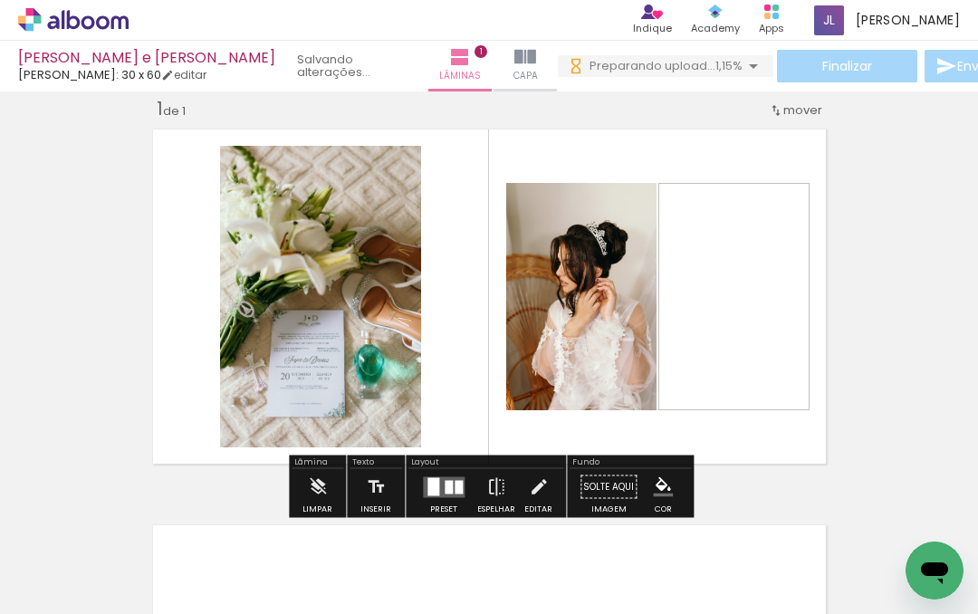
click at [403, 568] on div at bounding box center [384, 554] width 54 height 82
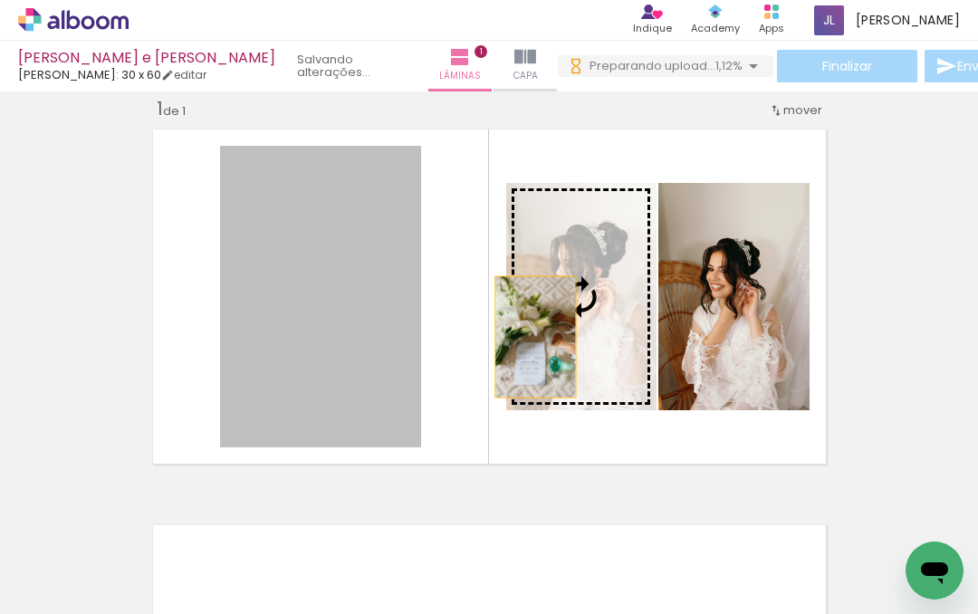
click at [496, 370] on div at bounding box center [536, 336] width 81 height 120
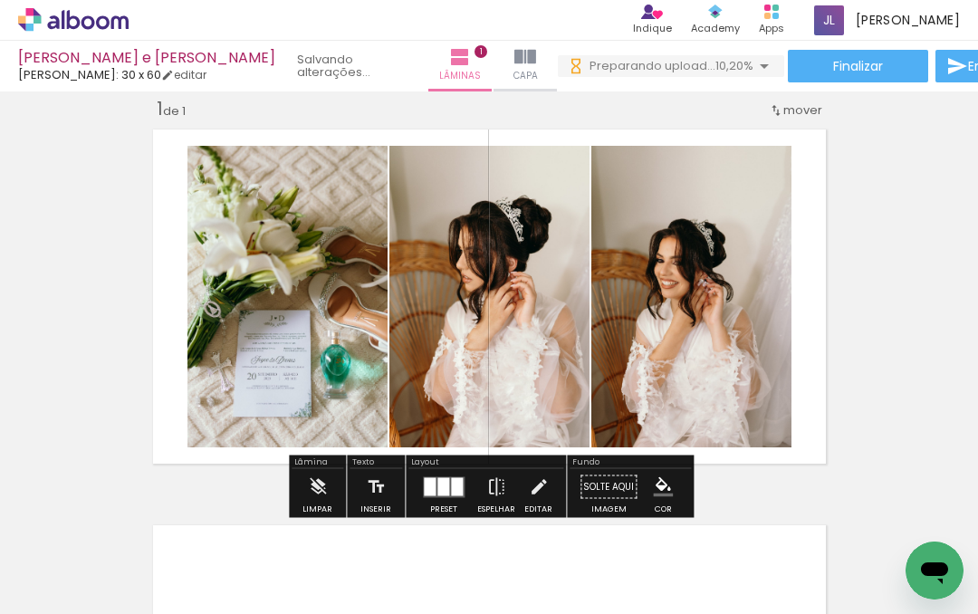
click at [902, 423] on div "Inserir lâmina 1 de 1" at bounding box center [489, 471] width 978 height 793
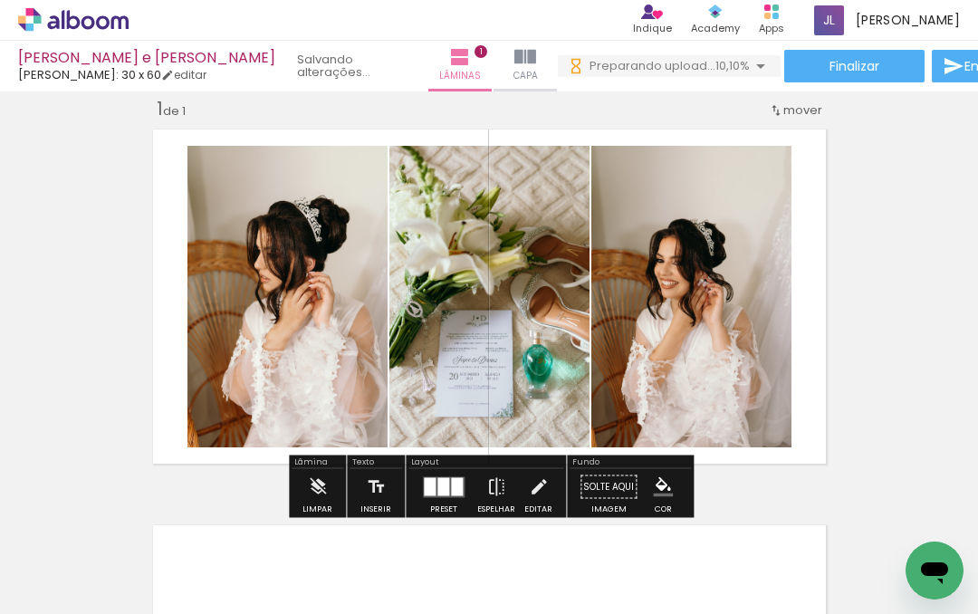
click at [318, 321] on div at bounding box center [287, 297] width 201 height 302
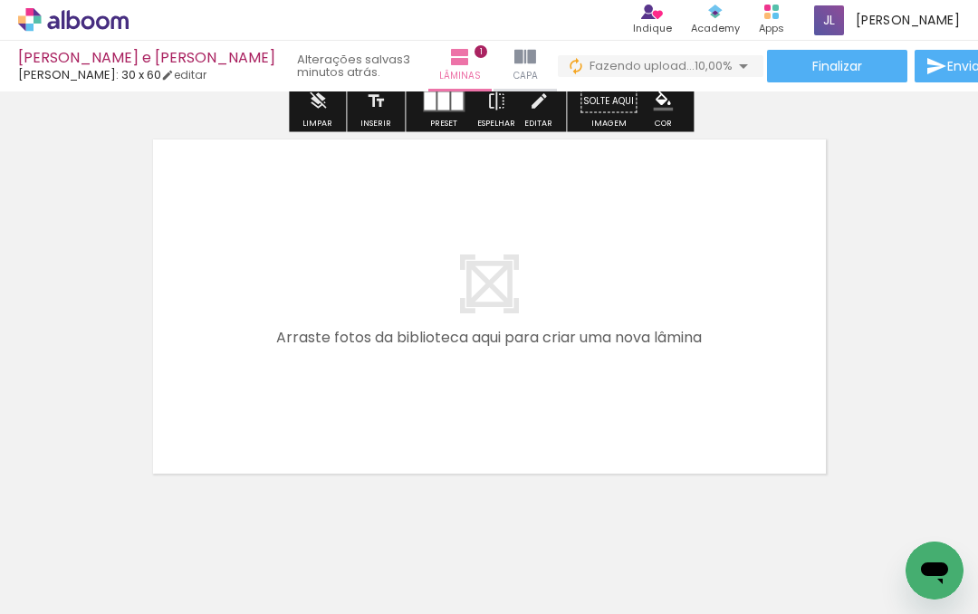
click at [387, 557] on div at bounding box center [389, 554] width 54 height 82
click at [404, 550] on div at bounding box center [389, 554] width 54 height 82
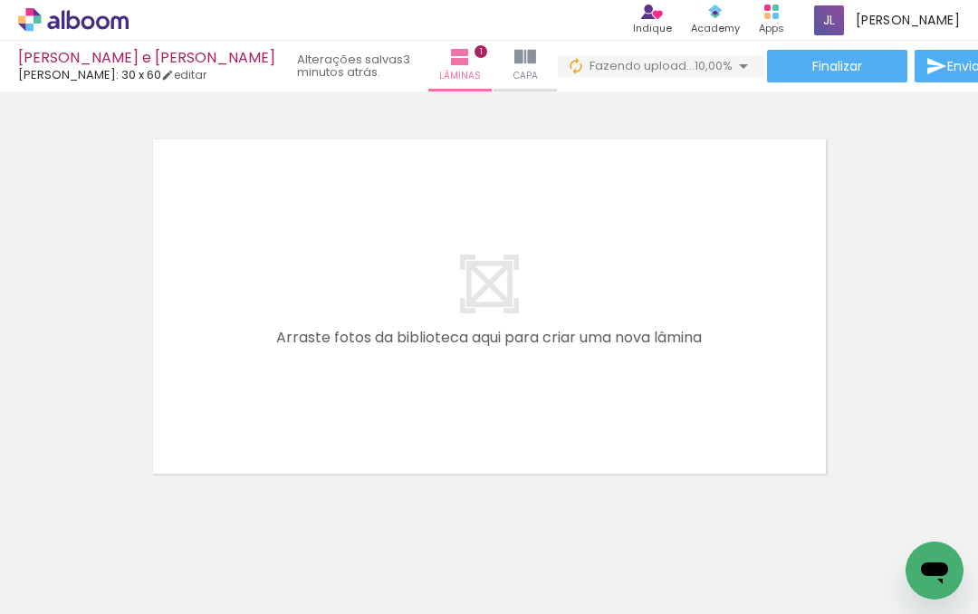
click at [313, 550] on div at bounding box center [288, 554] width 54 height 82
click at [300, 563] on div at bounding box center [288, 554] width 54 height 82
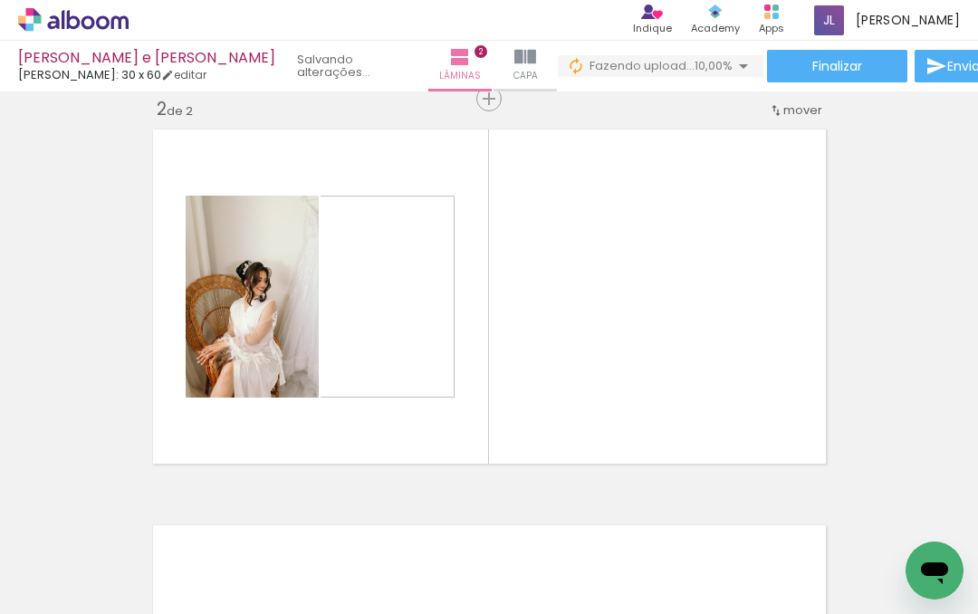
click at [409, 559] on div at bounding box center [389, 554] width 54 height 82
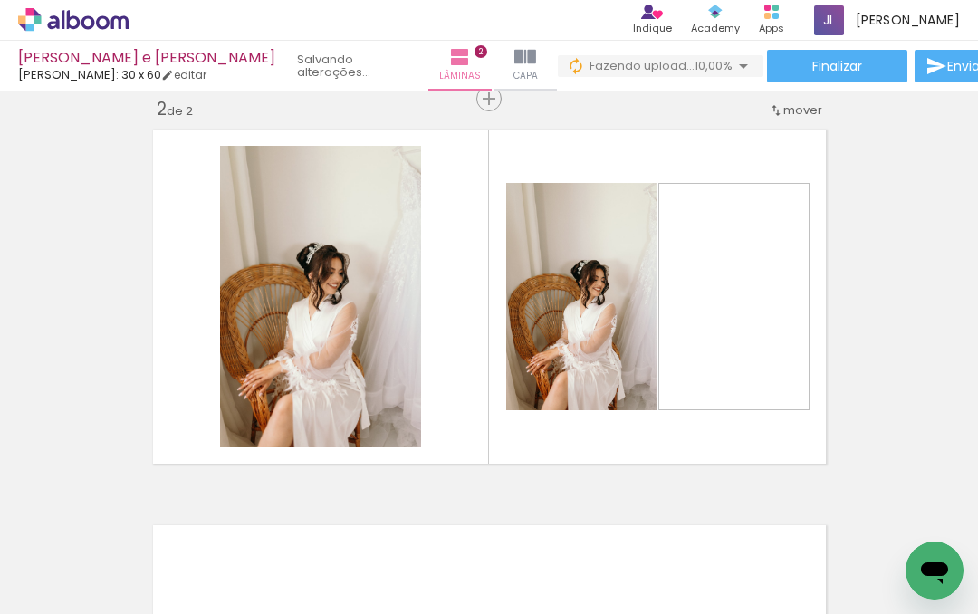
click at [506, 556] on div at bounding box center [491, 554] width 54 height 82
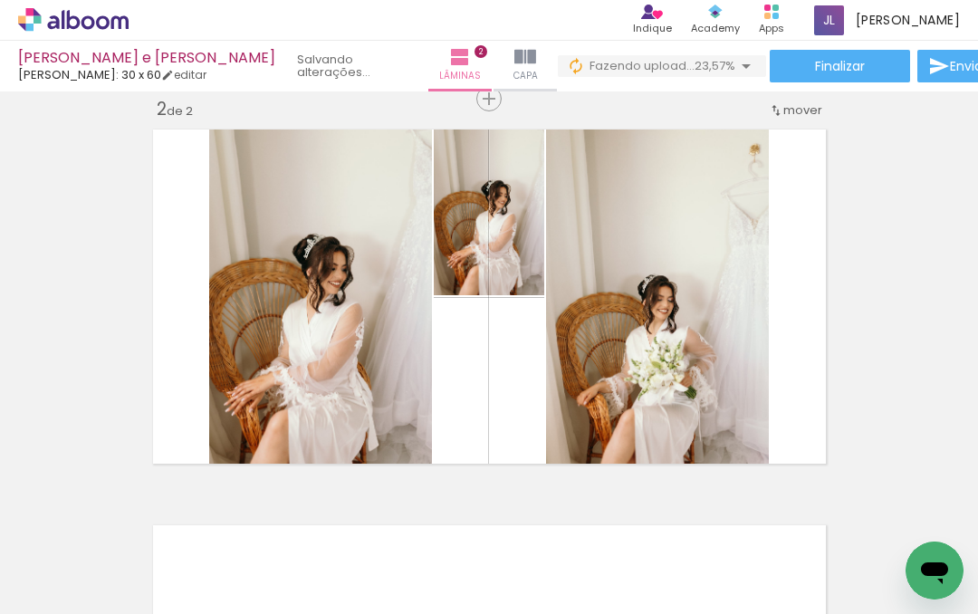
click at [599, 560] on div at bounding box center [592, 554] width 54 height 82
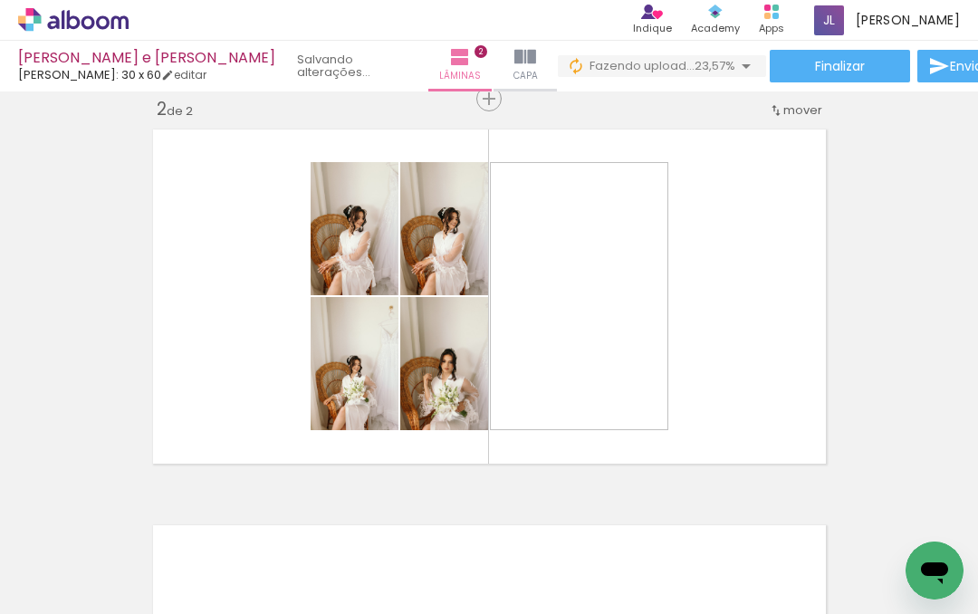
click at [600, 550] on div "2 Esta imagem aparece 2 vezes no seu álbum" at bounding box center [593, 553] width 14 height 14
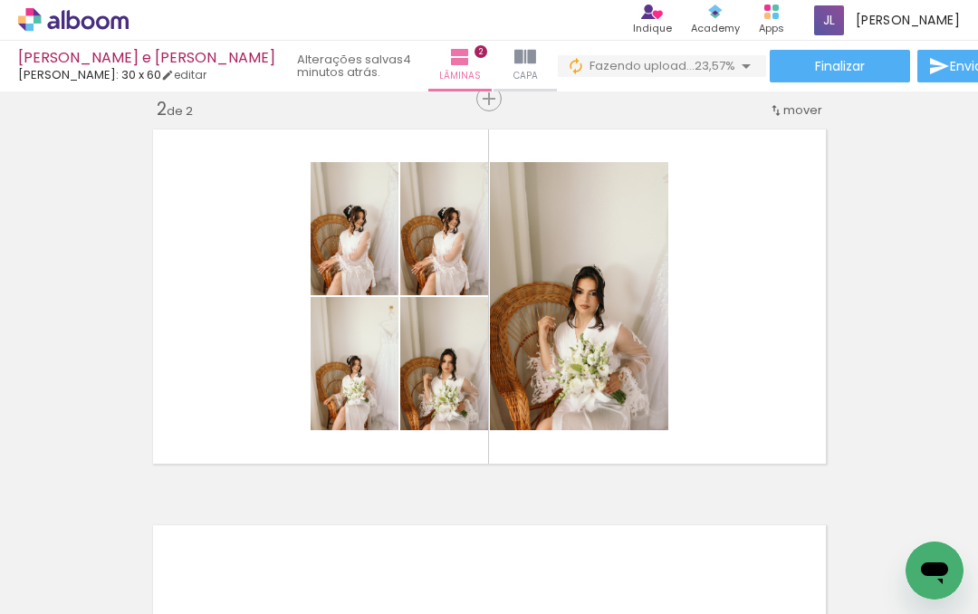
click at [606, 568] on div at bounding box center [592, 554] width 54 height 82
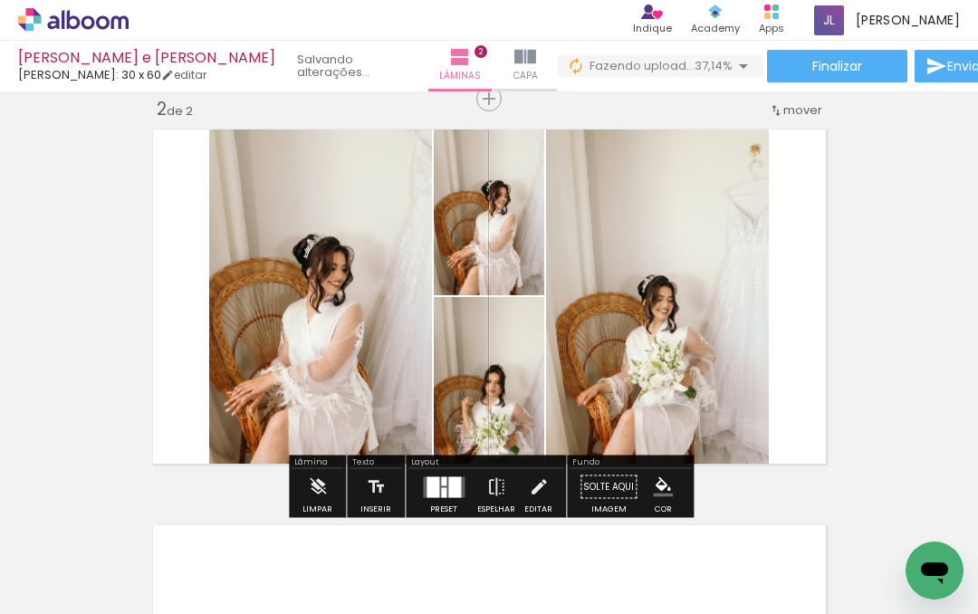
click at [638, 363] on div at bounding box center [658, 296] width 234 height 351
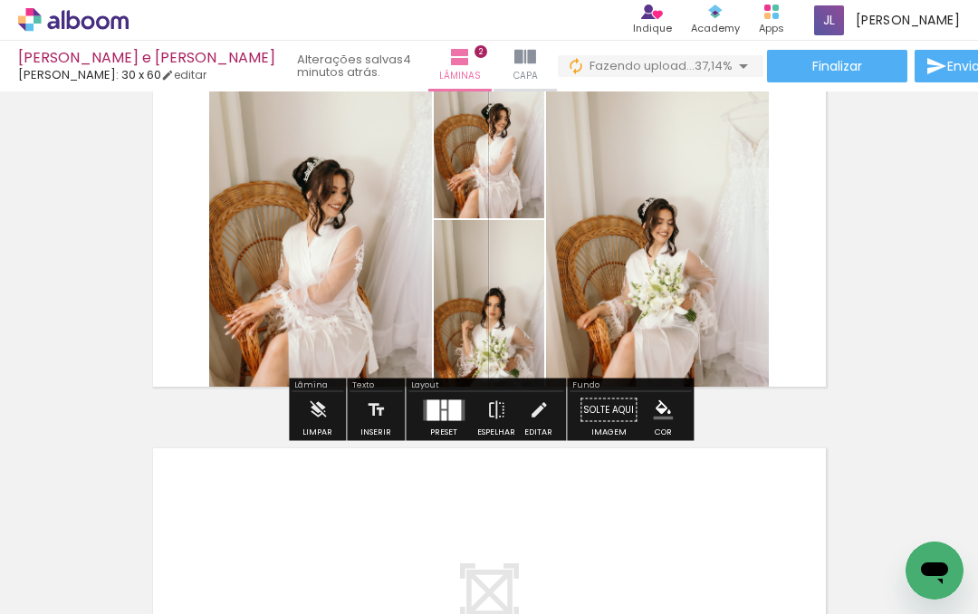
scroll to position [496, 0]
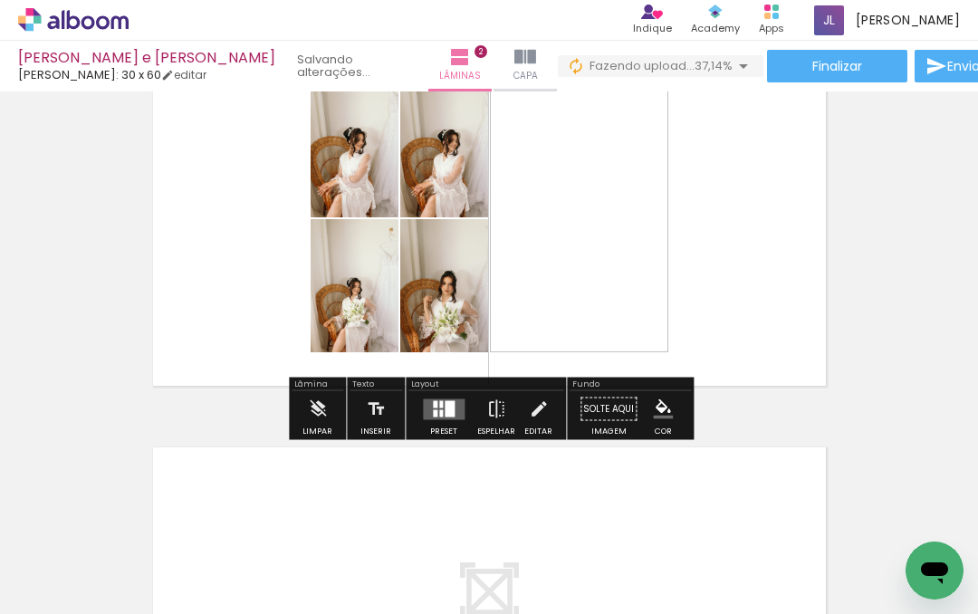
click at [719, 560] on div at bounding box center [694, 554] width 54 height 82
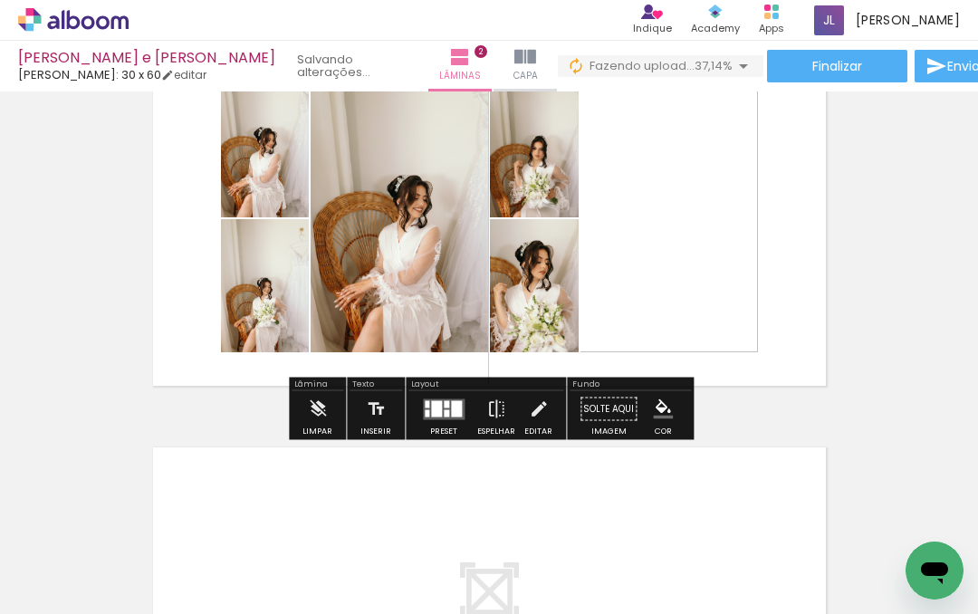
click at [801, 564] on div at bounding box center [795, 554] width 54 height 82
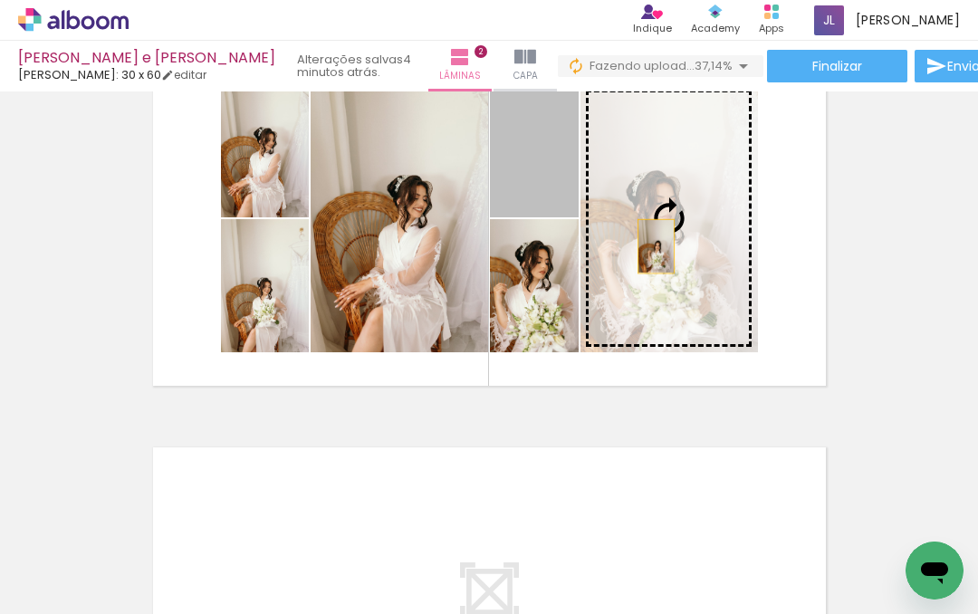
click at [638, 220] on div at bounding box center [655, 246] width 35 height 53
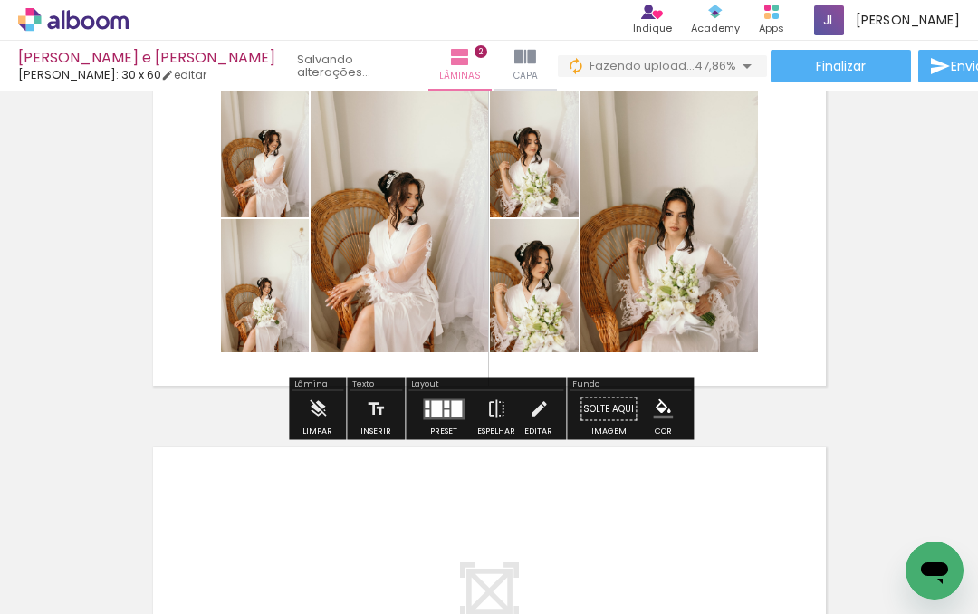
click at [310, 163] on div at bounding box center [399, 218] width 178 height 268
click at [848, 273] on div "Inserir lâmina 1 de 2 Inserir lâmina 2 de 2" at bounding box center [489, 195] width 978 height 1189
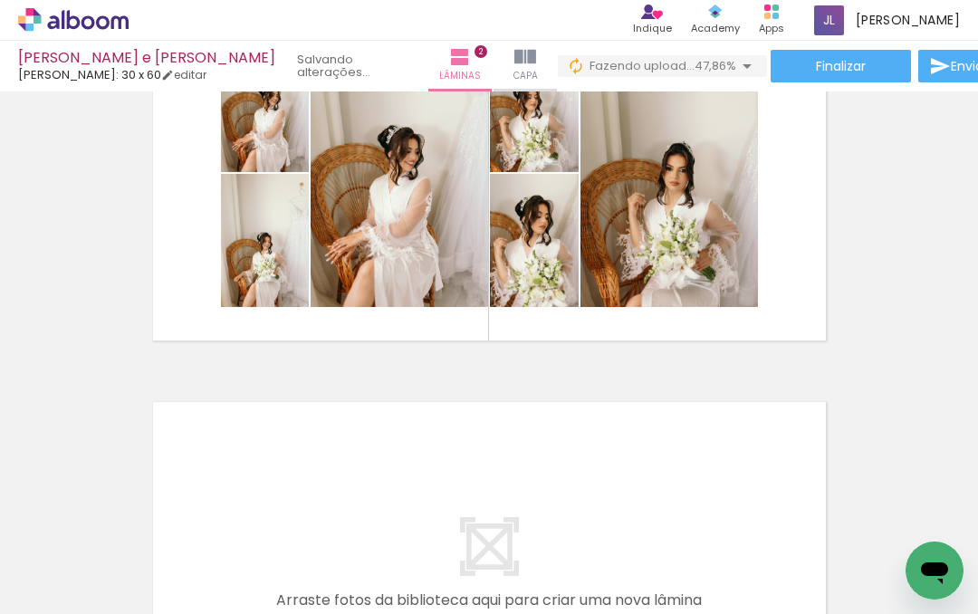
scroll to position [0, 890]
click at [226, 563] on div at bounding box center [205, 554] width 54 height 82
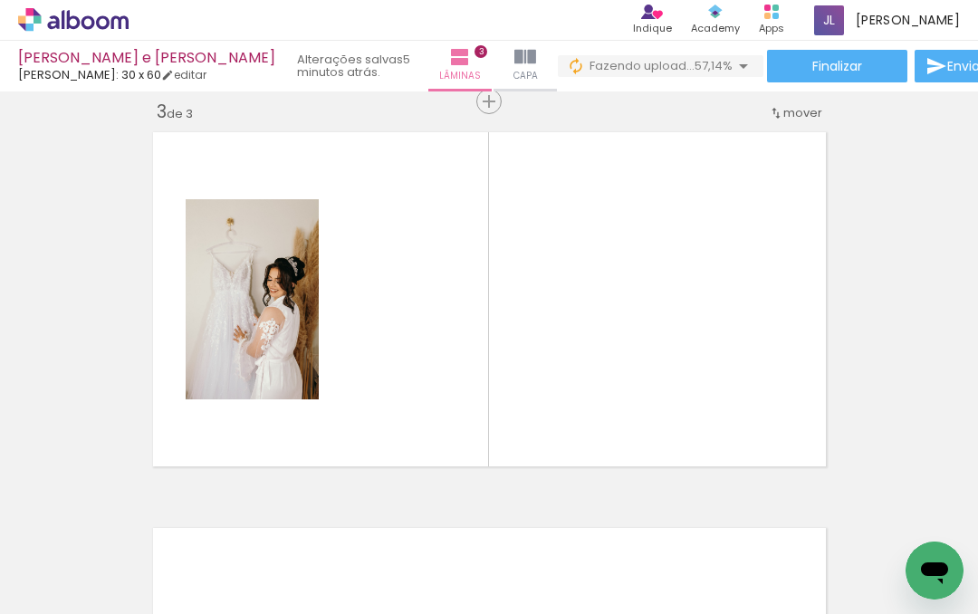
scroll to position [814, 0]
click at [319, 578] on div at bounding box center [306, 554] width 54 height 82
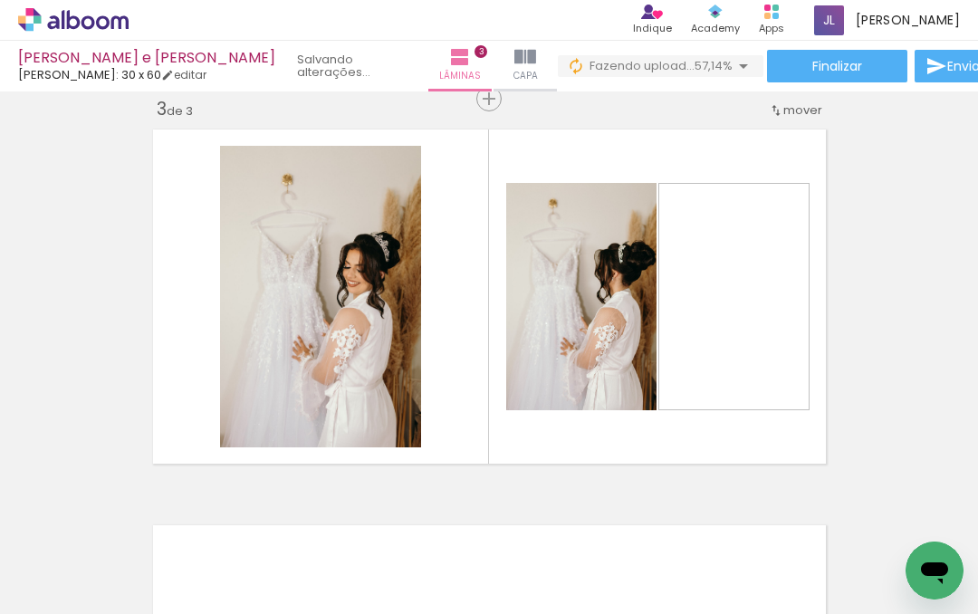
click at [824, 553] on div at bounding box center [813, 554] width 54 height 82
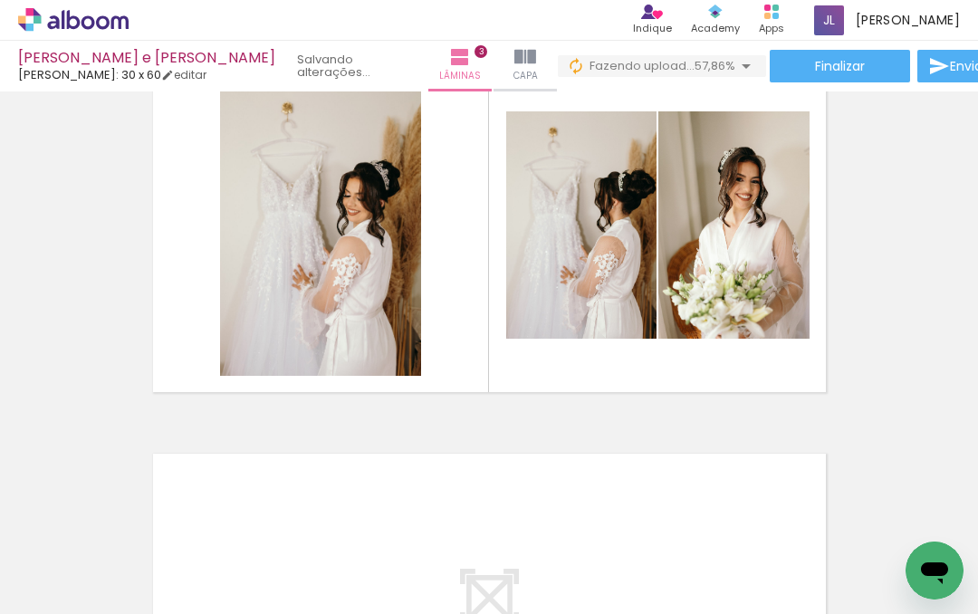
scroll to position [900, 0]
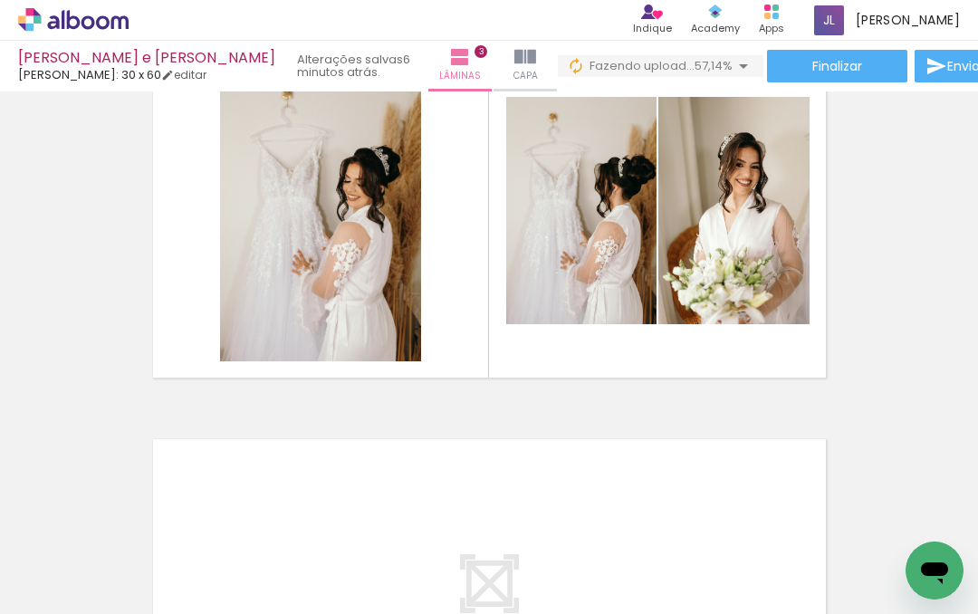
click at [488, 360] on quentale-layouter at bounding box center [489, 210] width 689 height 351
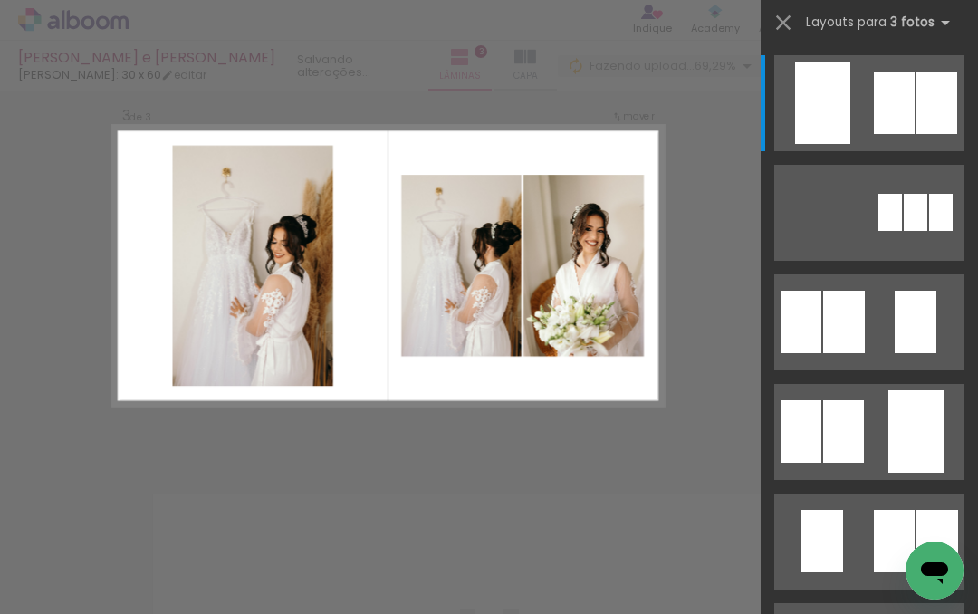
scroll to position [814, 0]
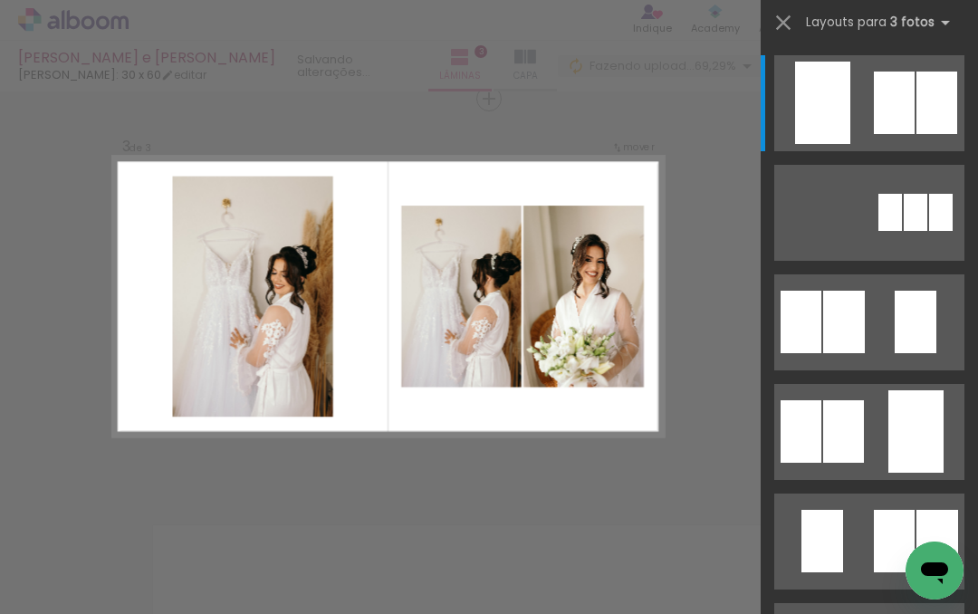
click at [910, 108] on div at bounding box center [894, 103] width 41 height 63
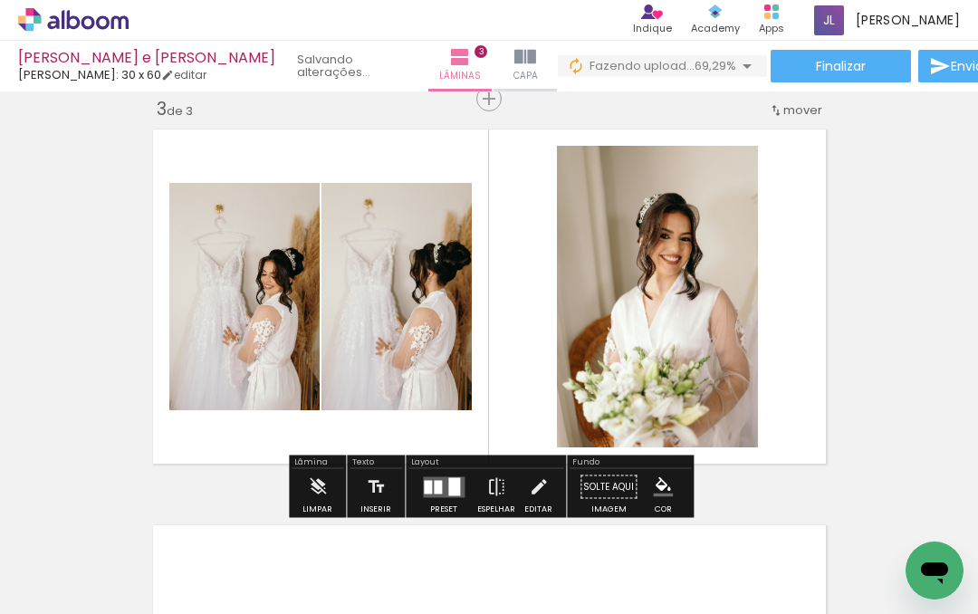
click at [888, 428] on div "Inserir lâmina 1 de 3 Inserir lâmina 2 de 3 Inserir lâmina 3 de 3" at bounding box center [489, 75] width 978 height 1584
click at [496, 451] on quentale-layouter at bounding box center [489, 296] width 689 height 351
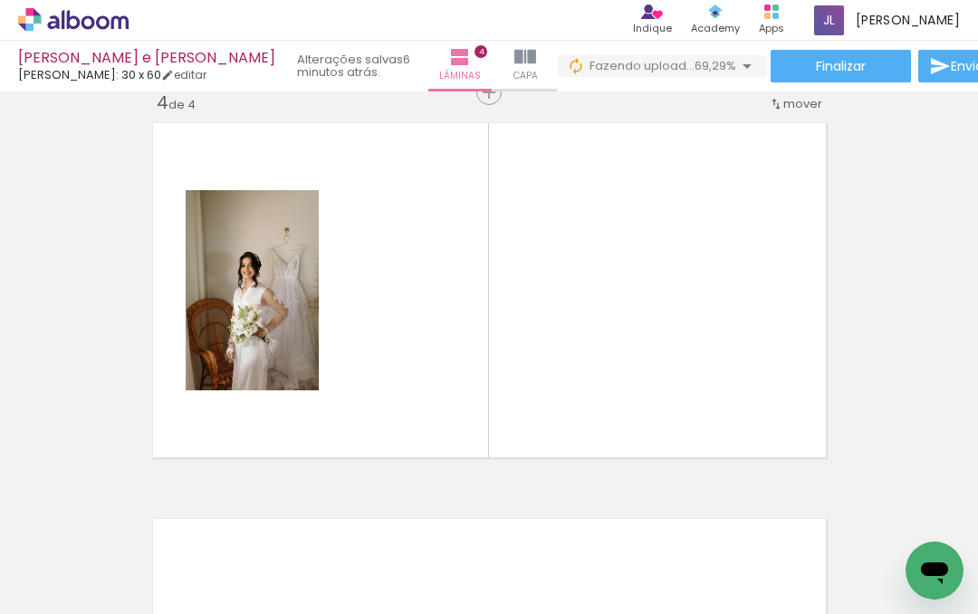
scroll to position [1210, 0]
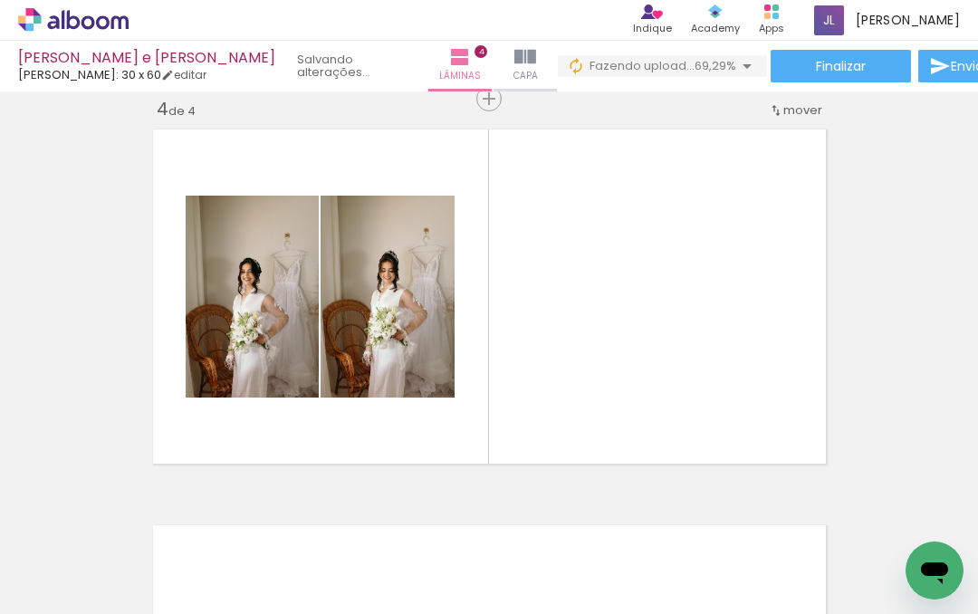
click at [522, 592] on div at bounding box center [509, 554] width 54 height 82
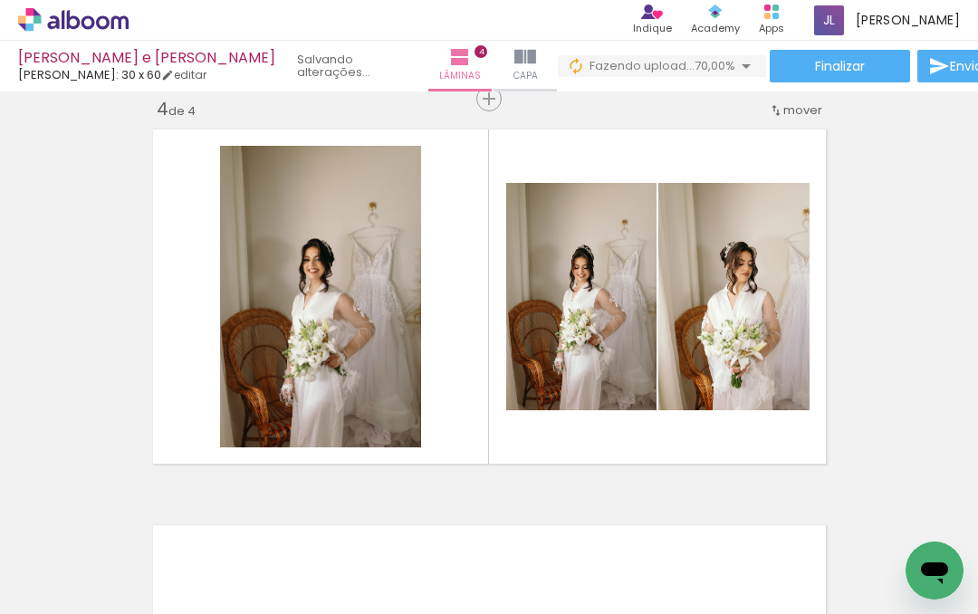
click at [620, 568] on div at bounding box center [610, 554] width 54 height 82
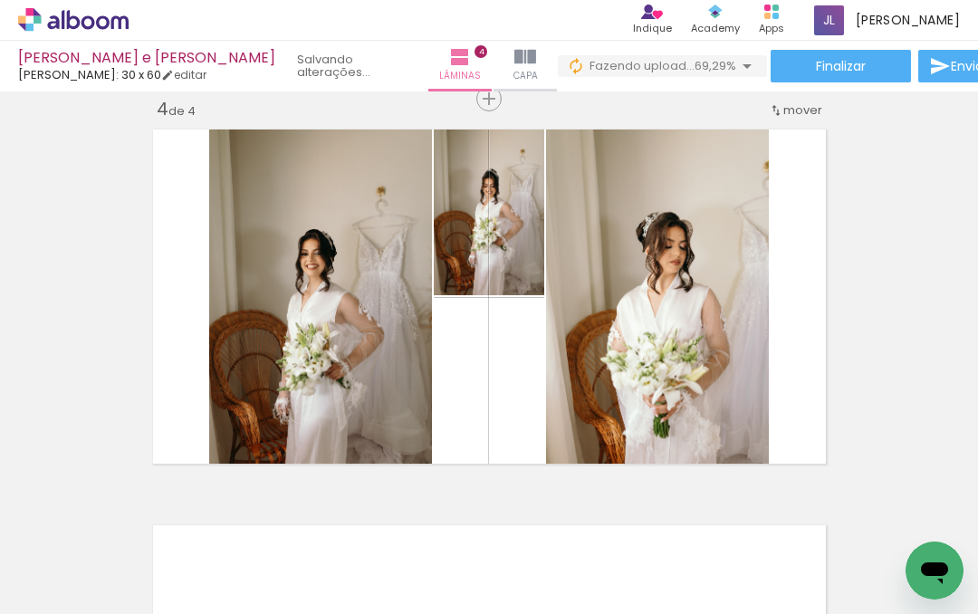
click at [724, 557] on div at bounding box center [712, 554] width 54 height 82
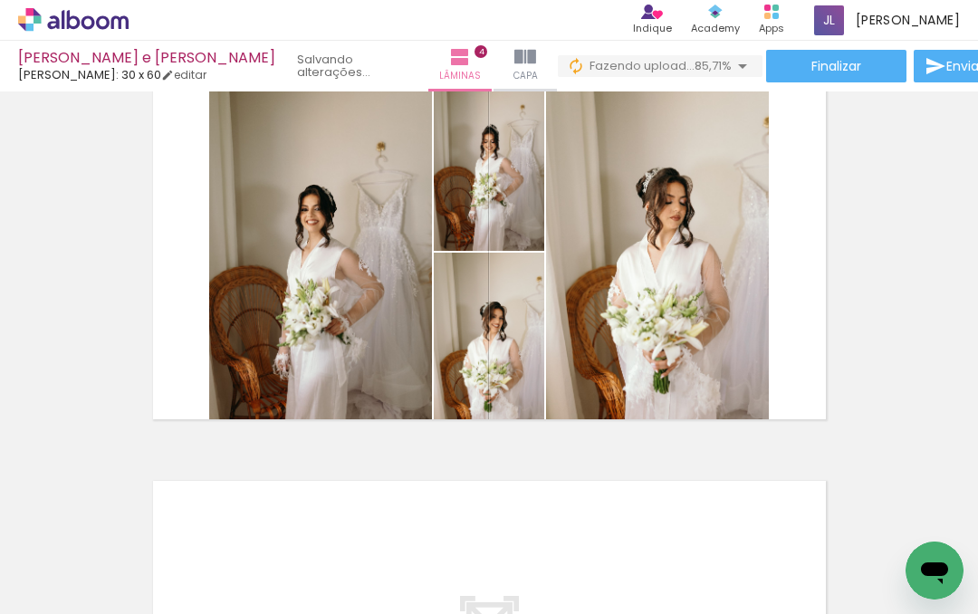
scroll to position [0, 1093]
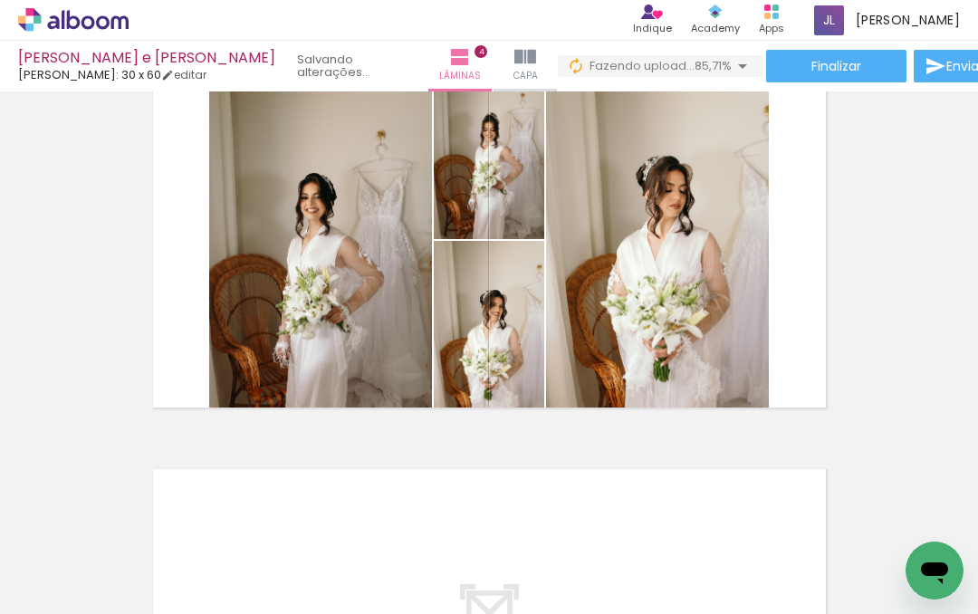
scroll to position [1266, 0]
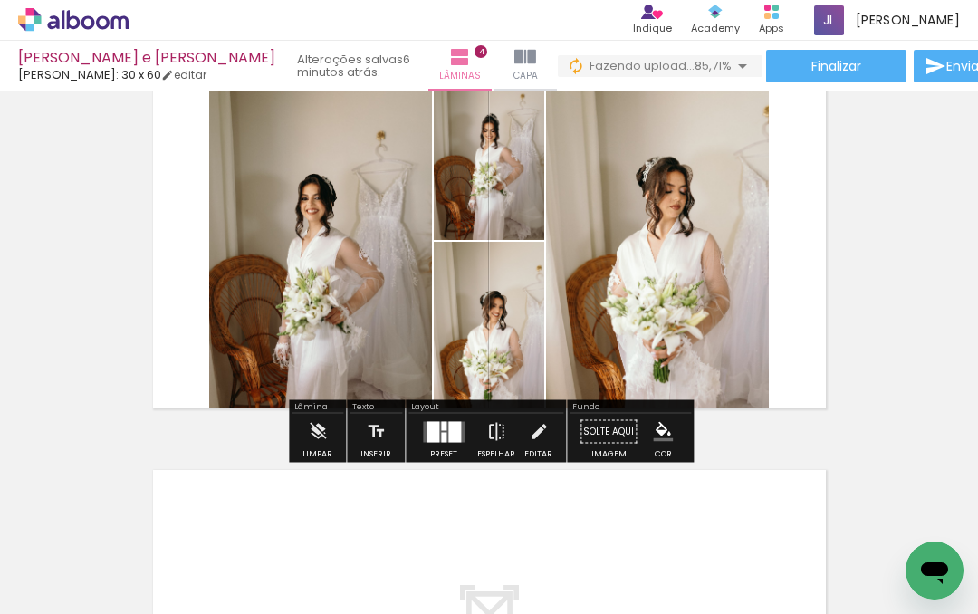
click at [525, 413] on div "Layout" at bounding box center [486, 408] width 155 height 11
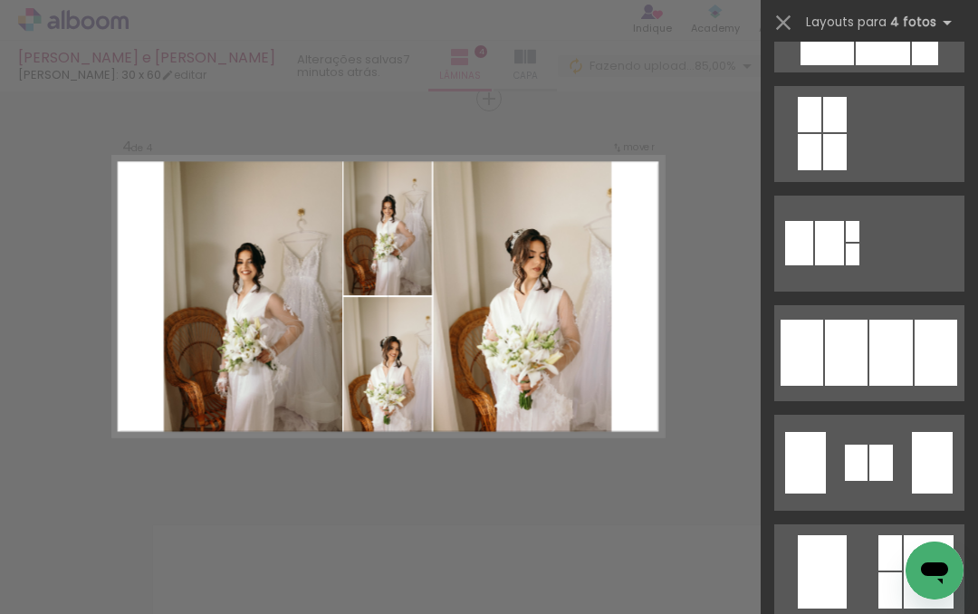
scroll to position [1077, 0]
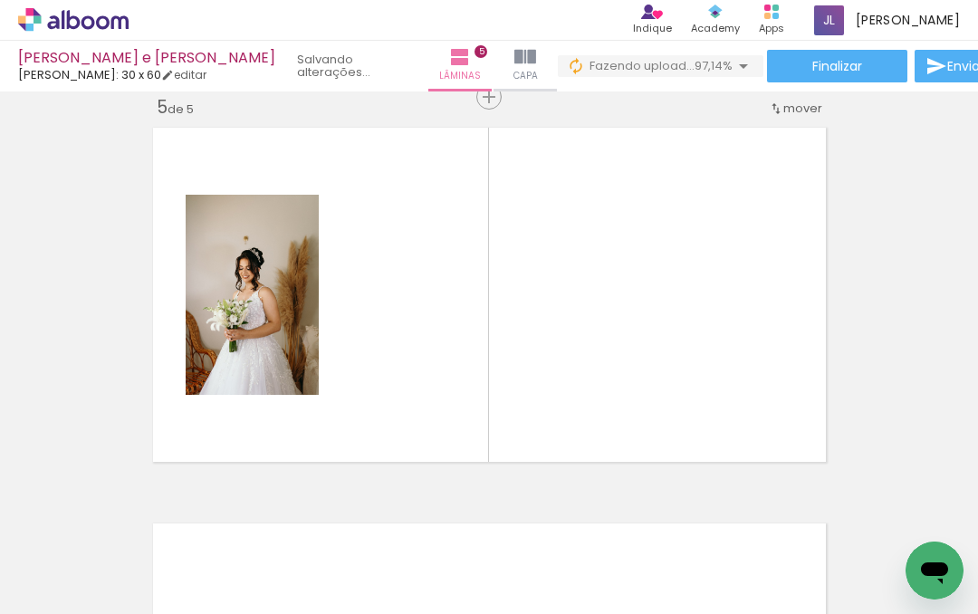
scroll to position [1606, 0]
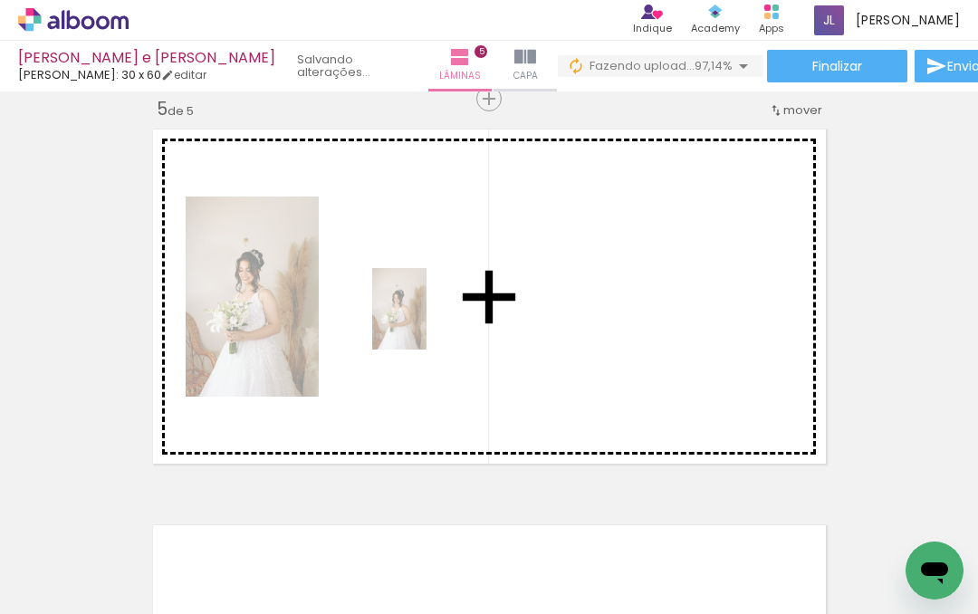
click at [610, 563] on div at bounding box center [593, 554] width 54 height 82
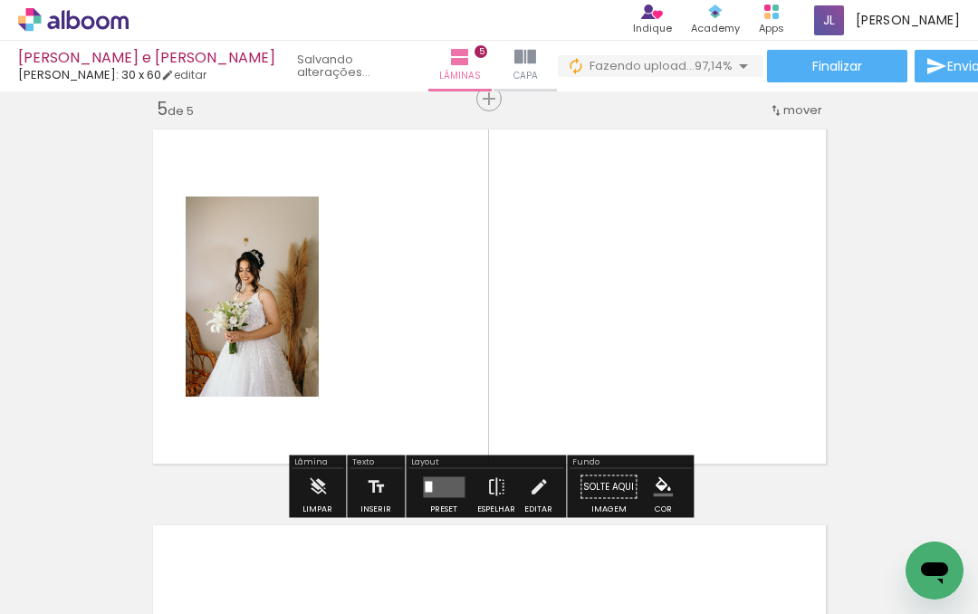
click at [431, 337] on quentale-layouter at bounding box center [489, 296] width 689 height 351
click at [714, 558] on div at bounding box center [695, 554] width 54 height 82
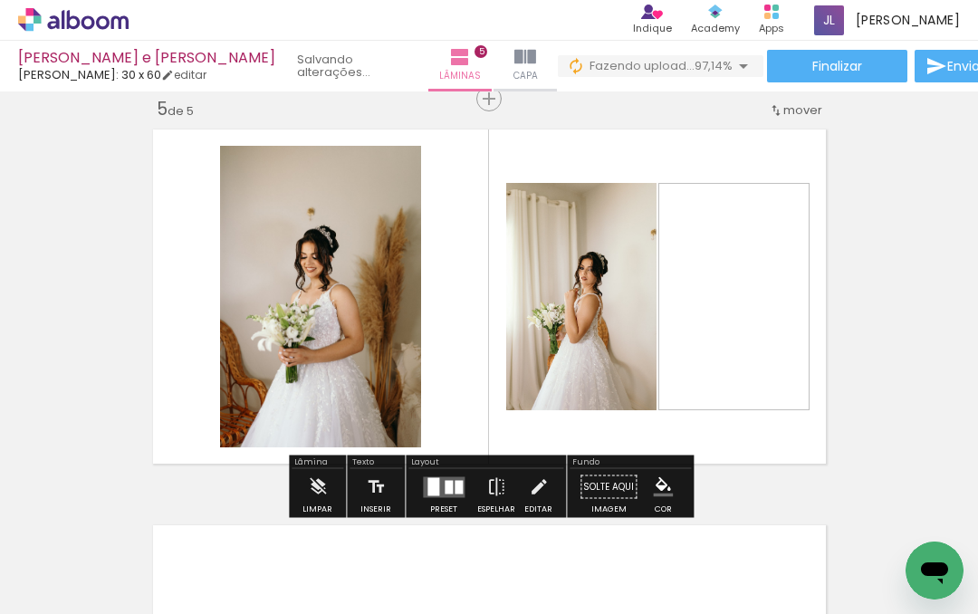
click at [801, 558] on div at bounding box center [796, 554] width 54 height 82
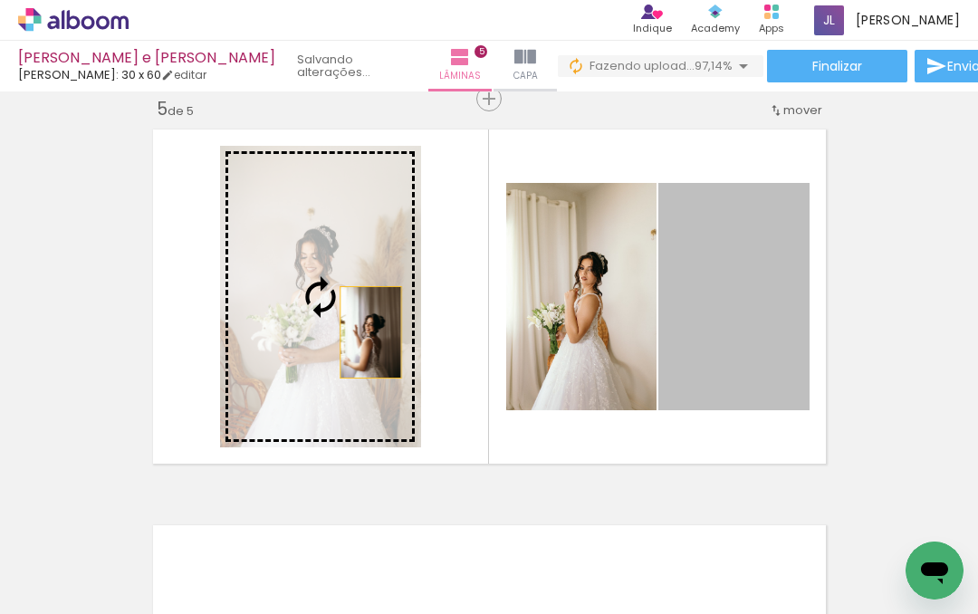
click at [765, 332] on quentale-layouter at bounding box center [489, 296] width 689 height 351
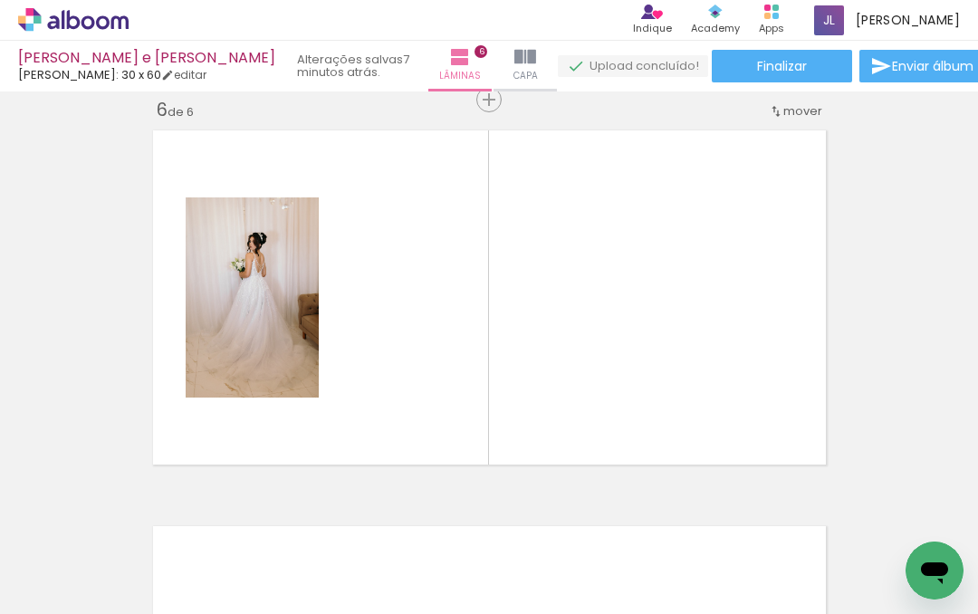
scroll to position [2002, 0]
click at [429, 556] on div at bounding box center [407, 554] width 54 height 82
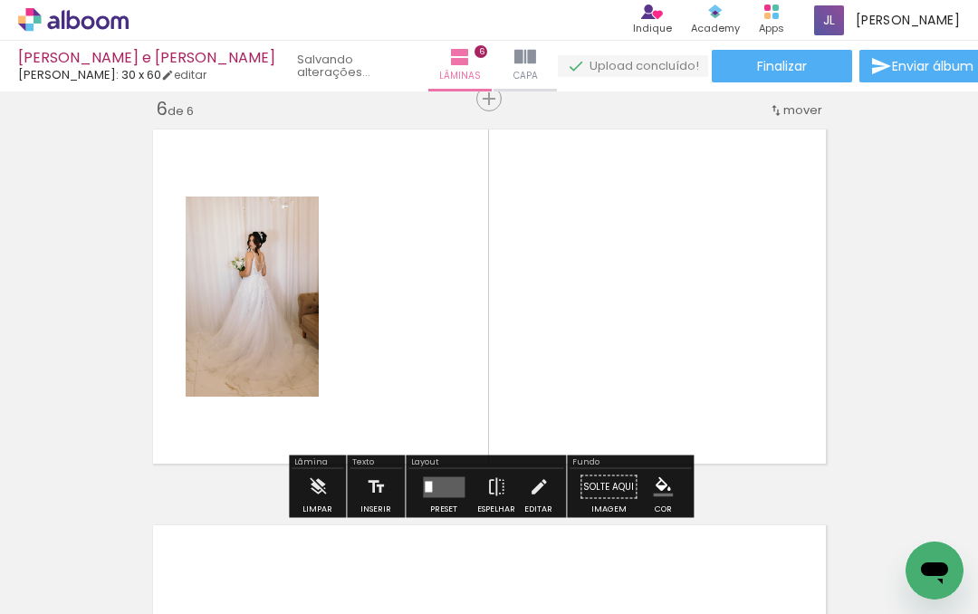
click at [422, 354] on quentale-layouter at bounding box center [489, 296] width 689 height 351
click at [525, 566] on div at bounding box center [508, 554] width 54 height 82
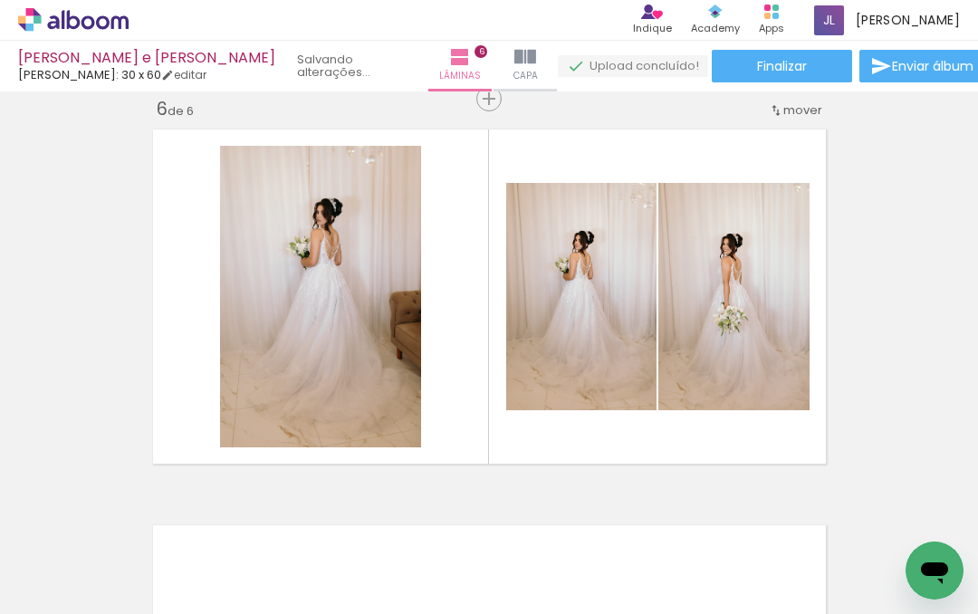
click at [625, 560] on div at bounding box center [609, 554] width 54 height 82
